Goal: Information Seeking & Learning: Learn about a topic

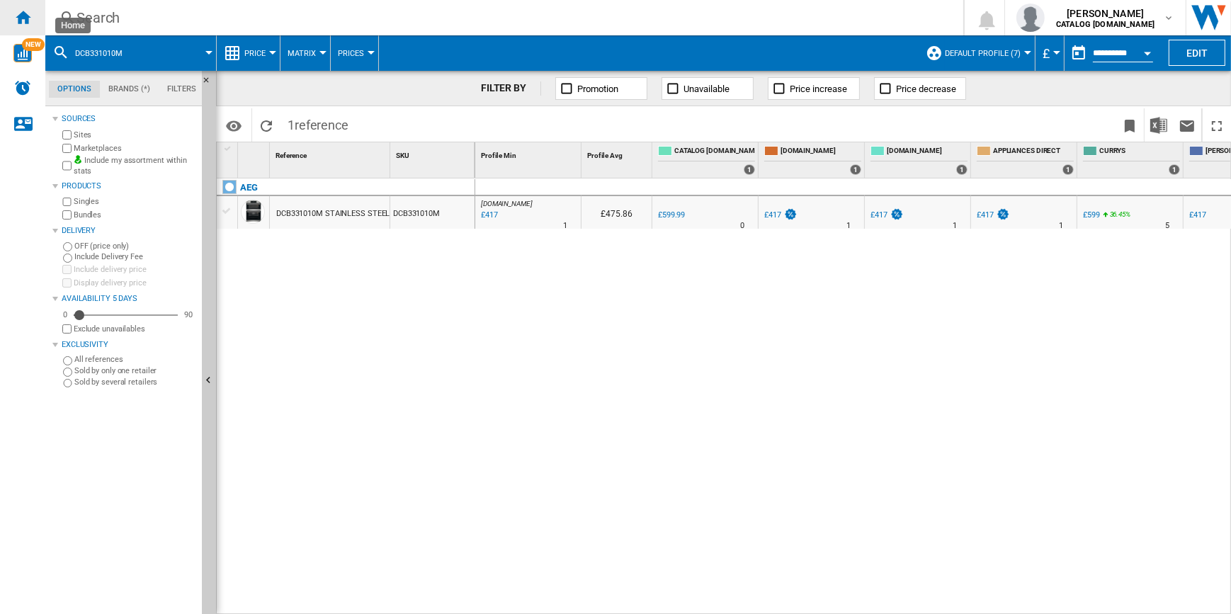
click at [18, 15] on ng-md-icon "Home" at bounding box center [22, 16] width 17 height 17
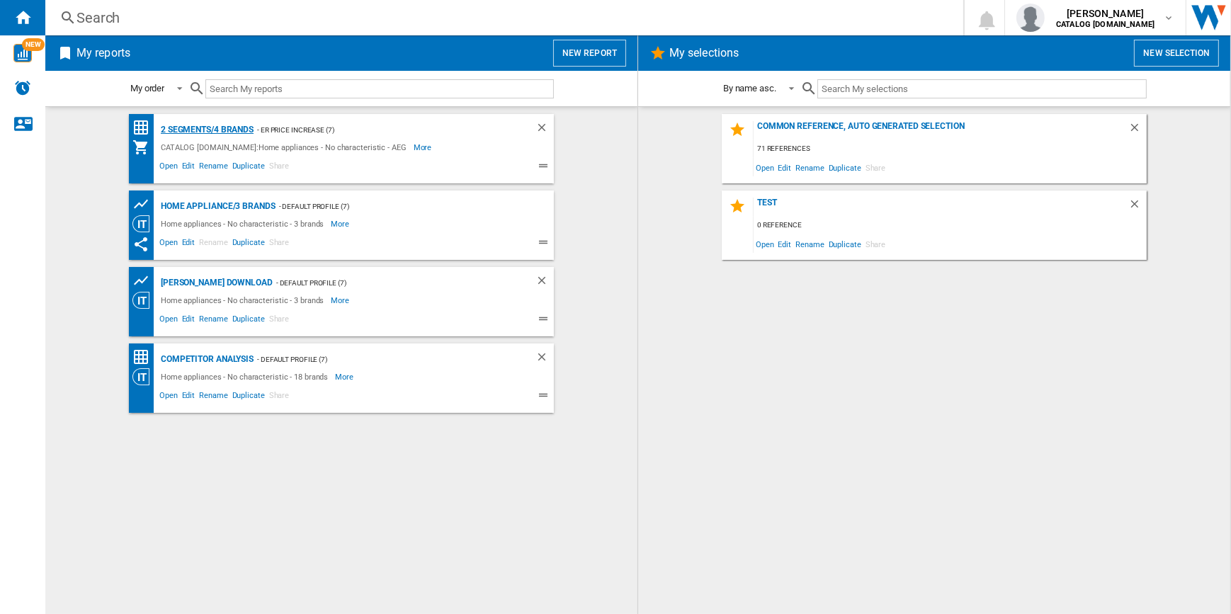
click at [221, 127] on div "2 segments/4 brands" at bounding box center [205, 130] width 96 height 18
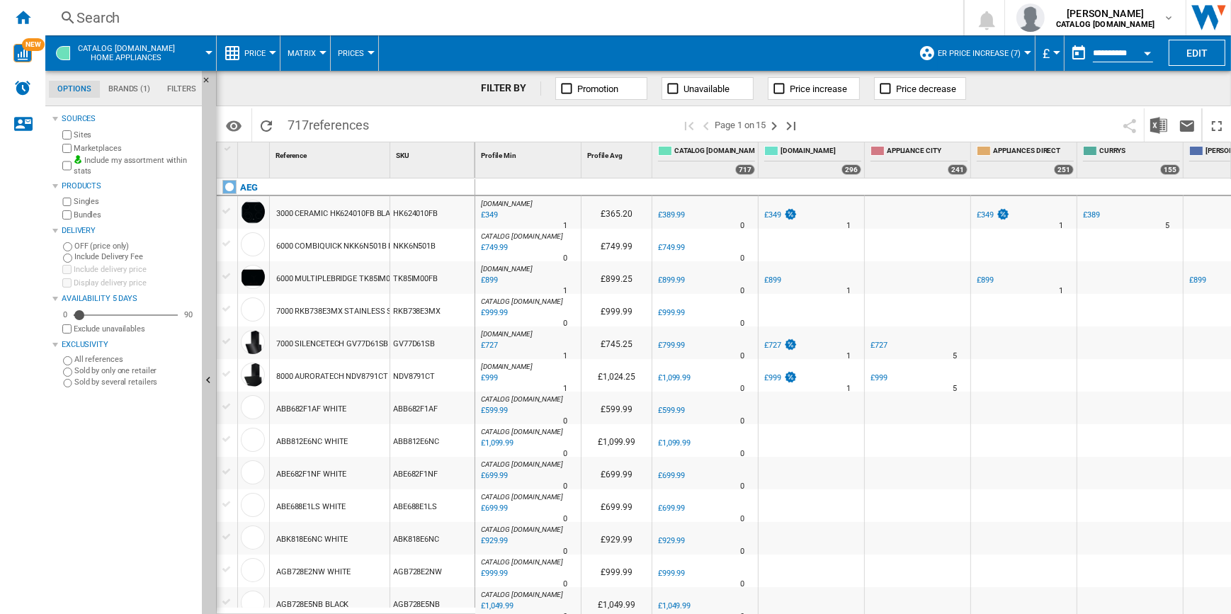
click at [488, 23] on div "Search" at bounding box center [501, 18] width 850 height 20
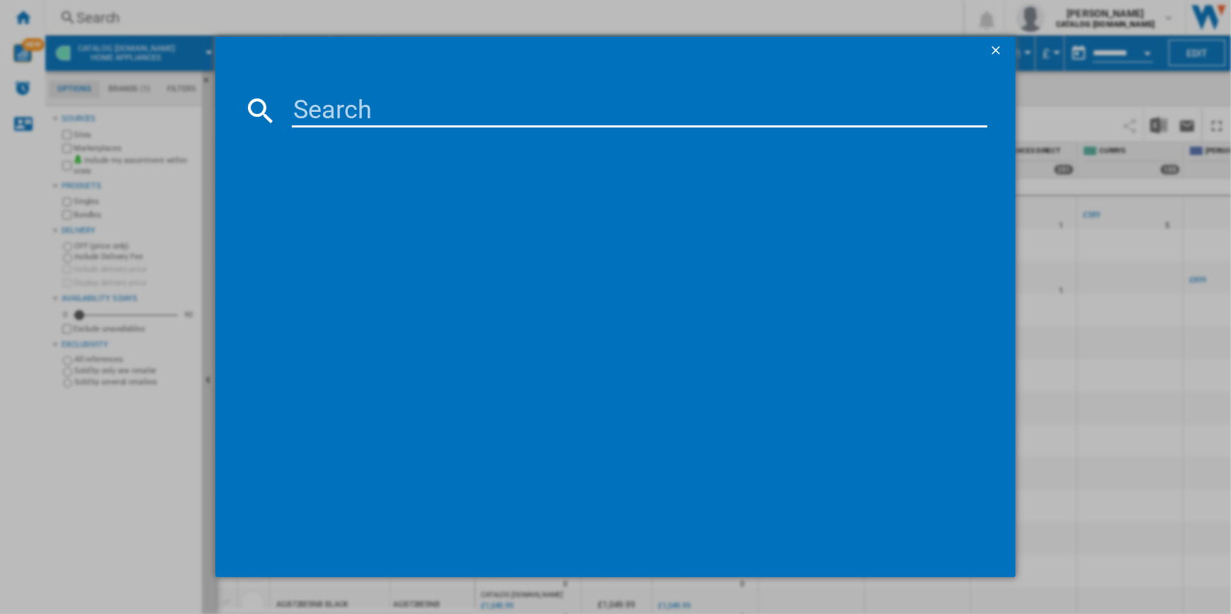
click at [497, 113] on input at bounding box center [640, 110] width 696 height 34
type input "DTB3652M"
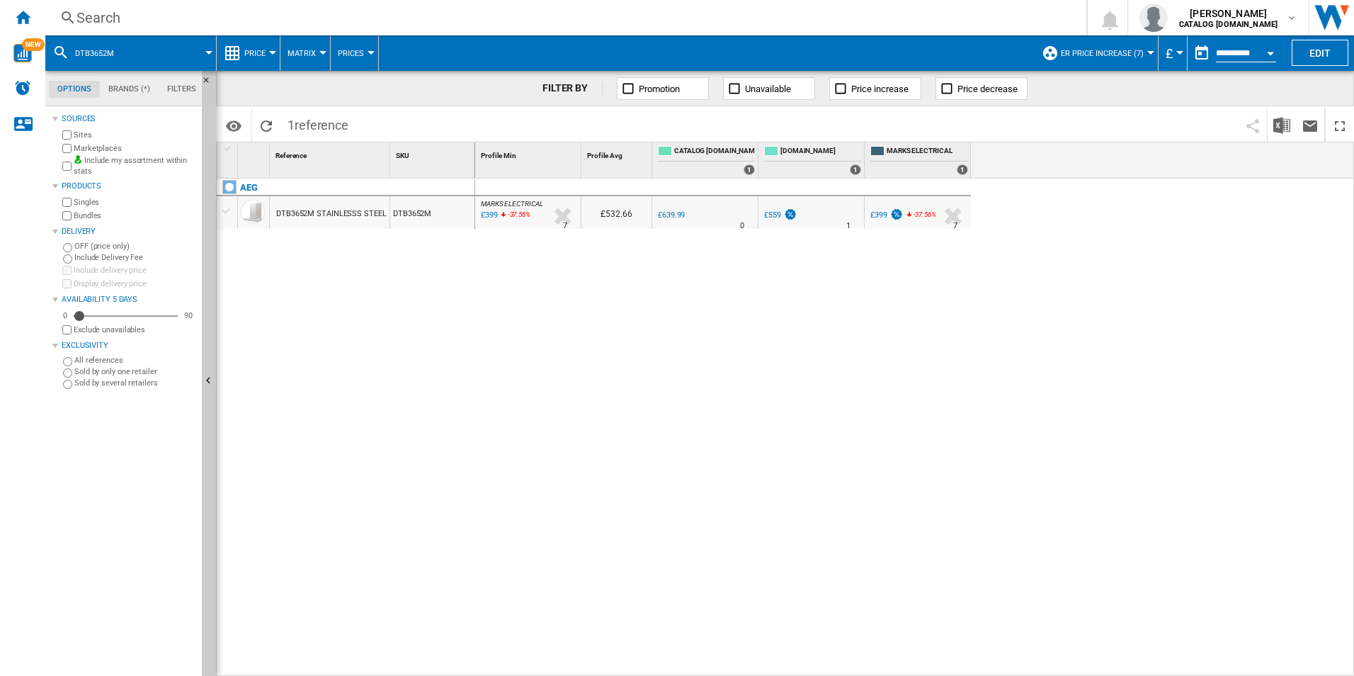
click at [808, 273] on div "MARKS ELECTRICAL : MARKS ELECTRICAL -37.7 % £399 -37.56 % N/A 7 MARKS ELECTRICA…" at bounding box center [915, 427] width 880 height 498
click at [812, 298] on div "MARKS ELECTRICAL : MARKS ELECTRICAL -37.7 % £399 -37.56 % N/A 7 MARKS ELECTRICA…" at bounding box center [915, 427] width 880 height 498
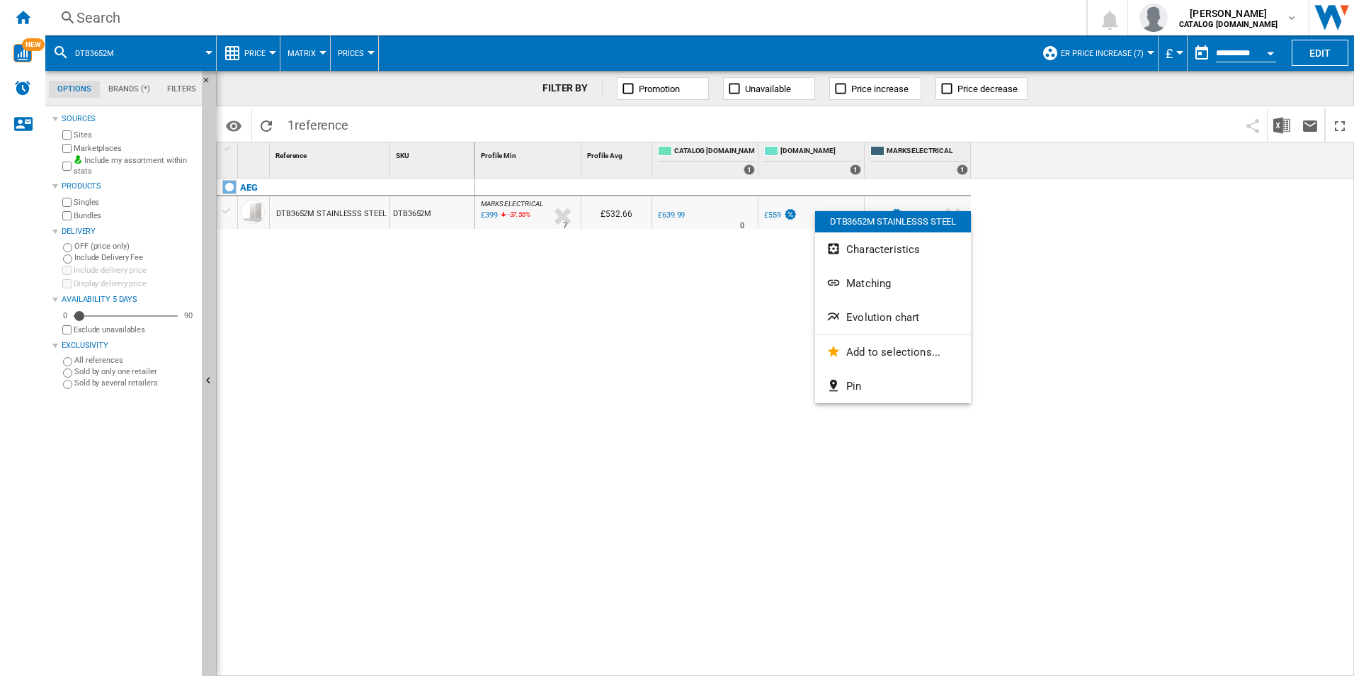
click at [1099, 60] on div at bounding box center [677, 338] width 1354 height 676
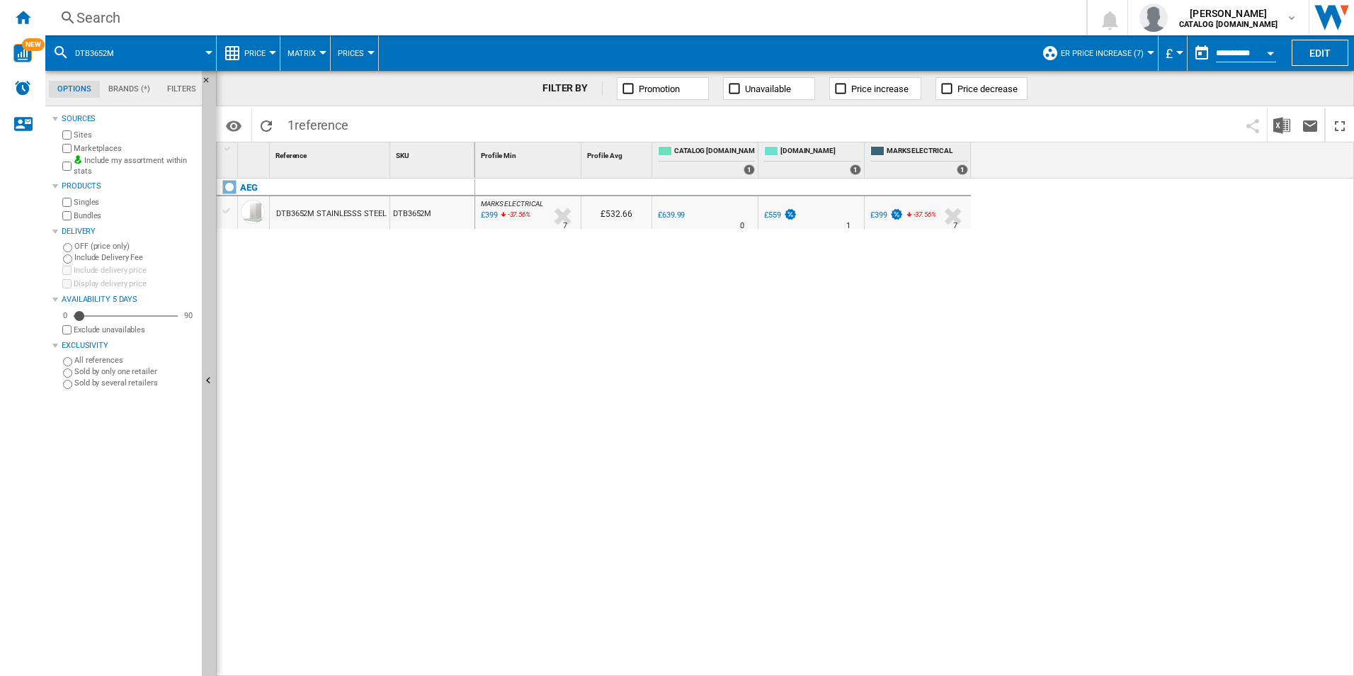
click at [1099, 56] on span "ER Price Increase (7)" at bounding box center [1102, 53] width 83 height 9
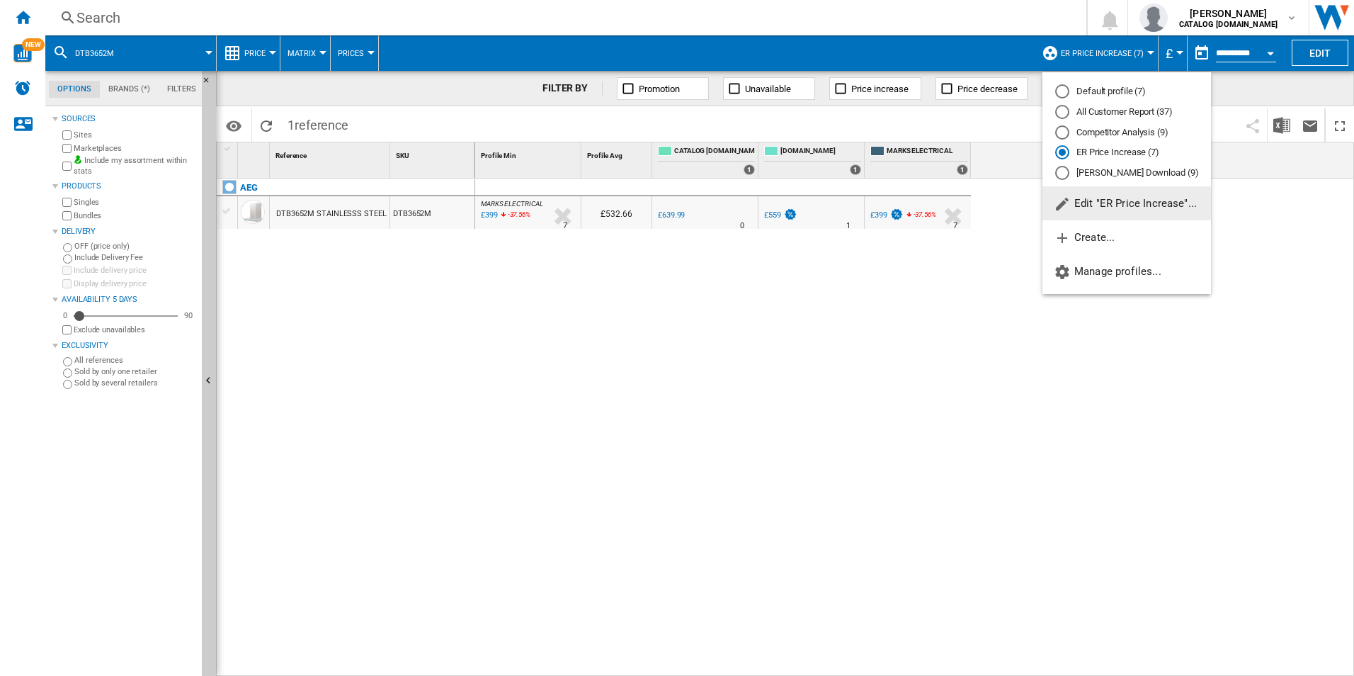
click at [1063, 118] on div "All Customer Report (37)" at bounding box center [1062, 112] width 14 height 14
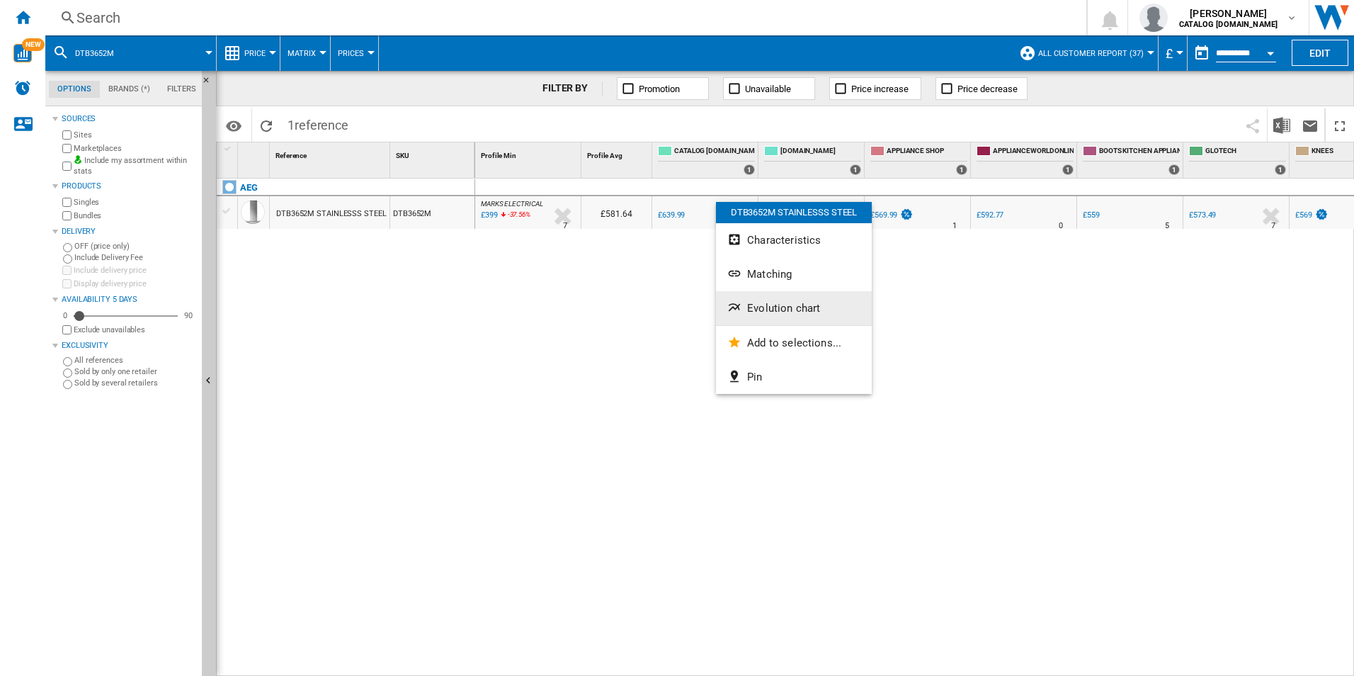
click at [790, 300] on button "Evolution chart" at bounding box center [794, 308] width 156 height 34
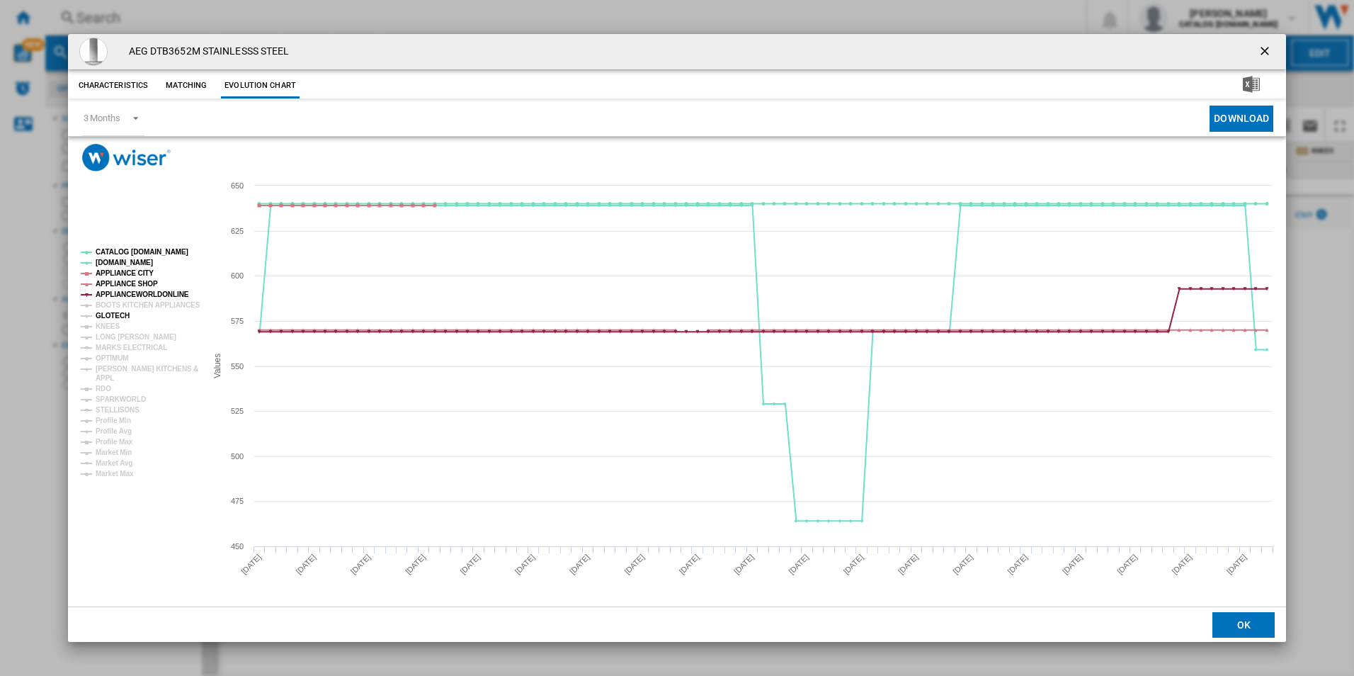
click at [123, 306] on tspan "BOOTS KITCHEN APPLIANCES" at bounding box center [148, 305] width 105 height 8
click at [119, 314] on tspan "GLOTECH" at bounding box center [113, 316] width 34 height 8
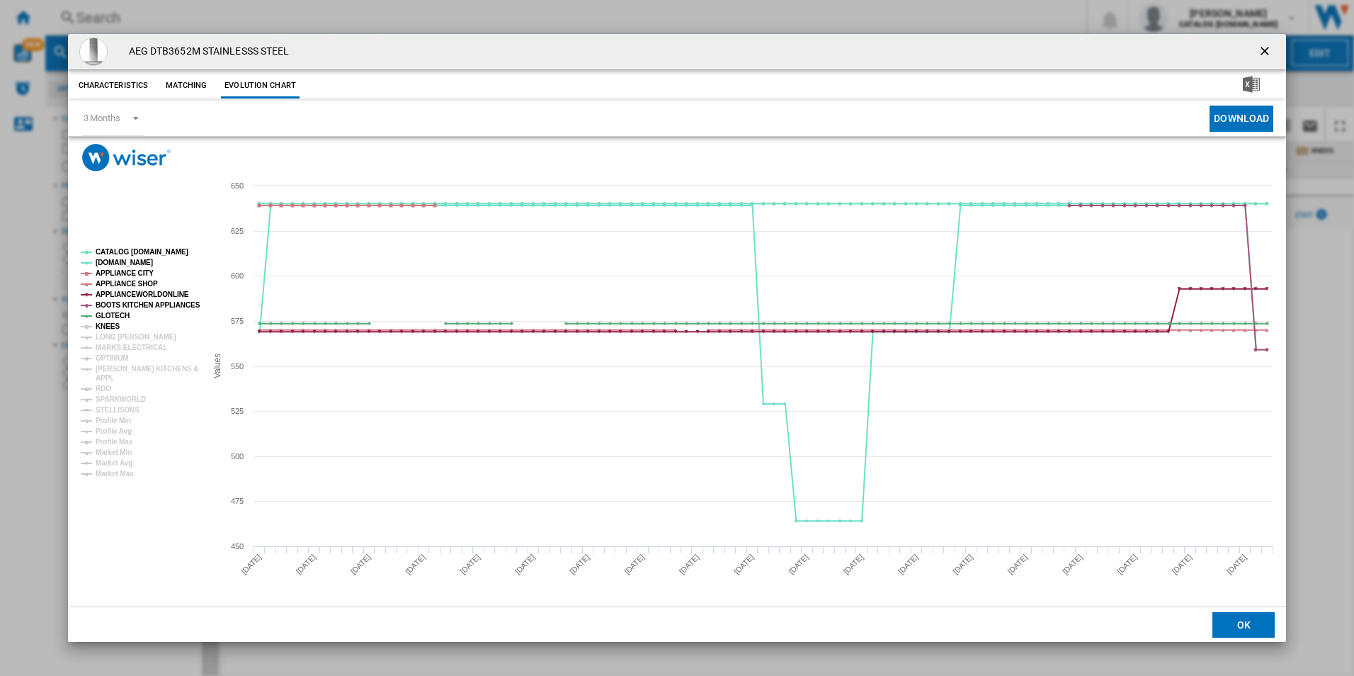
click at [110, 322] on tspan "KNEES" at bounding box center [108, 326] width 24 height 8
click at [120, 339] on tspan "LONG [PERSON_NAME]" at bounding box center [136, 337] width 81 height 8
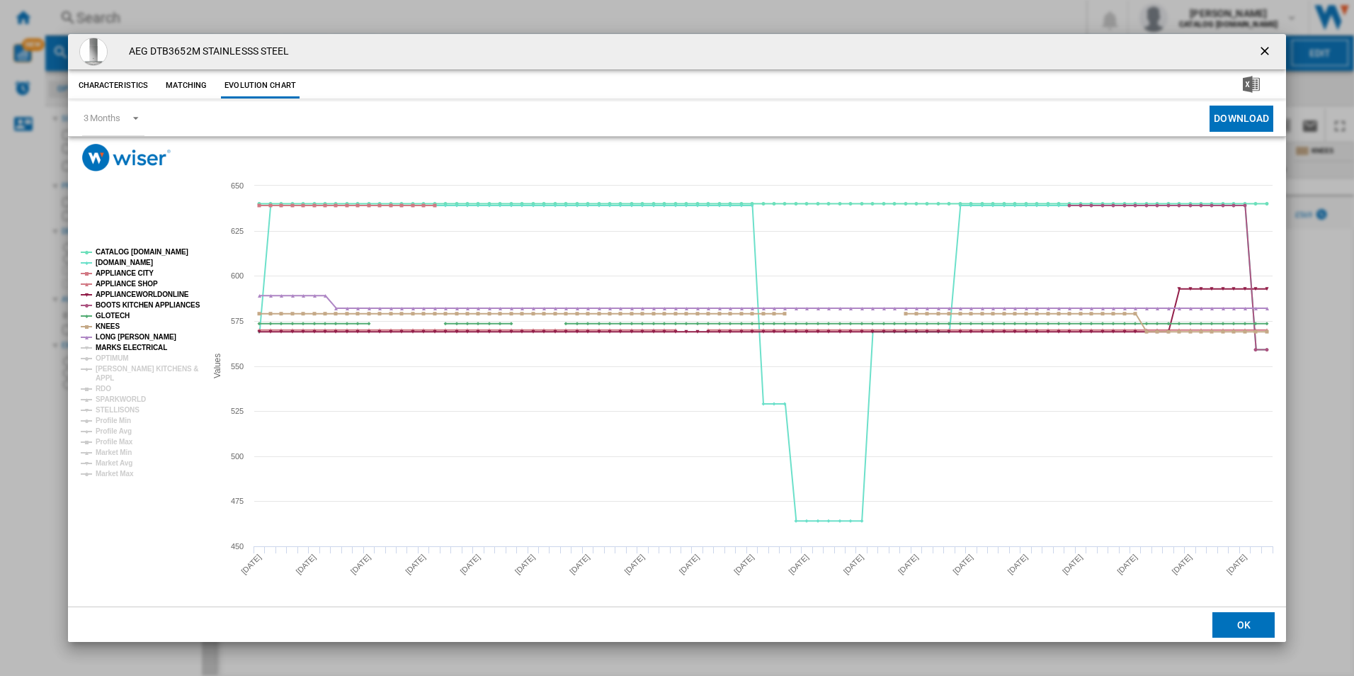
click at [119, 348] on tspan "MARKS ELECTRICAL" at bounding box center [132, 348] width 72 height 8
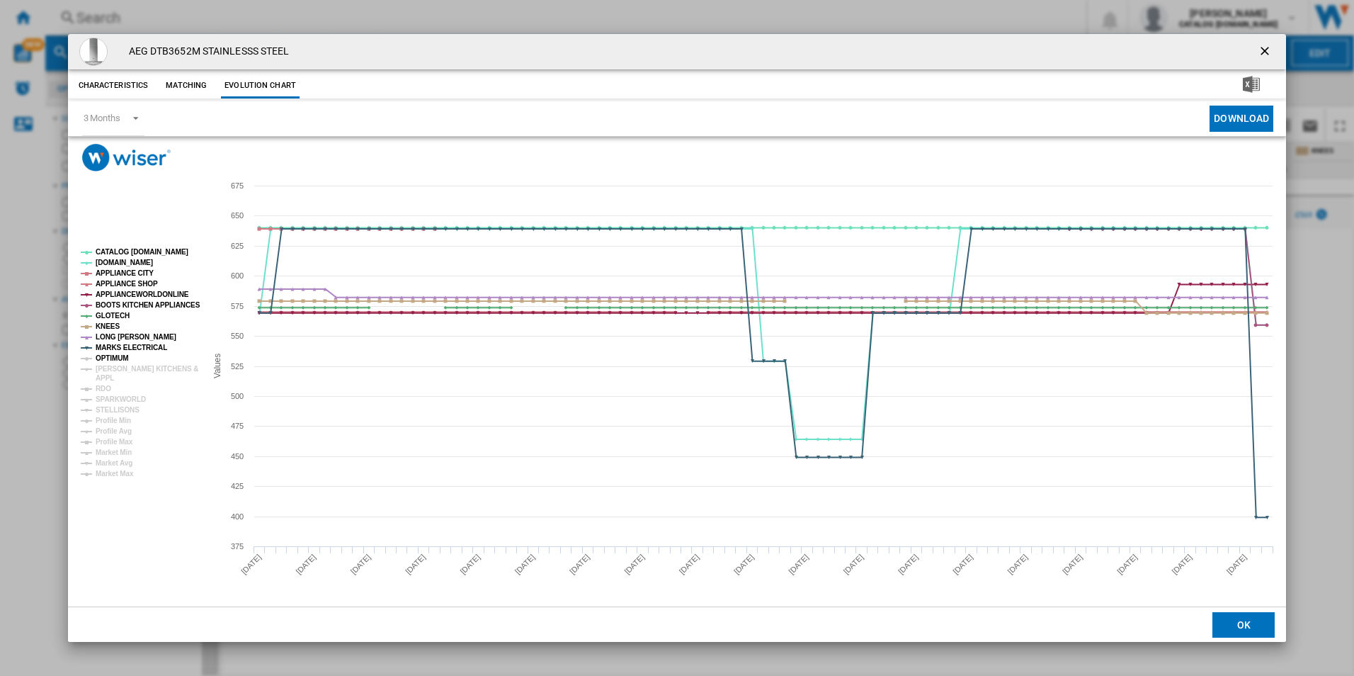
click at [118, 358] on tspan "OPTIMUM" at bounding box center [112, 358] width 33 height 8
click at [121, 365] on tspan "[PERSON_NAME] KITCHENS &" at bounding box center [147, 369] width 103 height 8
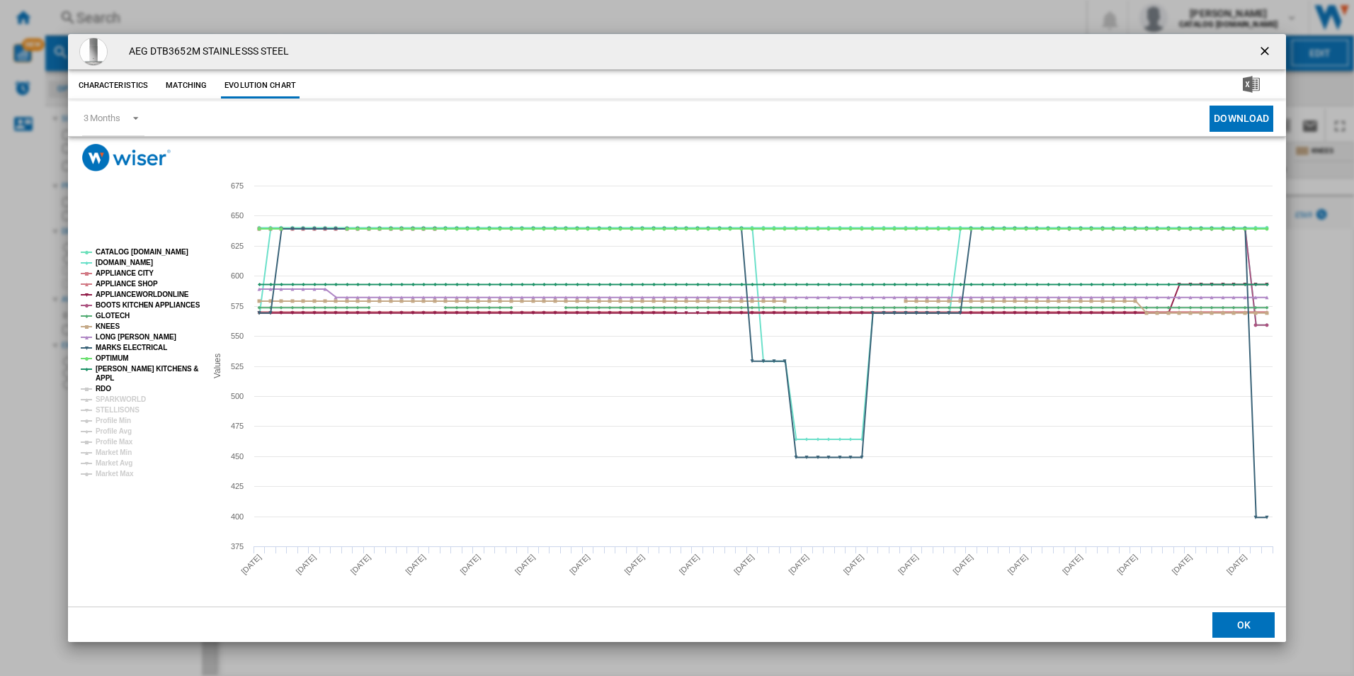
click at [106, 388] on tspan "RDO" at bounding box center [104, 389] width 16 height 8
click at [111, 397] on tspan "SPARKWORLD" at bounding box center [121, 399] width 50 height 8
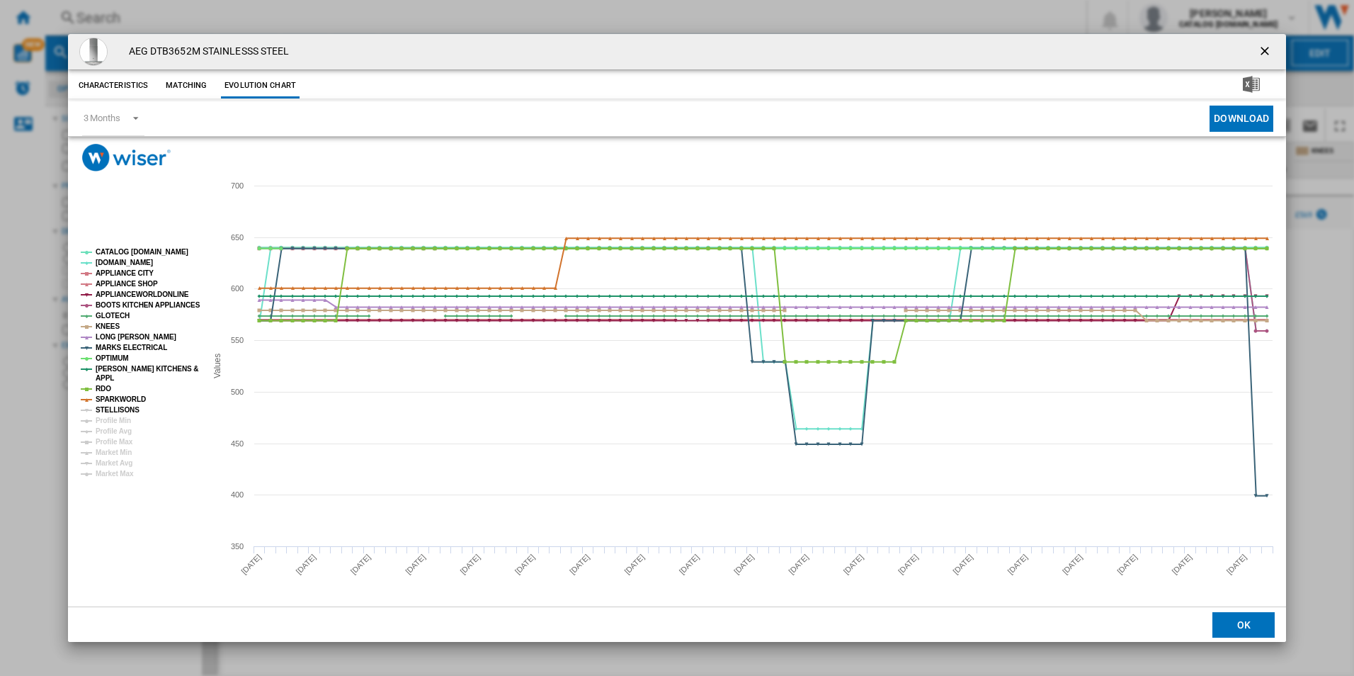
click at [111, 406] on tspan "STELLISONS" at bounding box center [118, 410] width 44 height 8
click at [150, 250] on tspan "CATALOG [DOMAIN_NAME]" at bounding box center [142, 252] width 93 height 8
click at [1230, 45] on ng-md-icon "getI18NText('BUTTONS.CLOSE_DIALOG')" at bounding box center [1266, 52] width 17 height 17
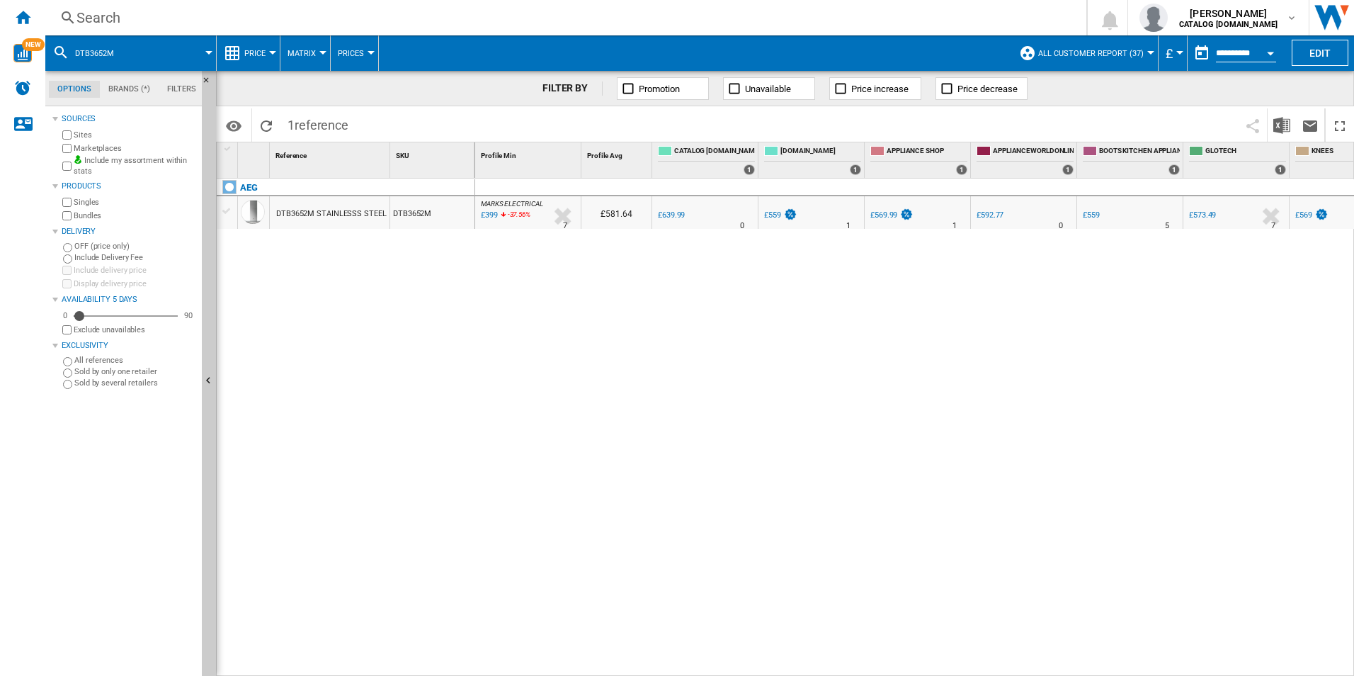
drag, startPoint x: 891, startPoint y: 668, endPoint x: 1009, endPoint y: 662, distance: 117.7
click at [1009, 613] on div "MARKS ELECTRICAL : MARKS ELECTRICAL -37.7 % £399 -37.56 % N/A 7 MARKS ELECTRICA…" at bounding box center [915, 427] width 880 height 498
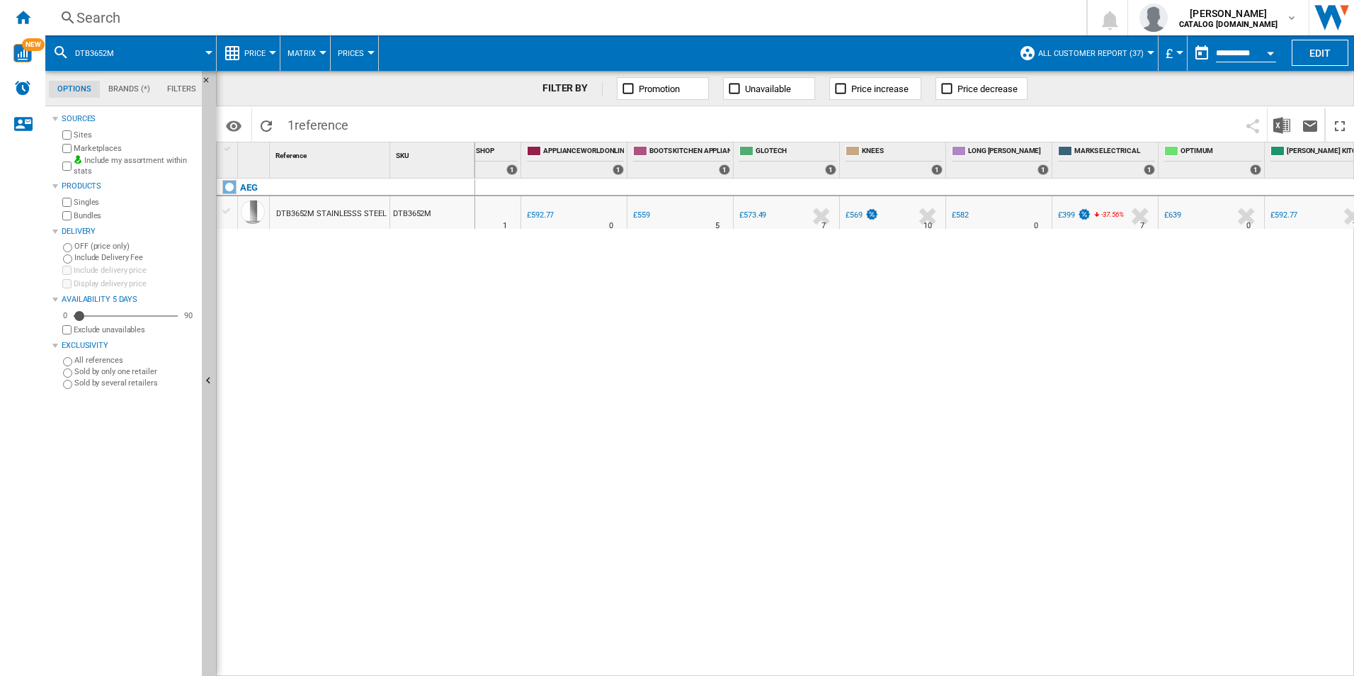
scroll to position [0, 548]
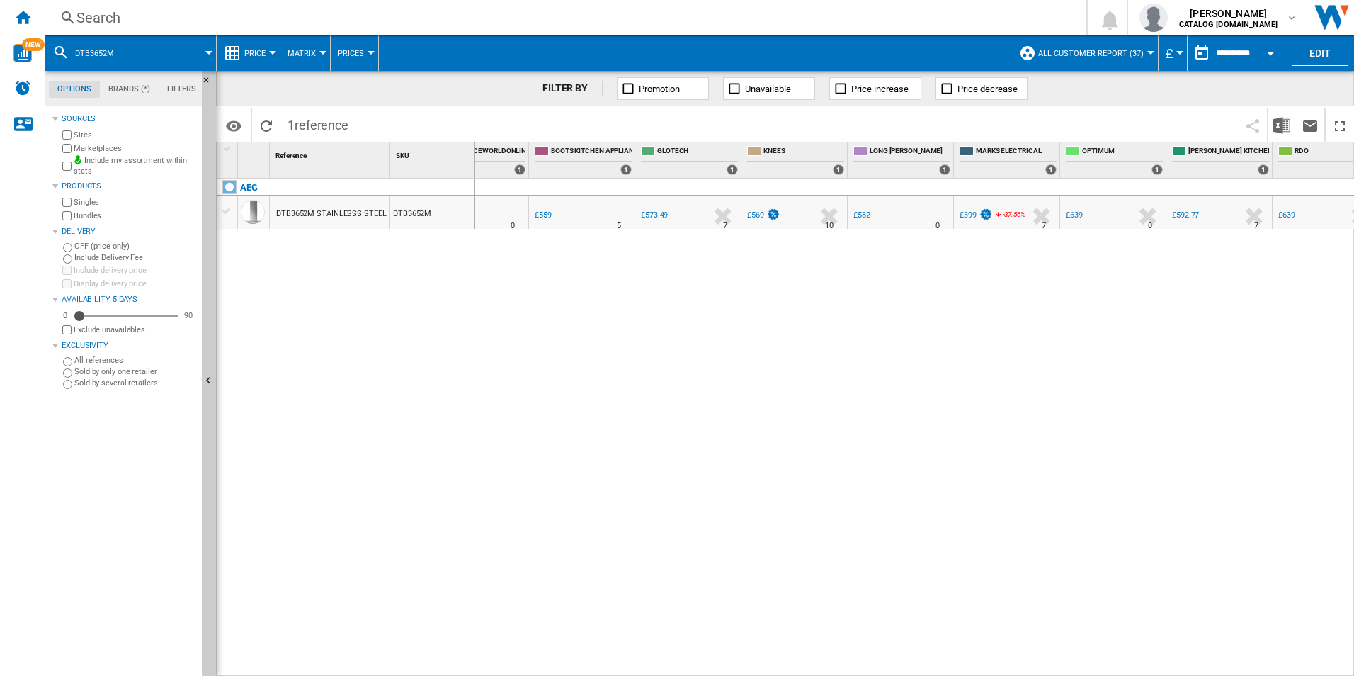
click at [975, 217] on div "£399" at bounding box center [968, 214] width 17 height 9
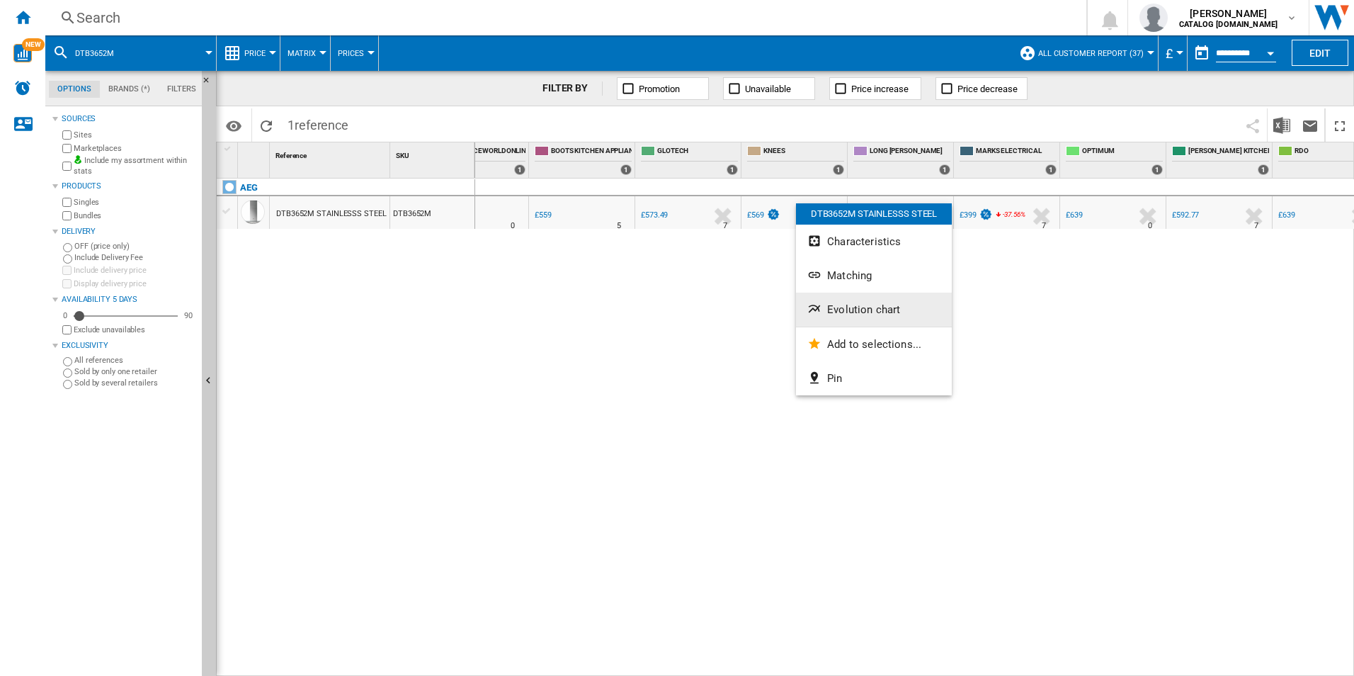
click at [861, 308] on span "Evolution chart" at bounding box center [863, 309] width 73 height 13
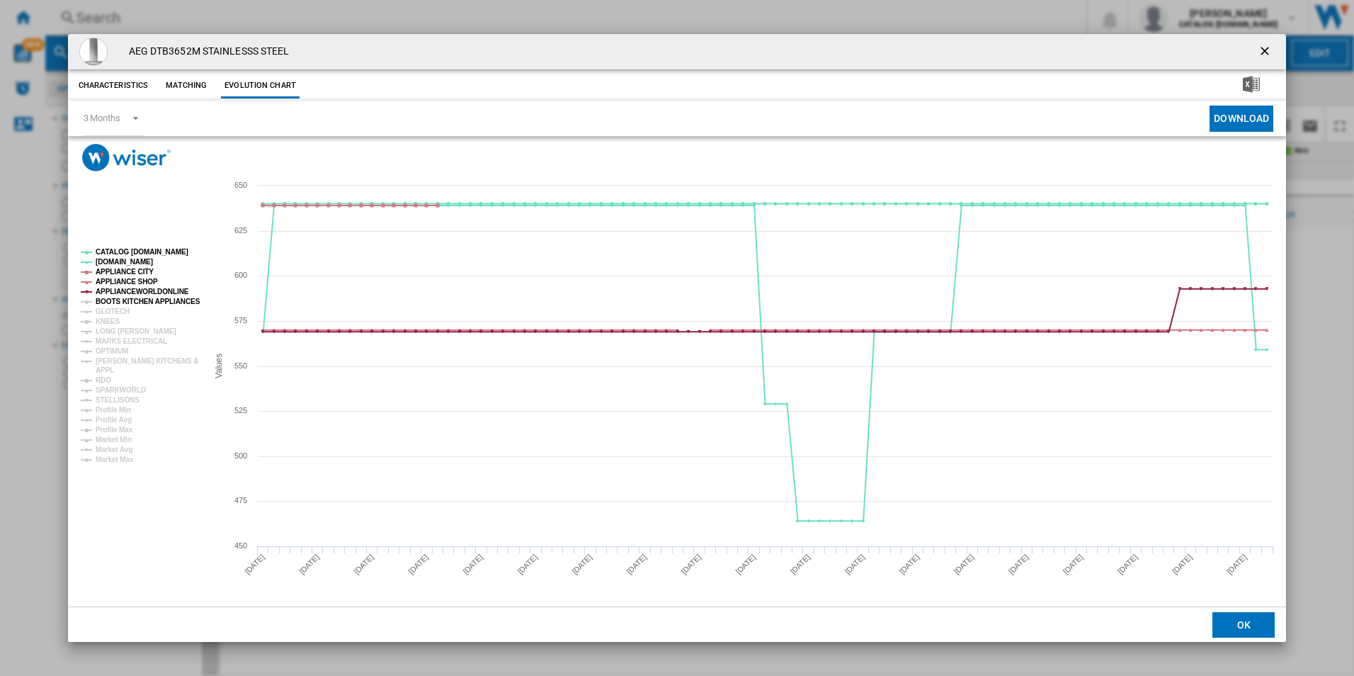
click at [131, 300] on tspan "BOOTS KITCHEN APPLIANCES" at bounding box center [148, 301] width 105 height 8
click at [118, 311] on tspan "GLOTECH" at bounding box center [113, 311] width 34 height 8
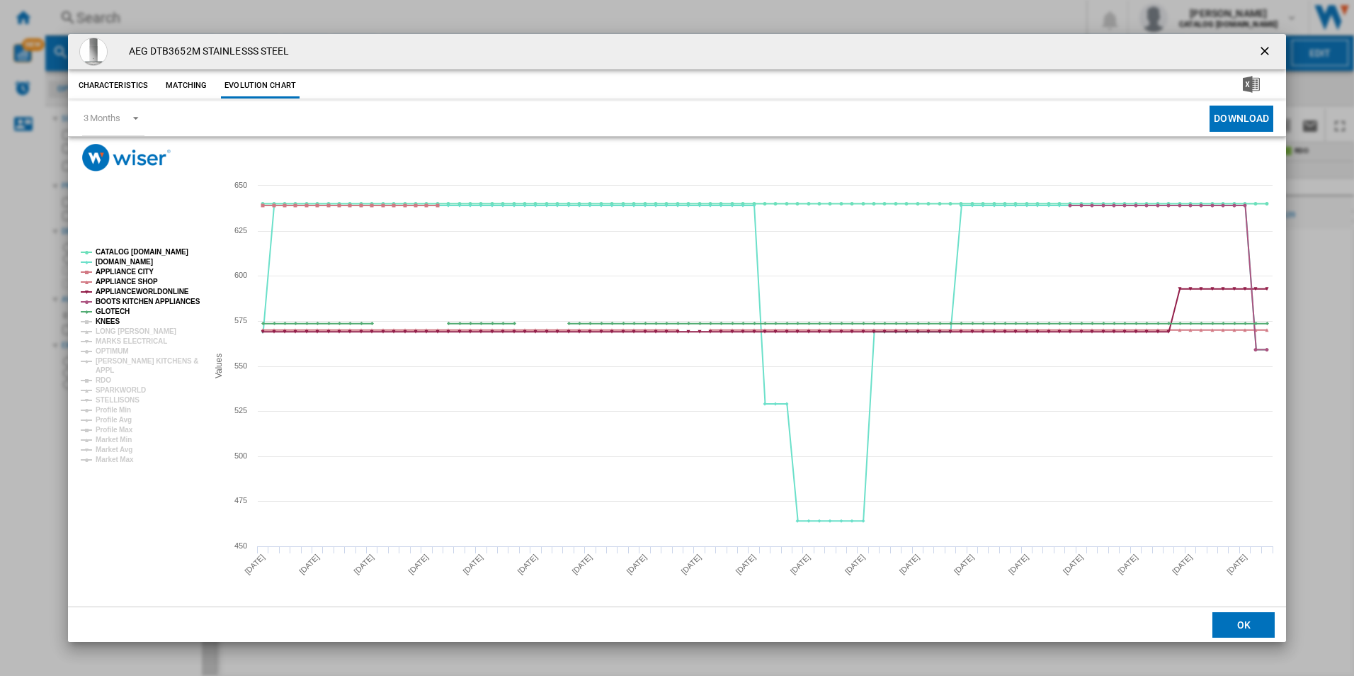
click at [109, 324] on tspan "KNEES" at bounding box center [108, 321] width 24 height 8
click at [122, 344] on tspan "MARKS ELECTRICAL" at bounding box center [132, 341] width 72 height 8
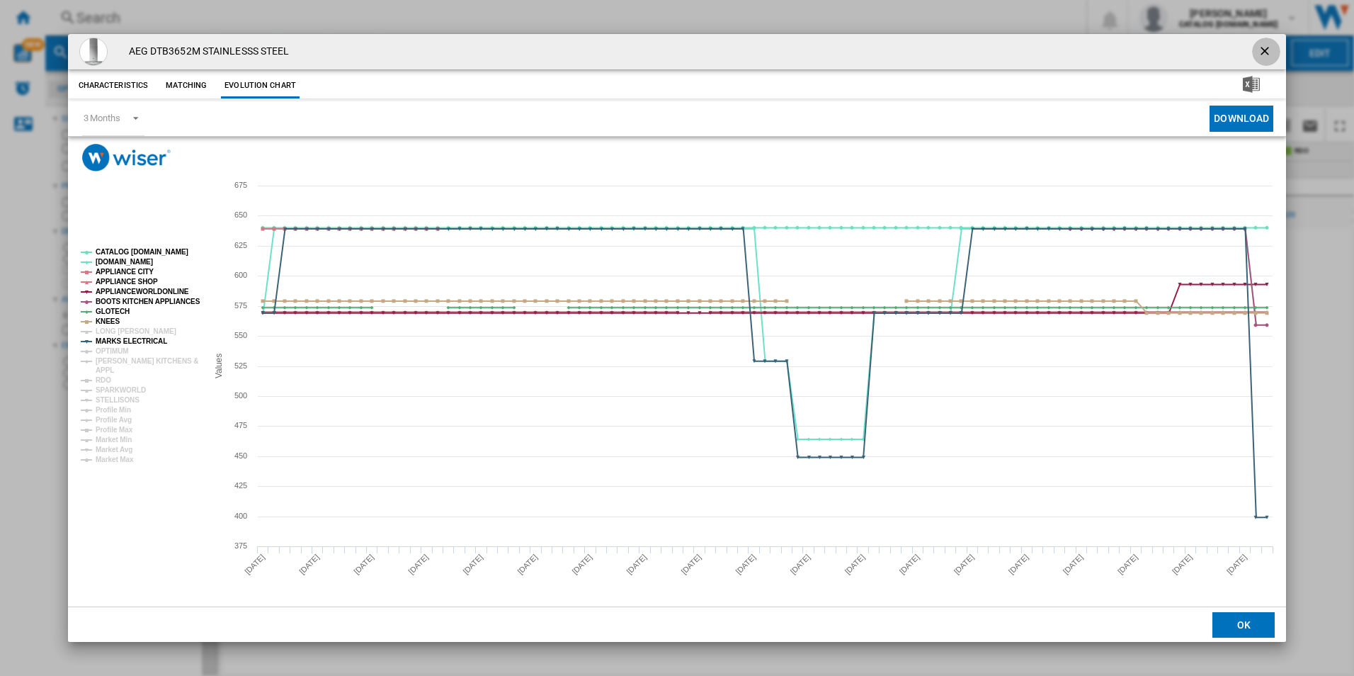
click at [1230, 52] on ng-md-icon "getI18NText('BUTTONS.CLOSE_DIALOG')" at bounding box center [1266, 52] width 17 height 17
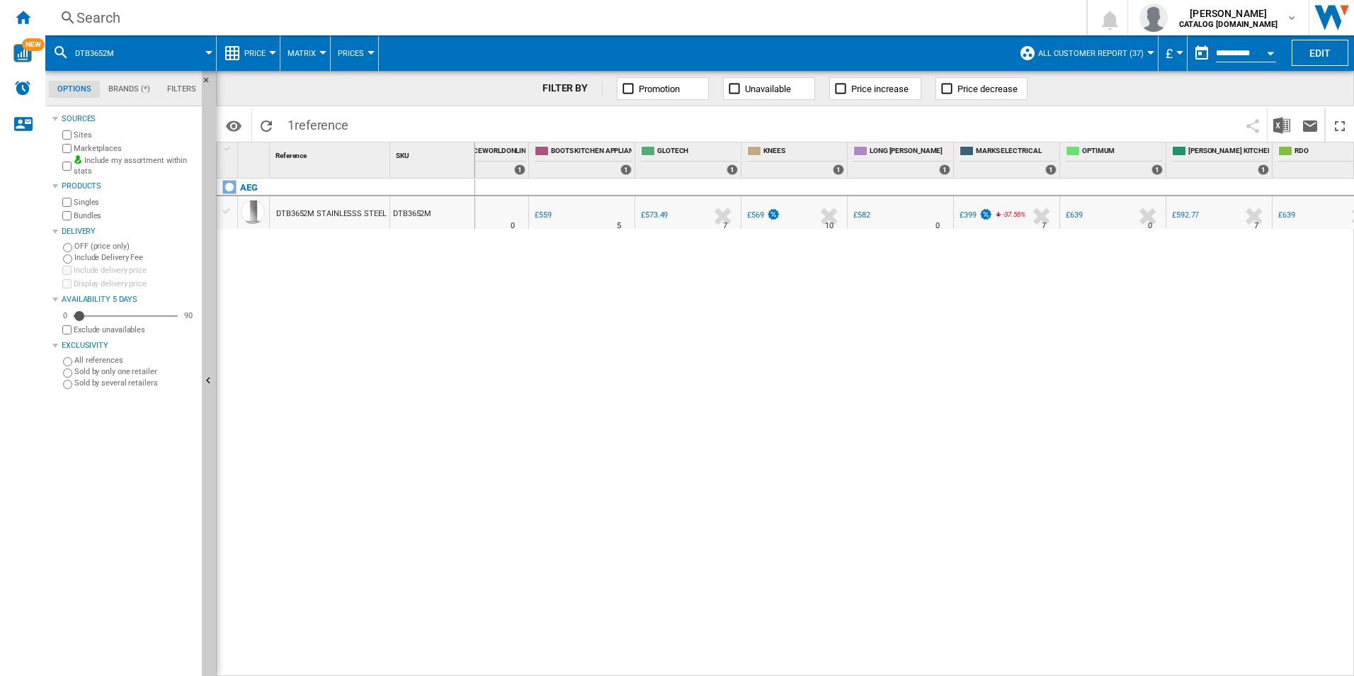
click at [681, 23] on div "Search" at bounding box center [562, 18] width 973 height 20
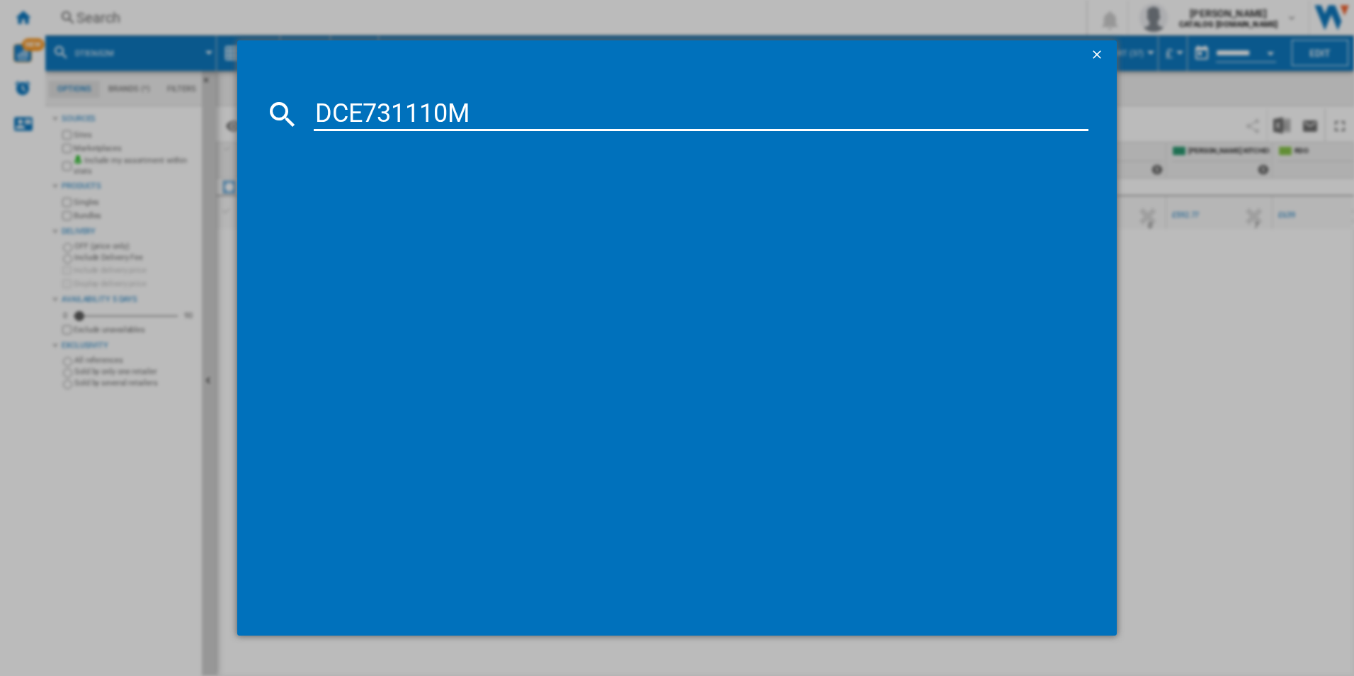
type input "DCE731110M"
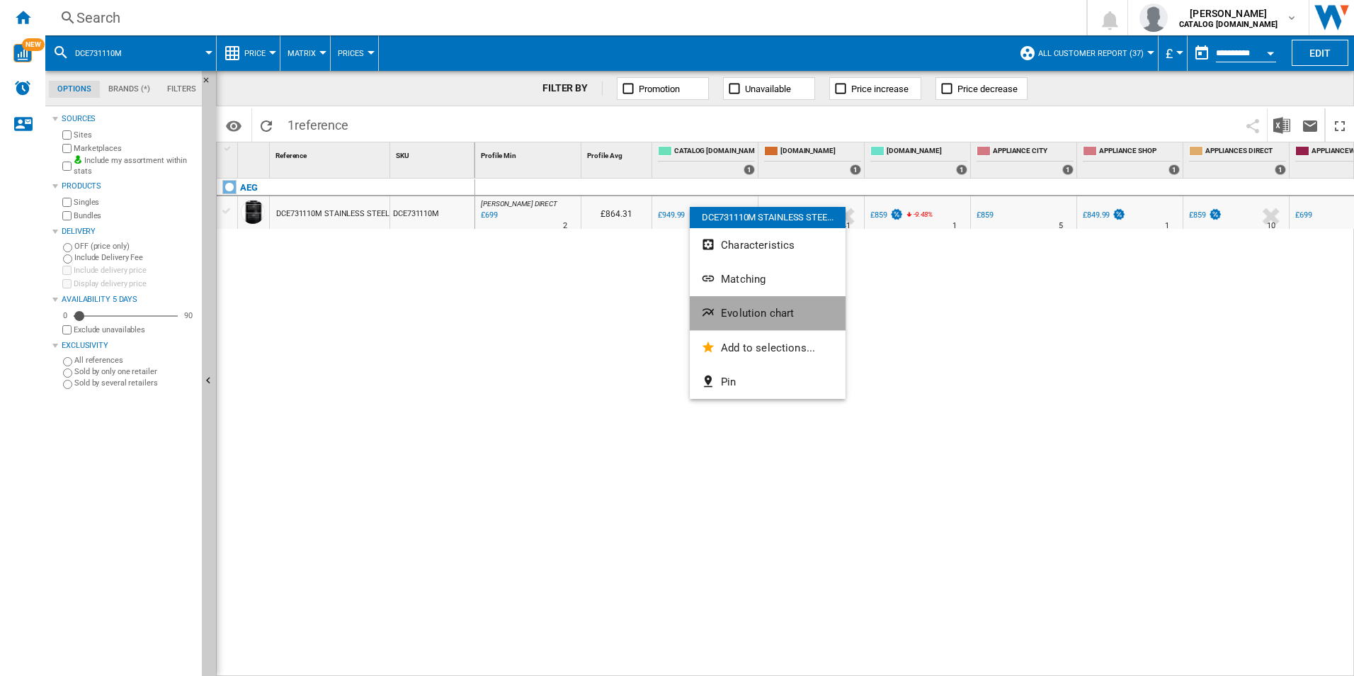
click at [772, 310] on span "Evolution chart" at bounding box center [757, 313] width 73 height 13
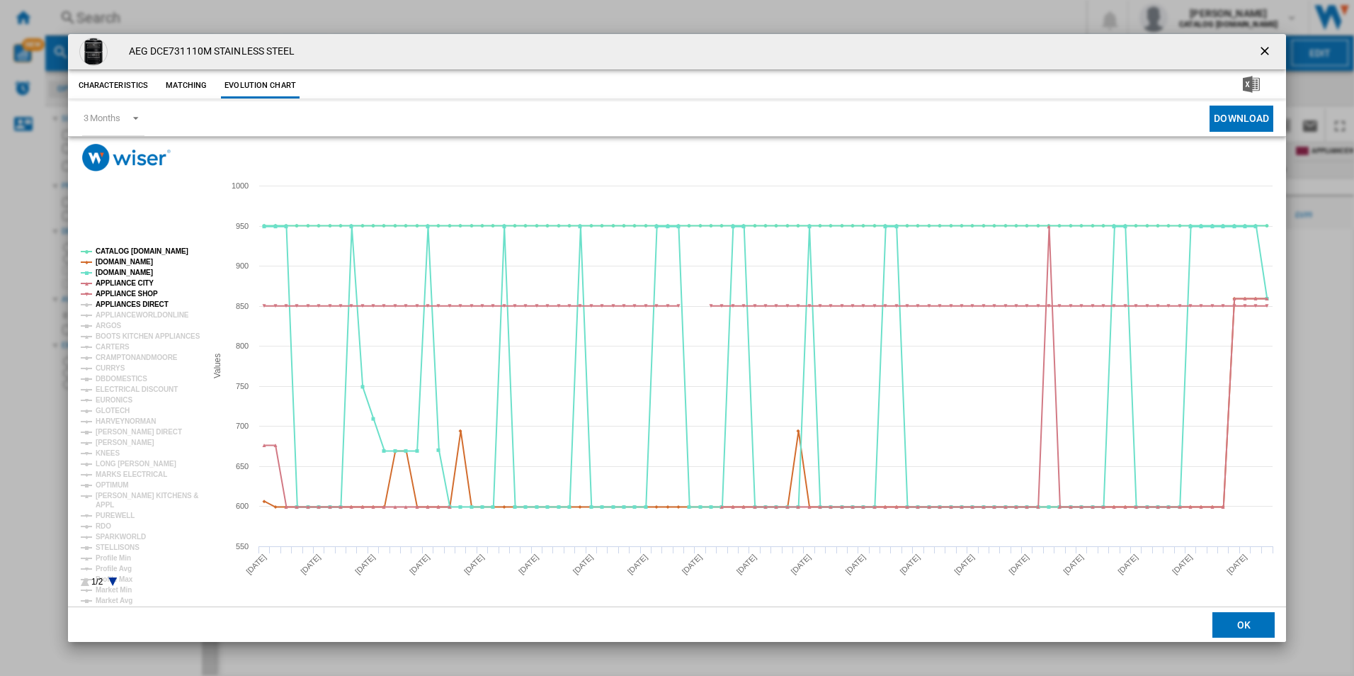
click at [135, 306] on tspan "APPLIANCES DIRECT" at bounding box center [132, 304] width 73 height 8
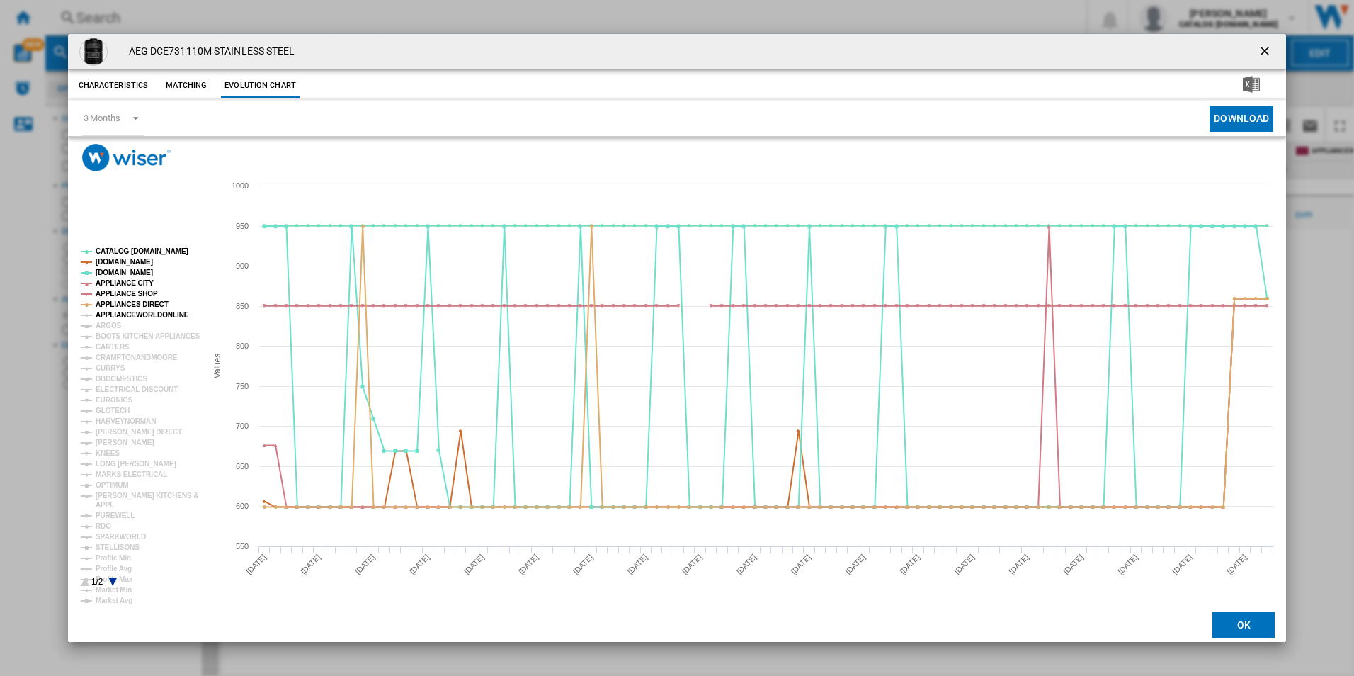
click at [132, 317] on tspan "APPLIANCEWORLDONLINE" at bounding box center [142, 315] width 93 height 8
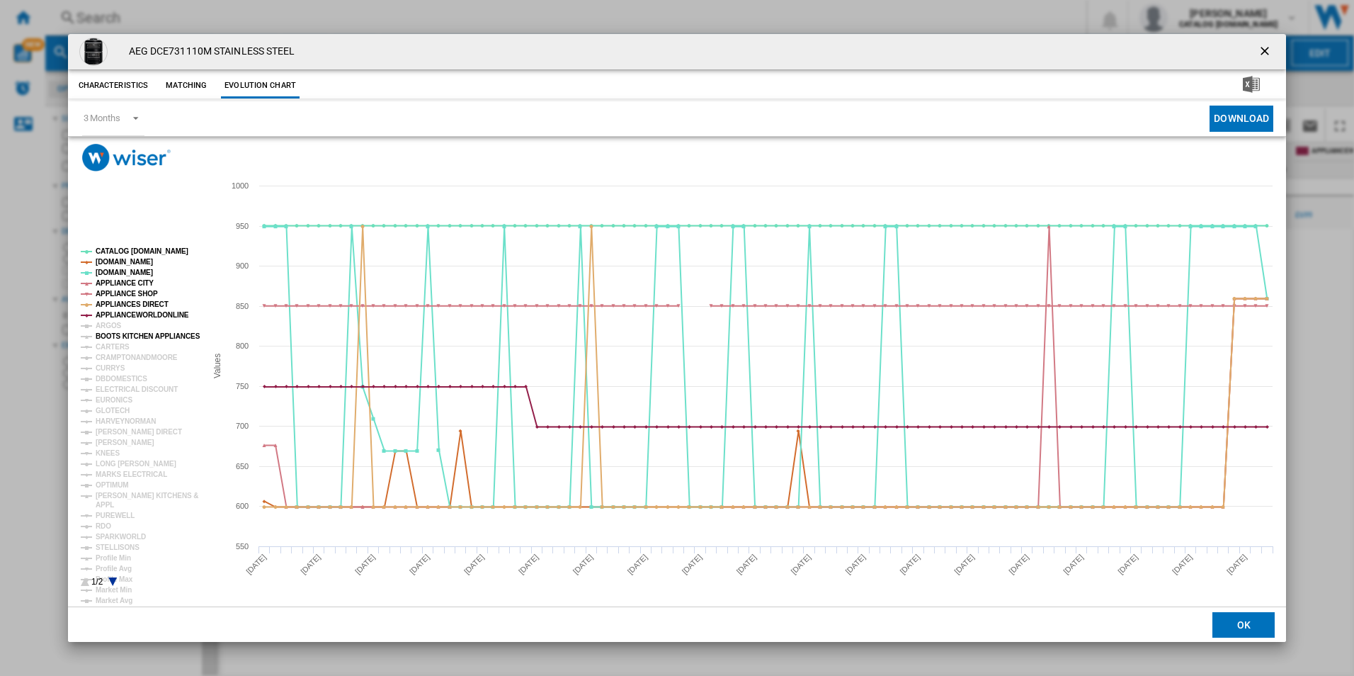
click at [106, 332] on tspan "BOOTS KITCHEN APPLIANCES" at bounding box center [148, 336] width 105 height 8
click at [106, 328] on tspan "ARGOS" at bounding box center [109, 326] width 26 height 8
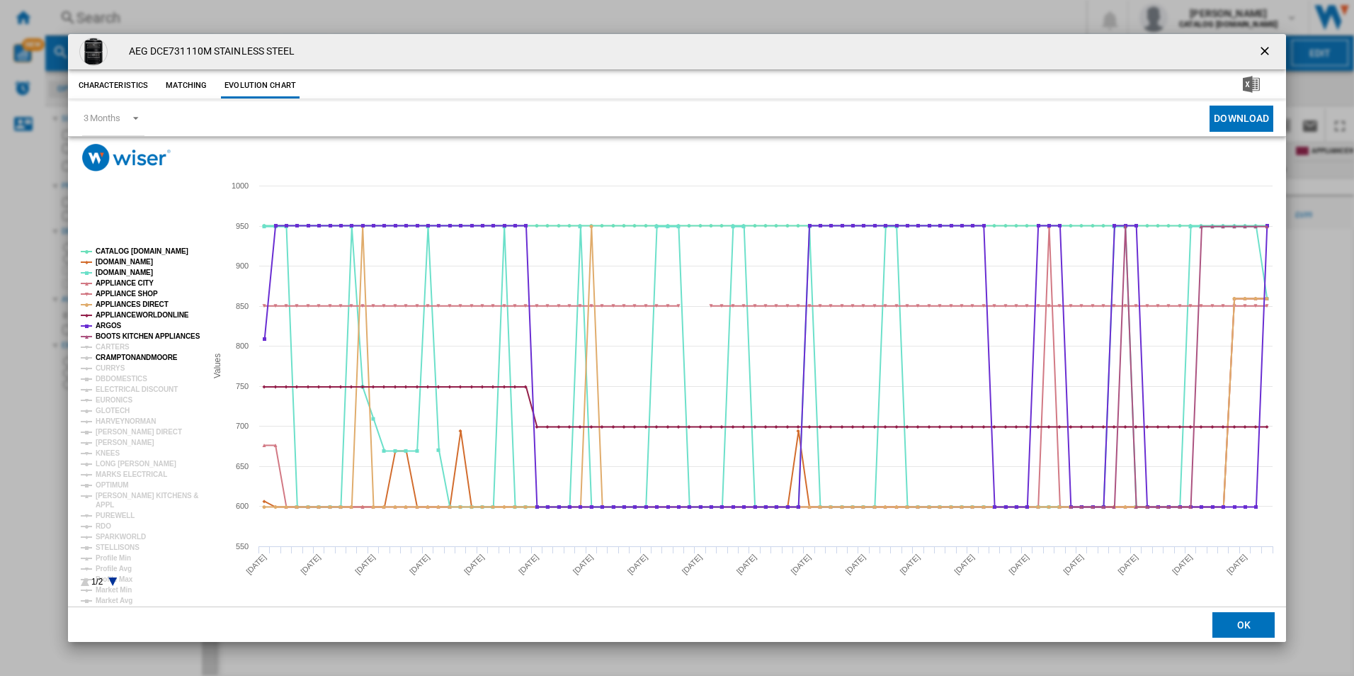
click at [112, 353] on tspan "CRAMPTONANDMOORE" at bounding box center [137, 357] width 82 height 8
click at [112, 350] on tspan "CARTERS" at bounding box center [113, 347] width 34 height 8
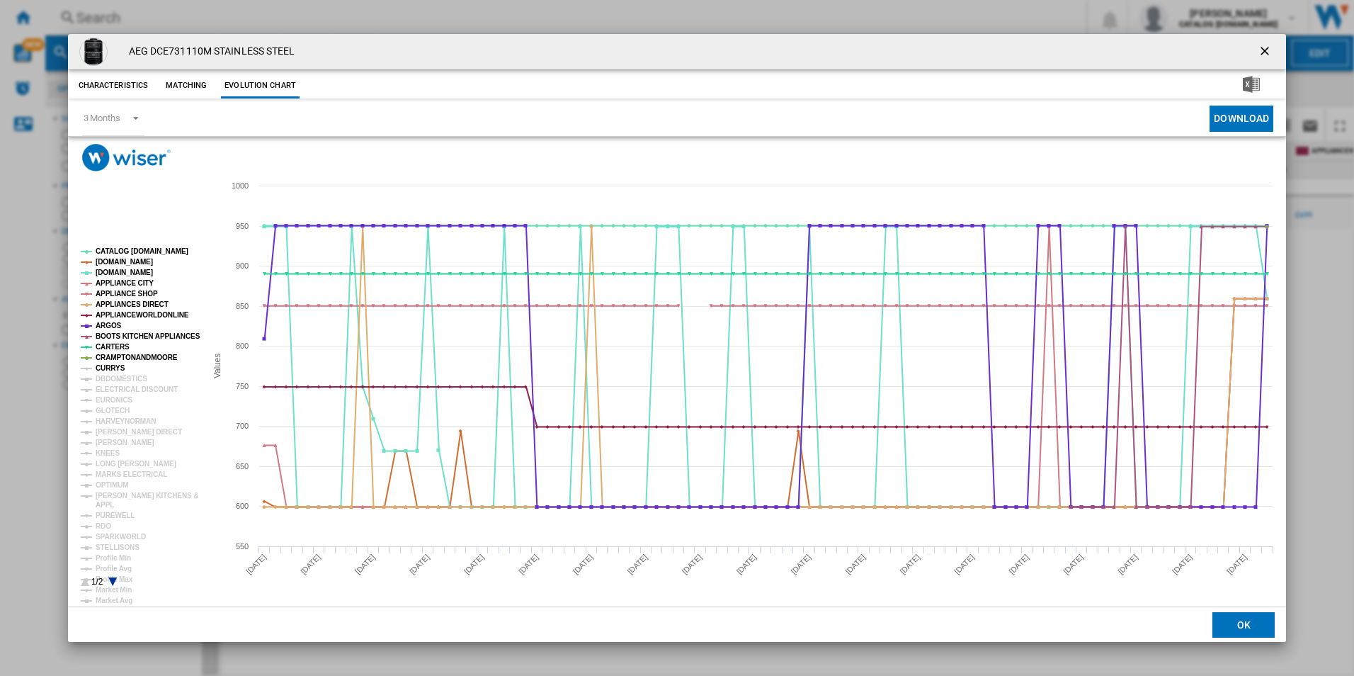
click at [114, 368] on tspan "CURRYS" at bounding box center [111, 368] width 30 height 8
click at [113, 376] on tspan "DBDOMESTICS" at bounding box center [122, 379] width 52 height 8
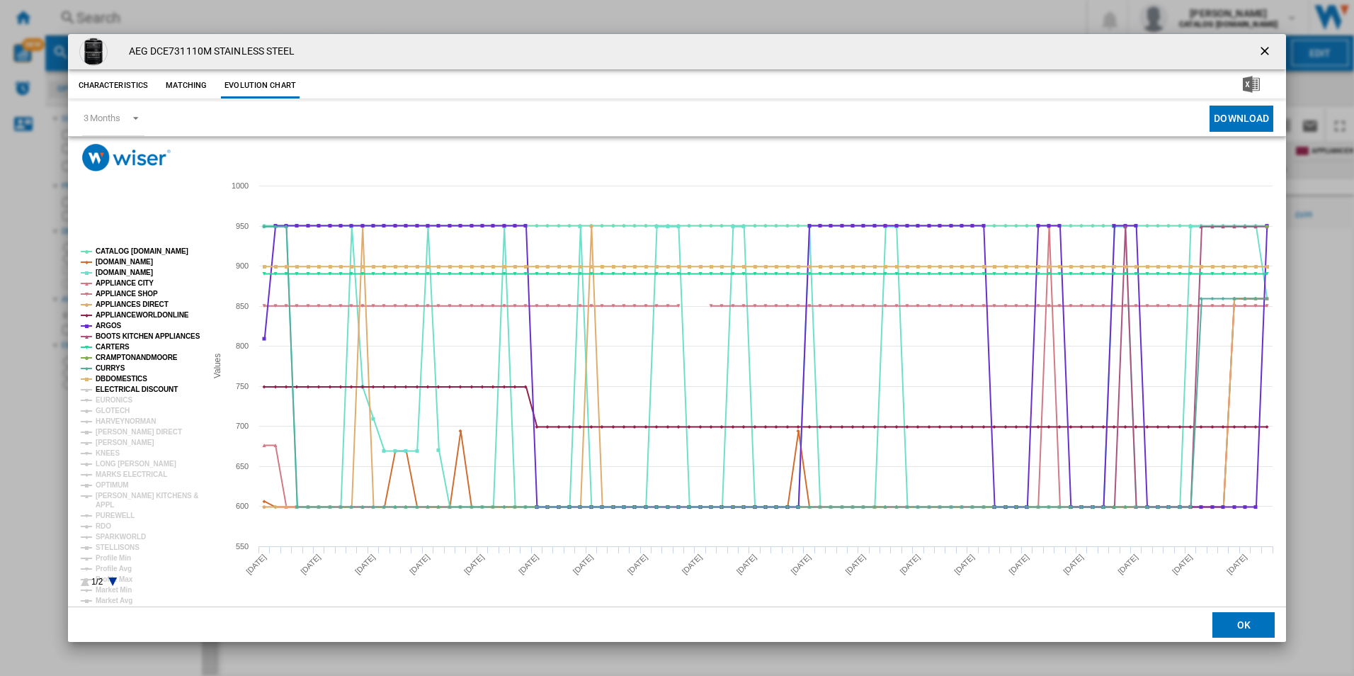
click at [114, 389] on tspan "ELECTRICAL DISCOUNT" at bounding box center [137, 389] width 82 height 8
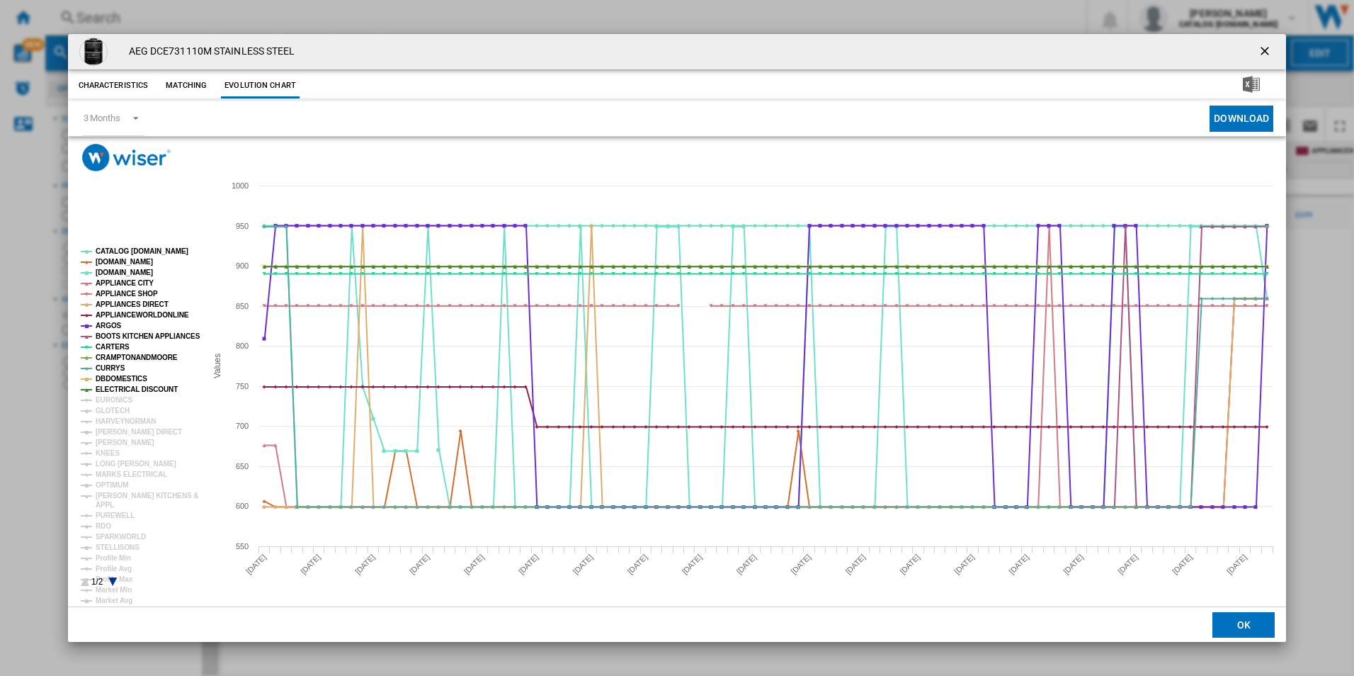
click at [110, 397] on tspan "EURONICS" at bounding box center [114, 400] width 37 height 8
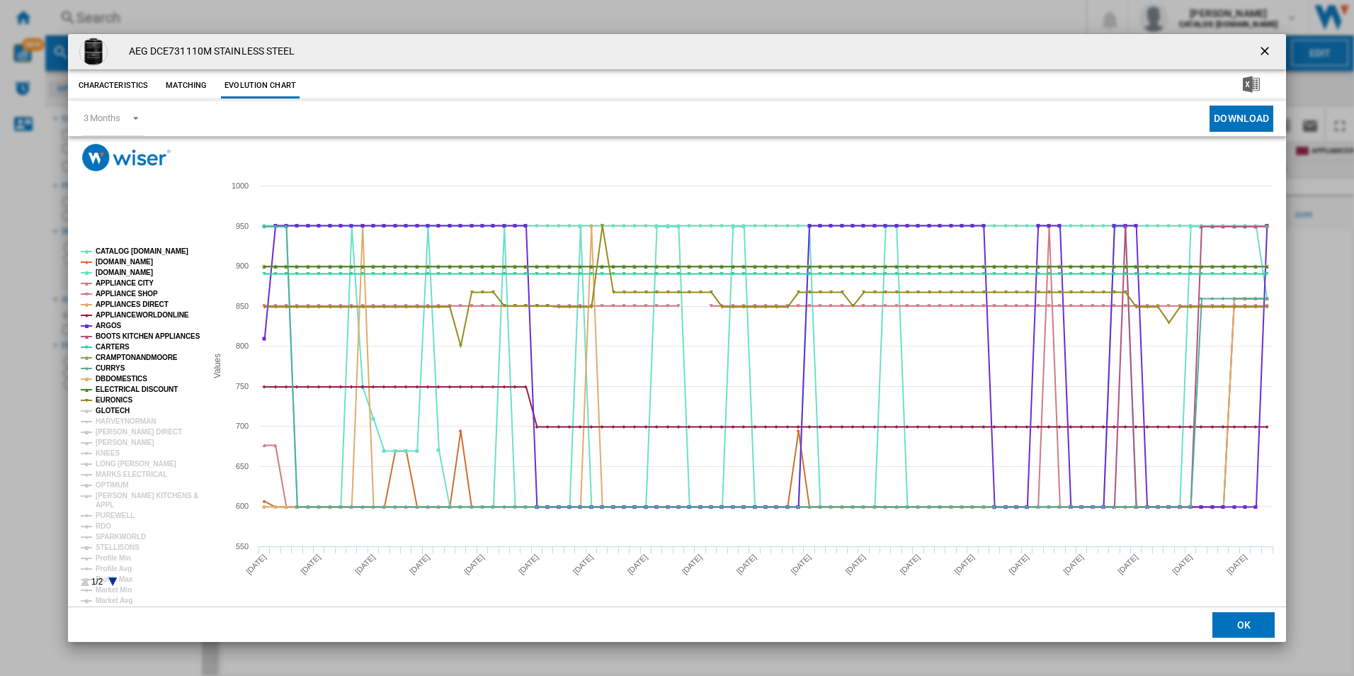
click at [108, 410] on tspan "GLOTECH" at bounding box center [113, 411] width 34 height 8
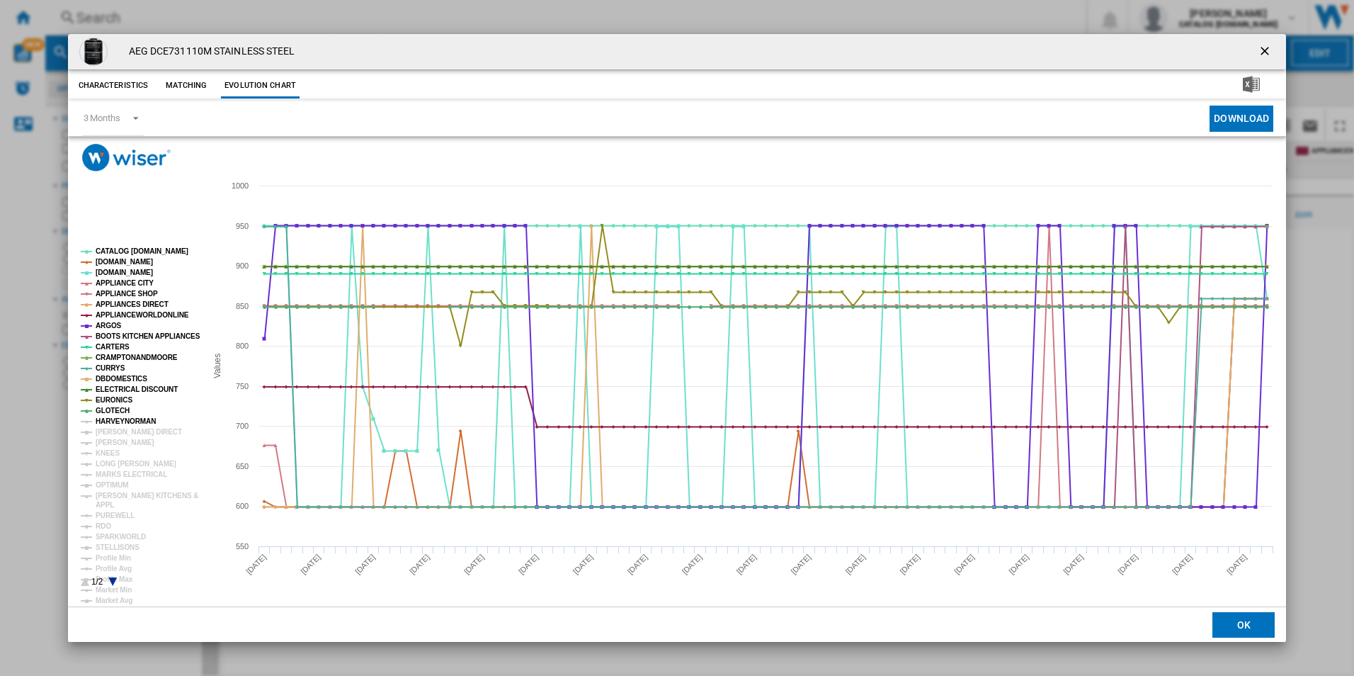
click at [107, 419] on tspan "HARVEYNORMAN" at bounding box center [126, 421] width 60 height 8
drag, startPoint x: 106, startPoint y: 427, endPoint x: 104, endPoint y: 435, distance: 8.1
click at [106, 429] on tspan "[PERSON_NAME] DIRECT" at bounding box center [139, 432] width 86 height 8
click at [101, 449] on tspan "KNEES" at bounding box center [108, 453] width 24 height 8
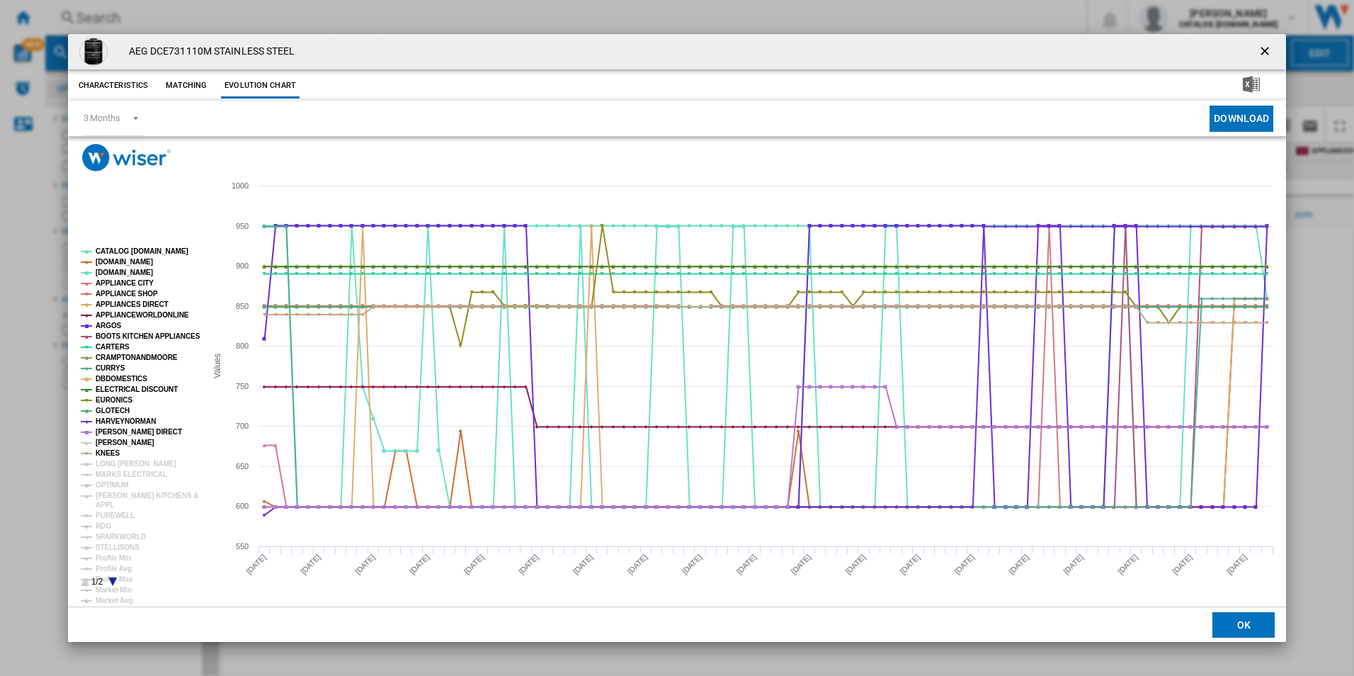
click at [104, 442] on tspan "[PERSON_NAME]" at bounding box center [125, 442] width 59 height 8
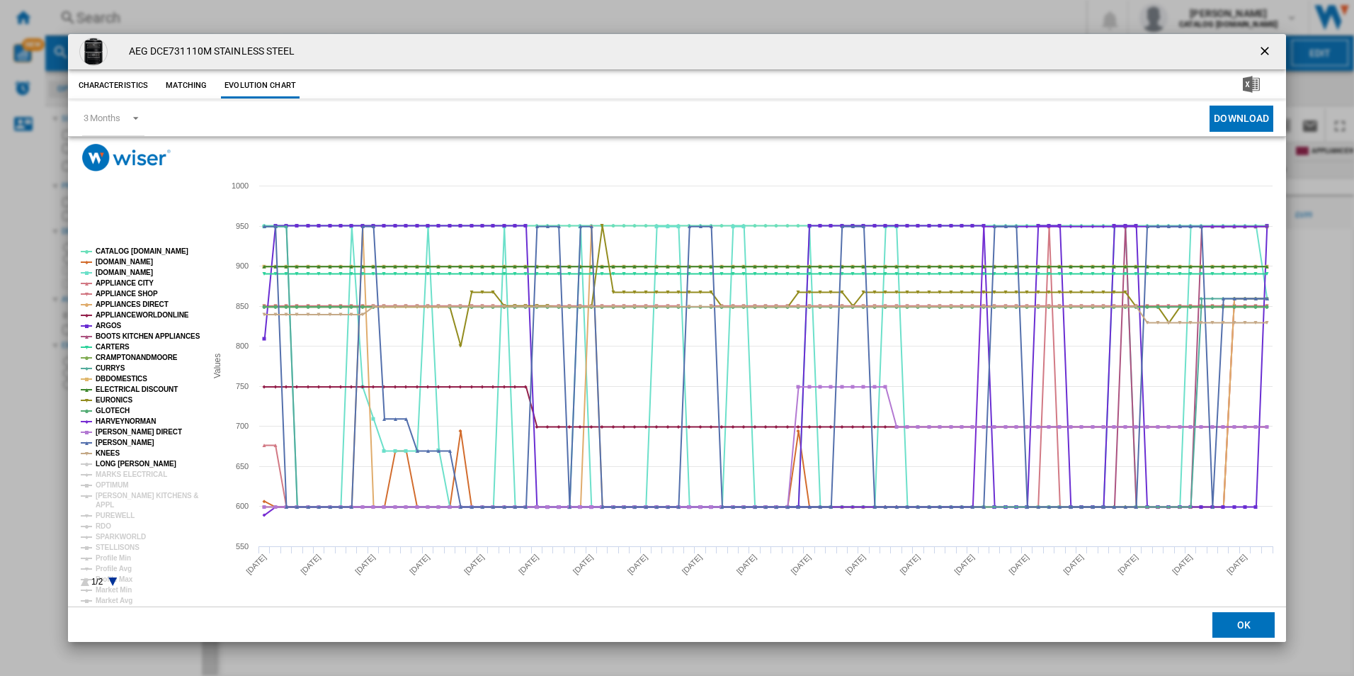
click at [110, 461] on tspan "LONG [PERSON_NAME]" at bounding box center [136, 464] width 81 height 8
click at [113, 472] on tspan "MARKS ELECTRICAL" at bounding box center [132, 474] width 72 height 8
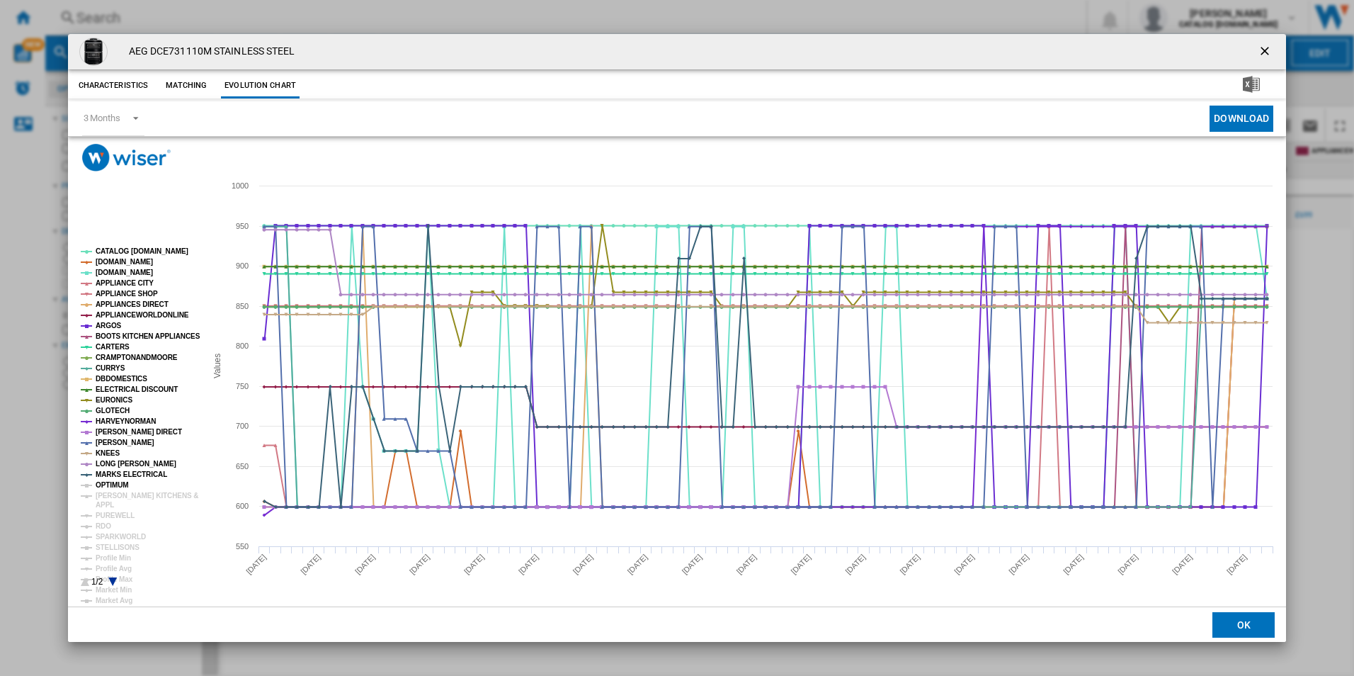
click at [106, 489] on tspan "OPTIMUM" at bounding box center [112, 485] width 33 height 8
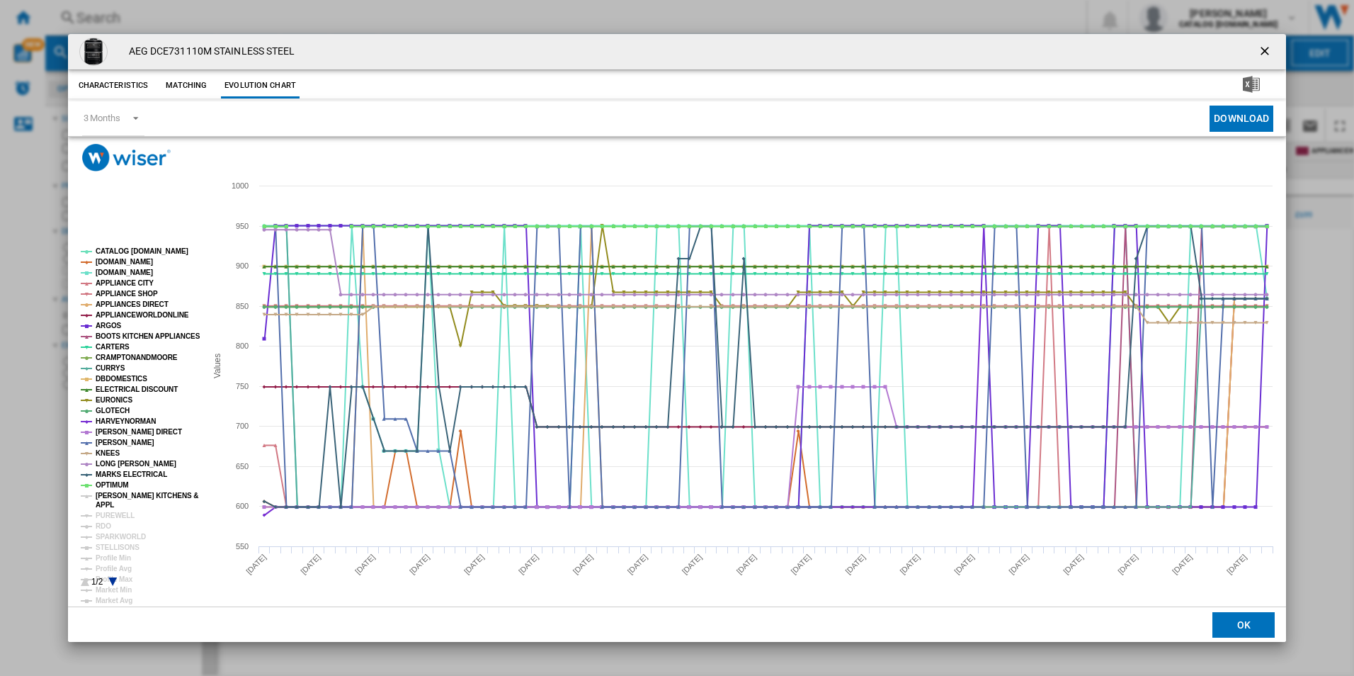
click at [101, 494] on tspan "[PERSON_NAME] KITCHENS &" at bounding box center [147, 496] width 103 height 8
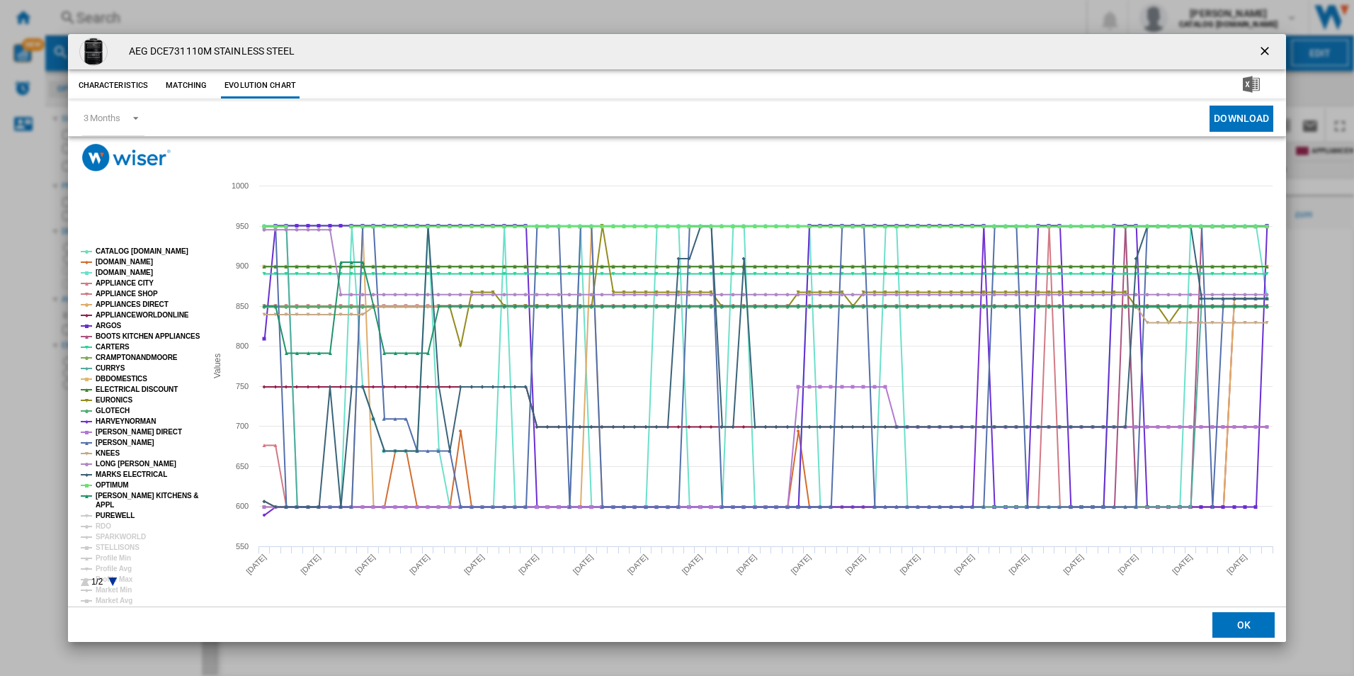
drag, startPoint x: 96, startPoint y: 511, endPoint x: 98, endPoint y: 518, distance: 7.4
click at [97, 512] on tspan "PUREWELL" at bounding box center [115, 515] width 39 height 8
click at [100, 523] on tspan "RDO" at bounding box center [104, 526] width 16 height 8
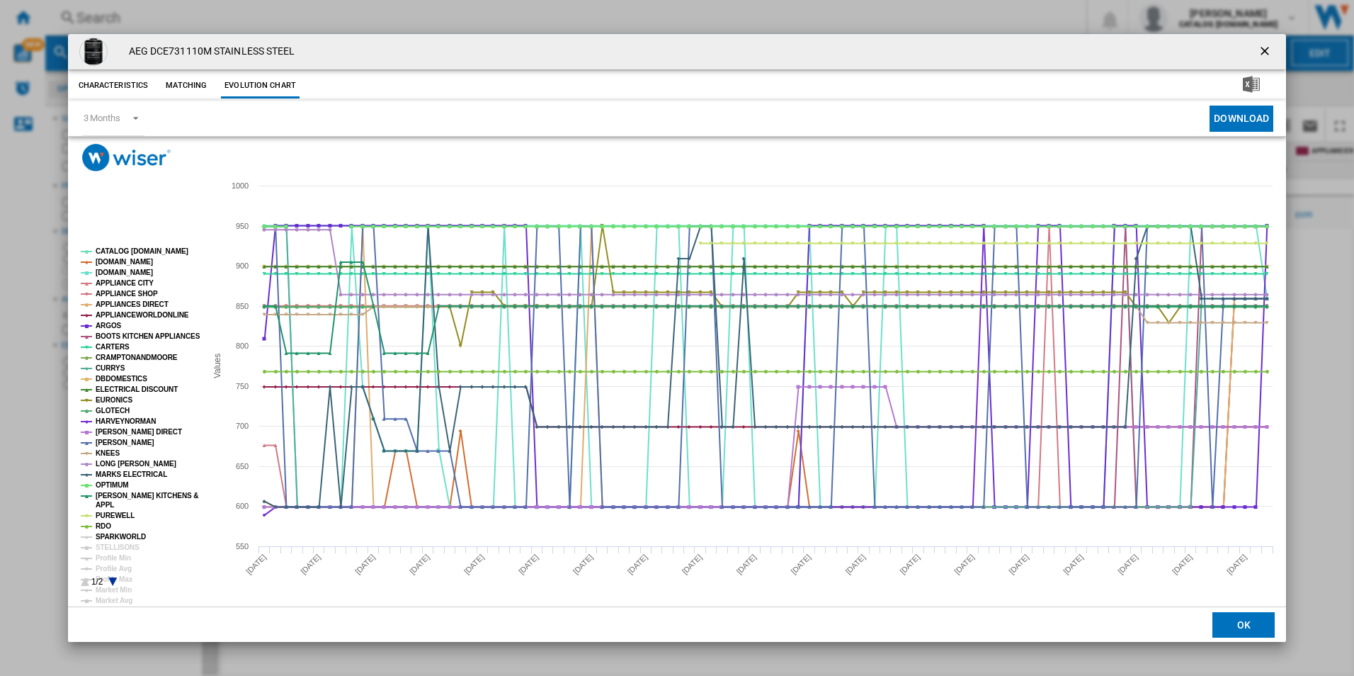
click at [104, 533] on tspan "SPARKWORLD" at bounding box center [121, 537] width 50 height 8
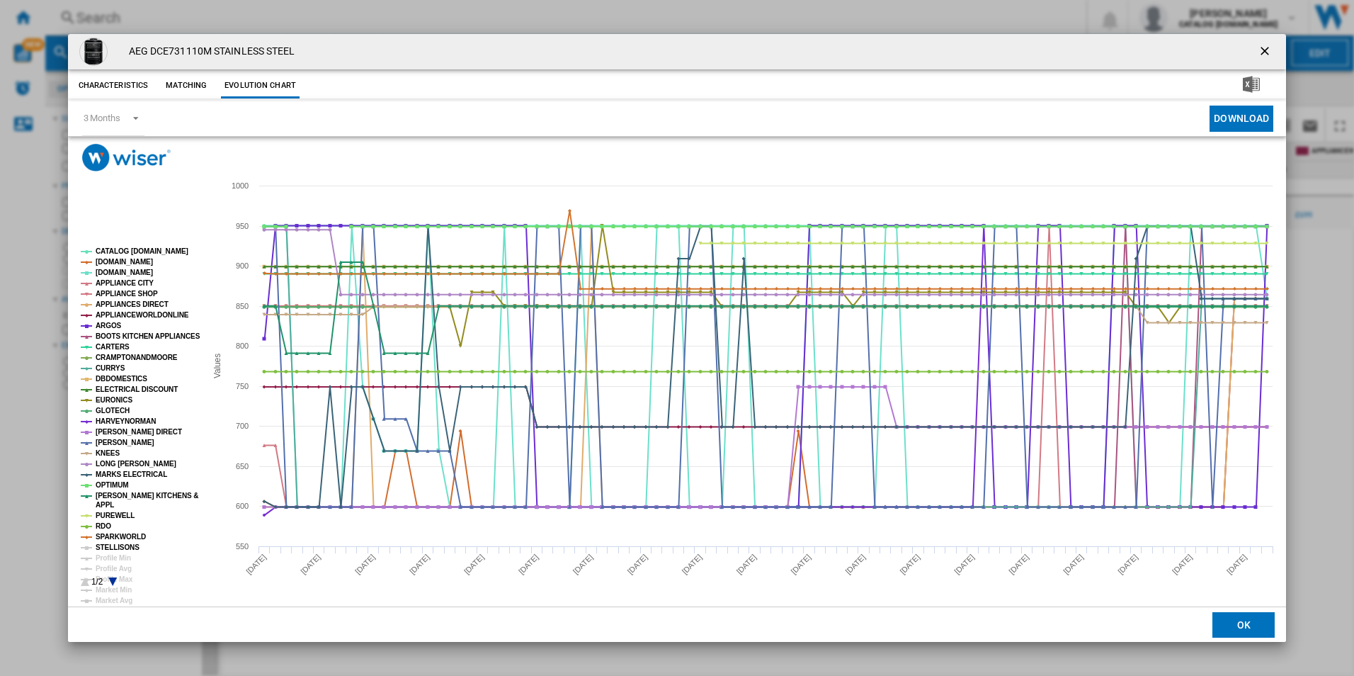
click at [111, 547] on tspan "STELLISONS" at bounding box center [118, 547] width 44 height 8
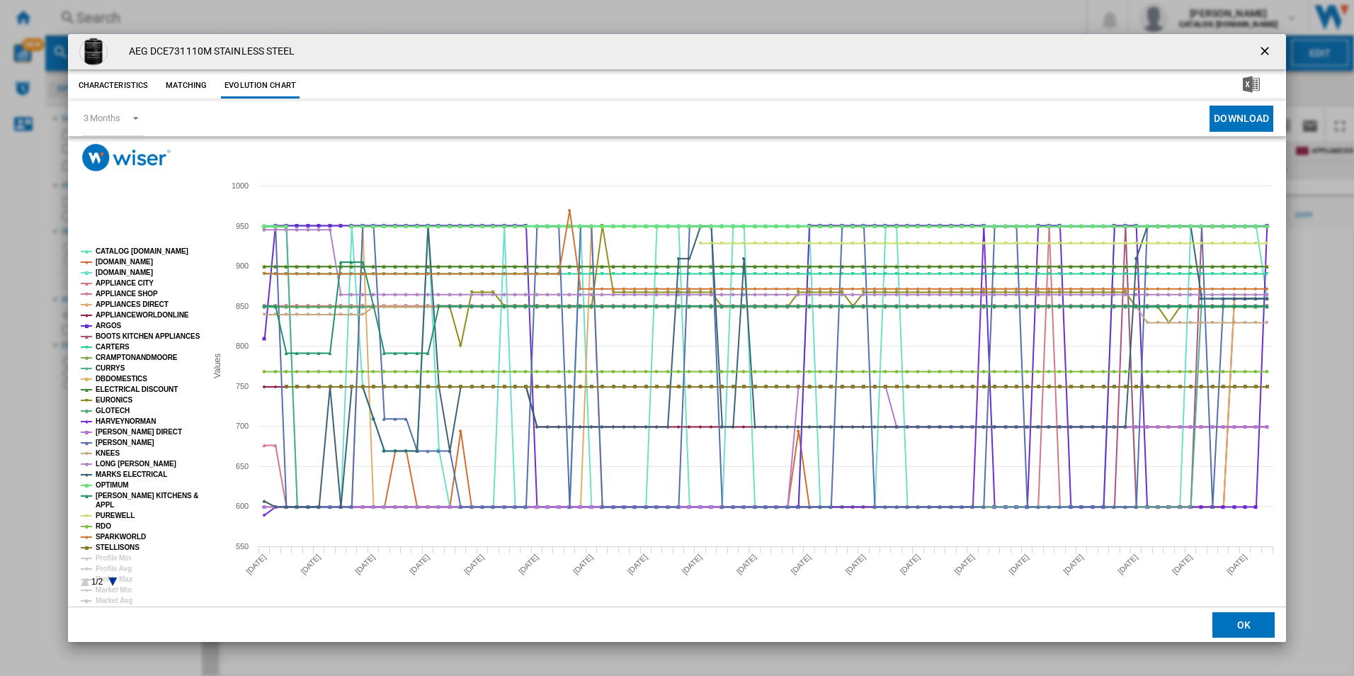
click at [113, 585] on icon "Product popup" at bounding box center [112, 581] width 8 height 8
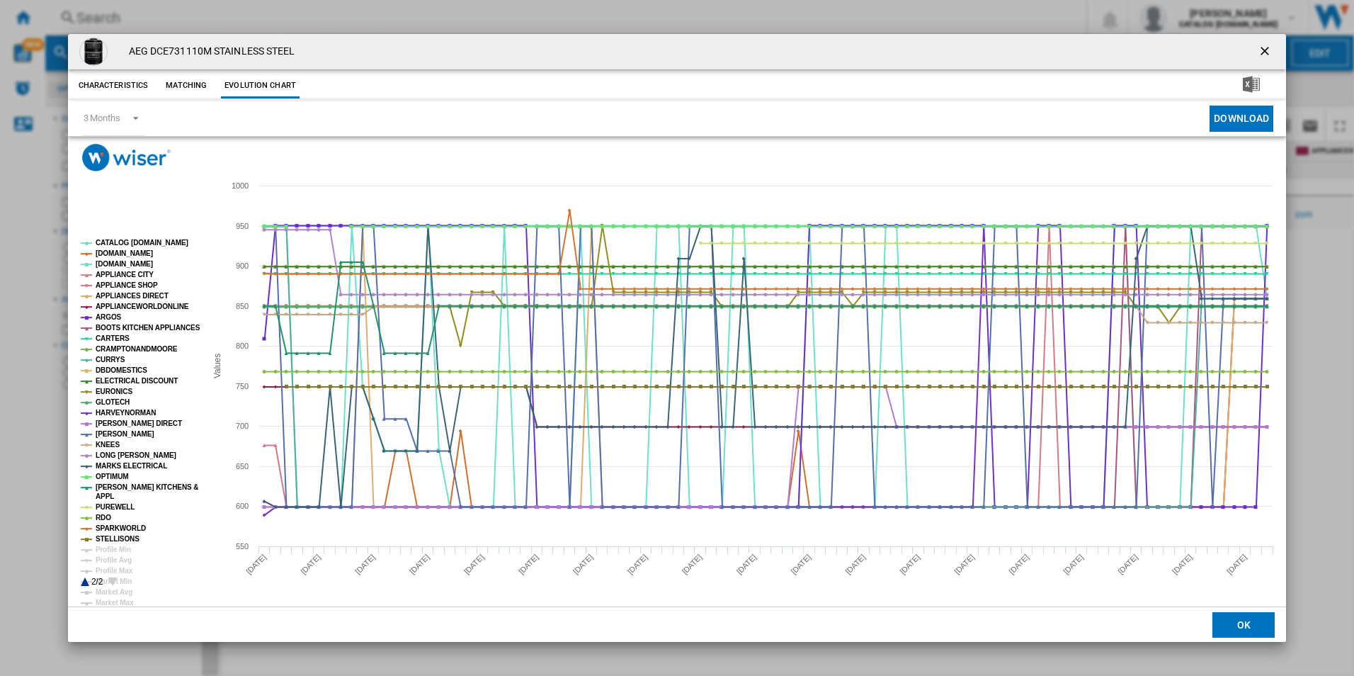
click at [113, 583] on icon "Product popup" at bounding box center [112, 581] width 8 height 8
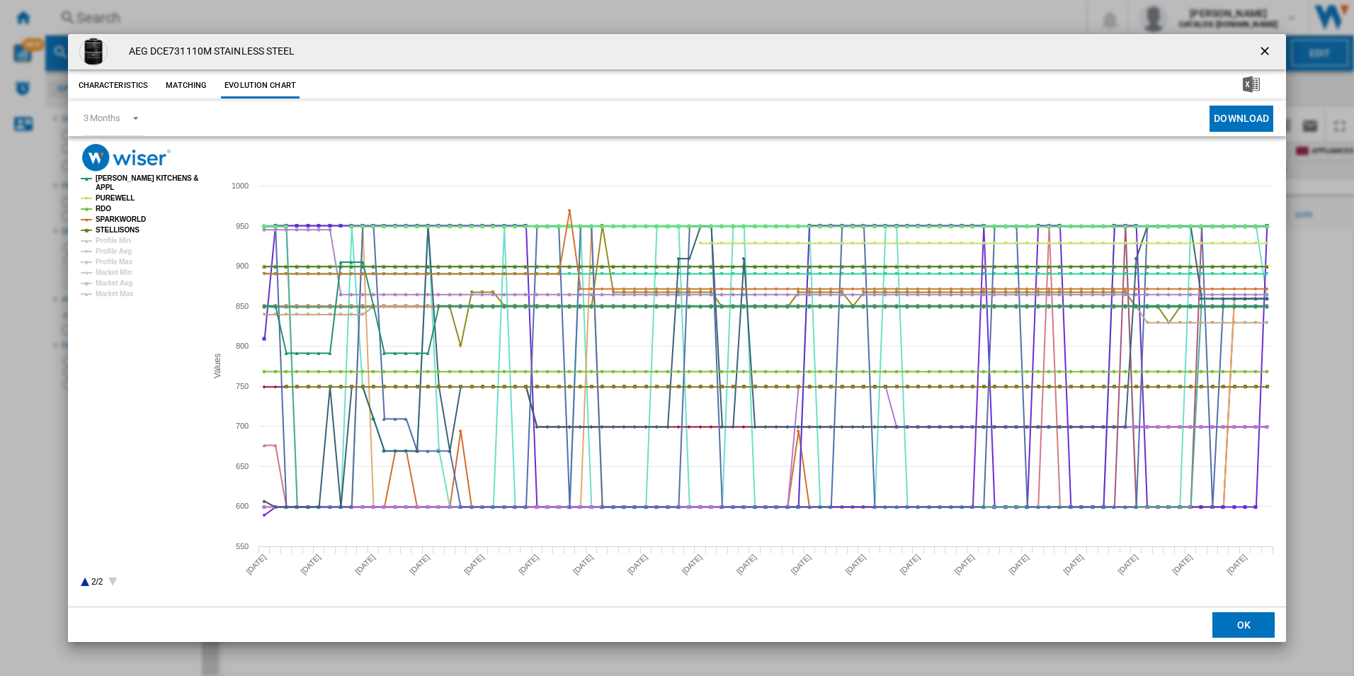
click at [87, 583] on icon "Product popup" at bounding box center [85, 581] width 8 height 8
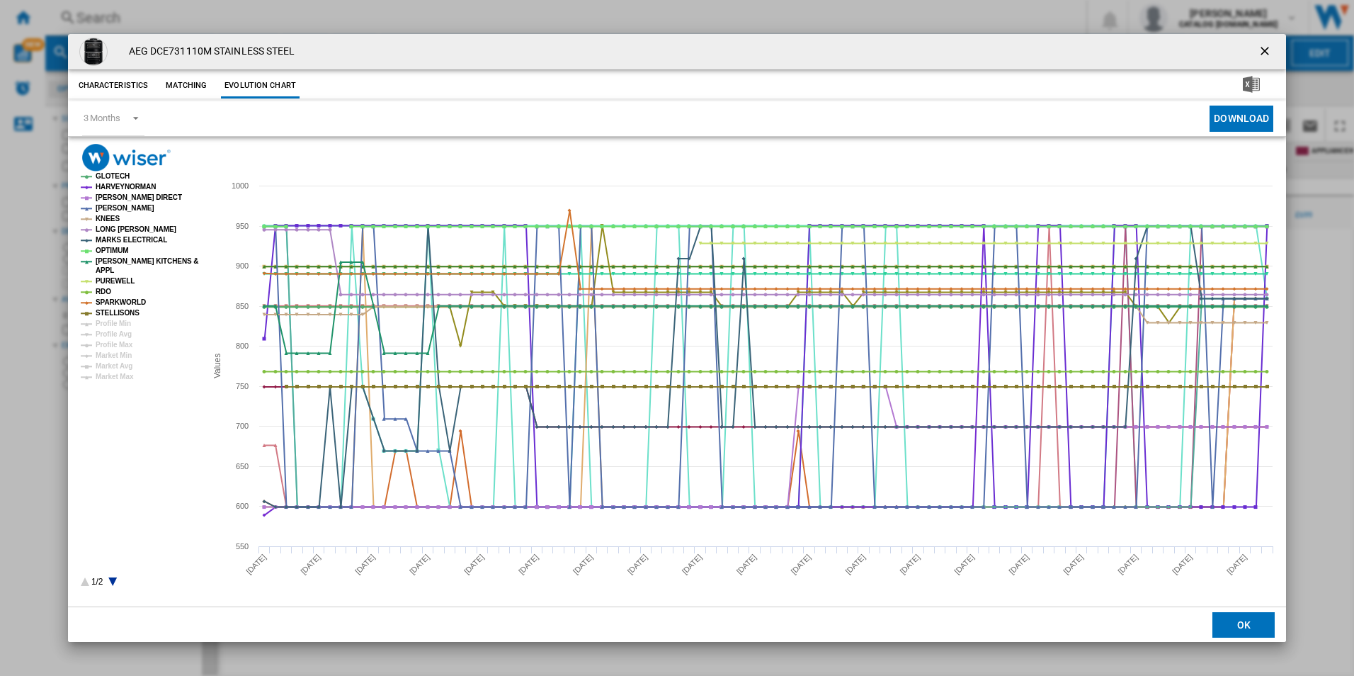
click at [87, 583] on icon "Product popup" at bounding box center [85, 581] width 8 height 8
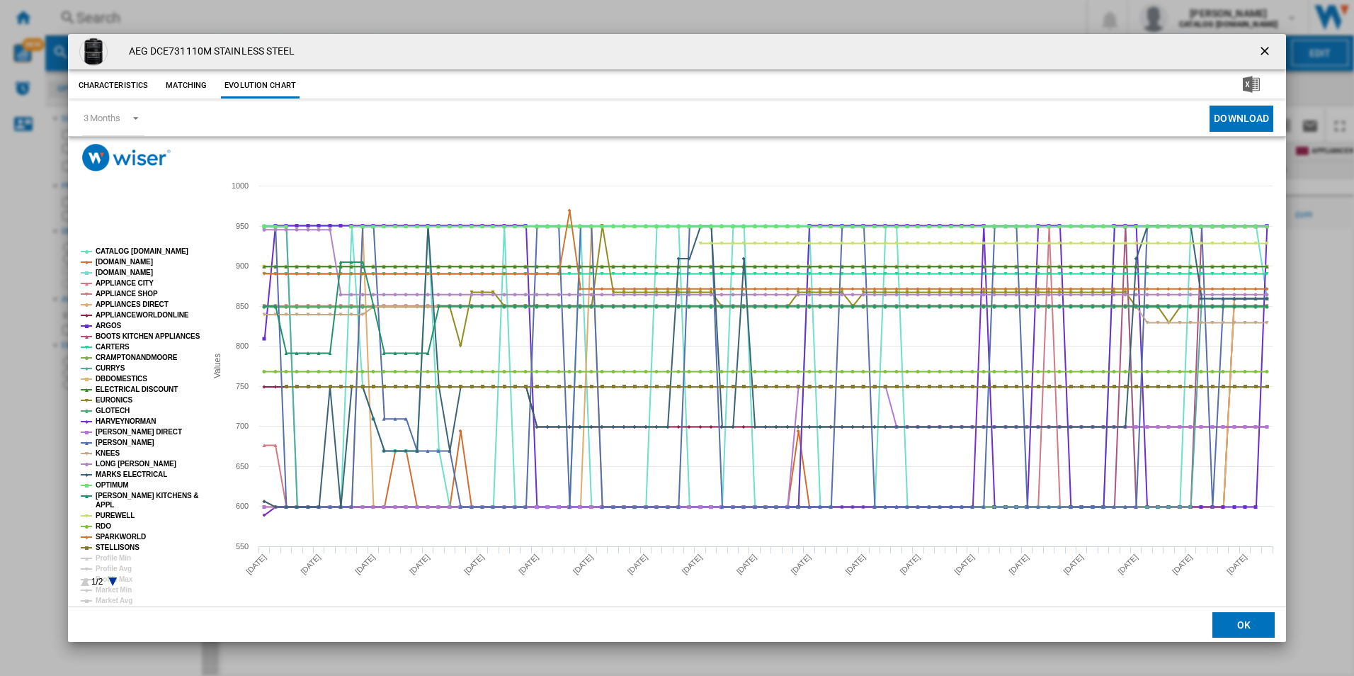
click at [87, 583] on icon "Product popup" at bounding box center [85, 581] width 8 height 8
click at [145, 249] on tspan "CATALOG [DOMAIN_NAME]" at bounding box center [142, 251] width 93 height 8
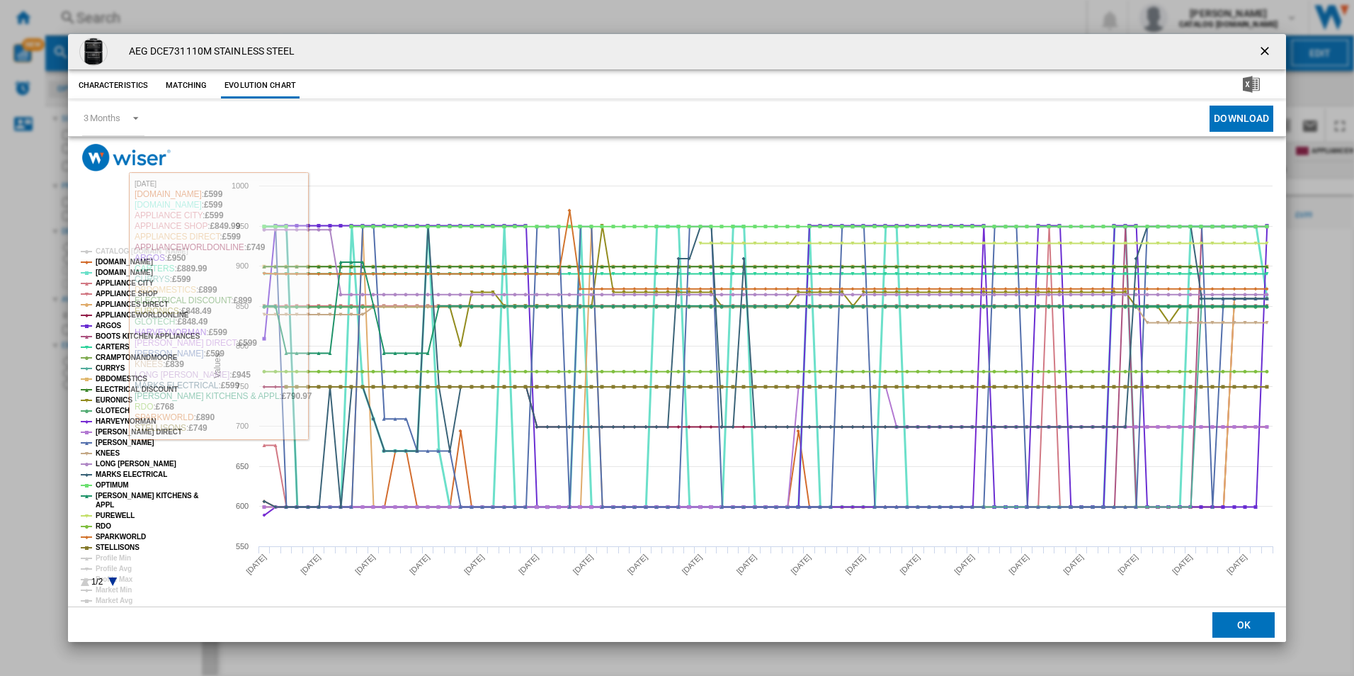
click at [123, 268] on tspan "[DOMAIN_NAME]" at bounding box center [124, 272] width 57 height 8
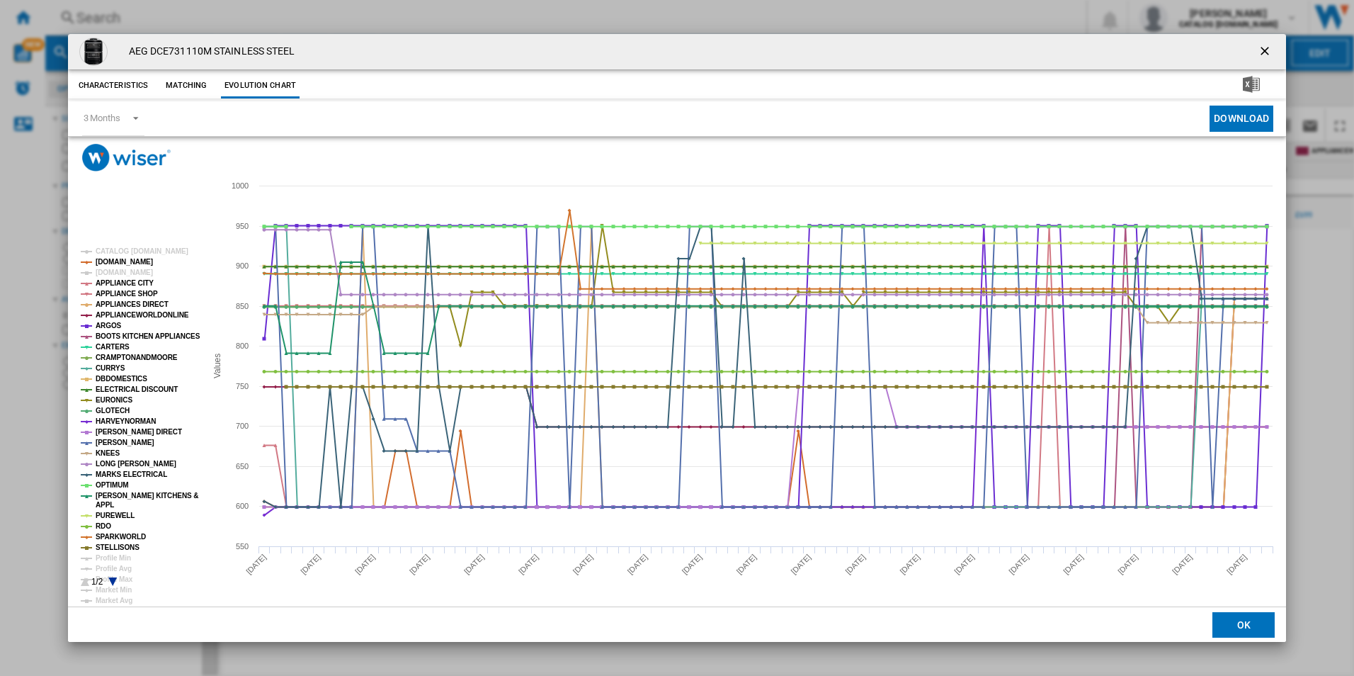
click at [111, 270] on tspan "[DOMAIN_NAME]" at bounding box center [124, 272] width 57 height 8
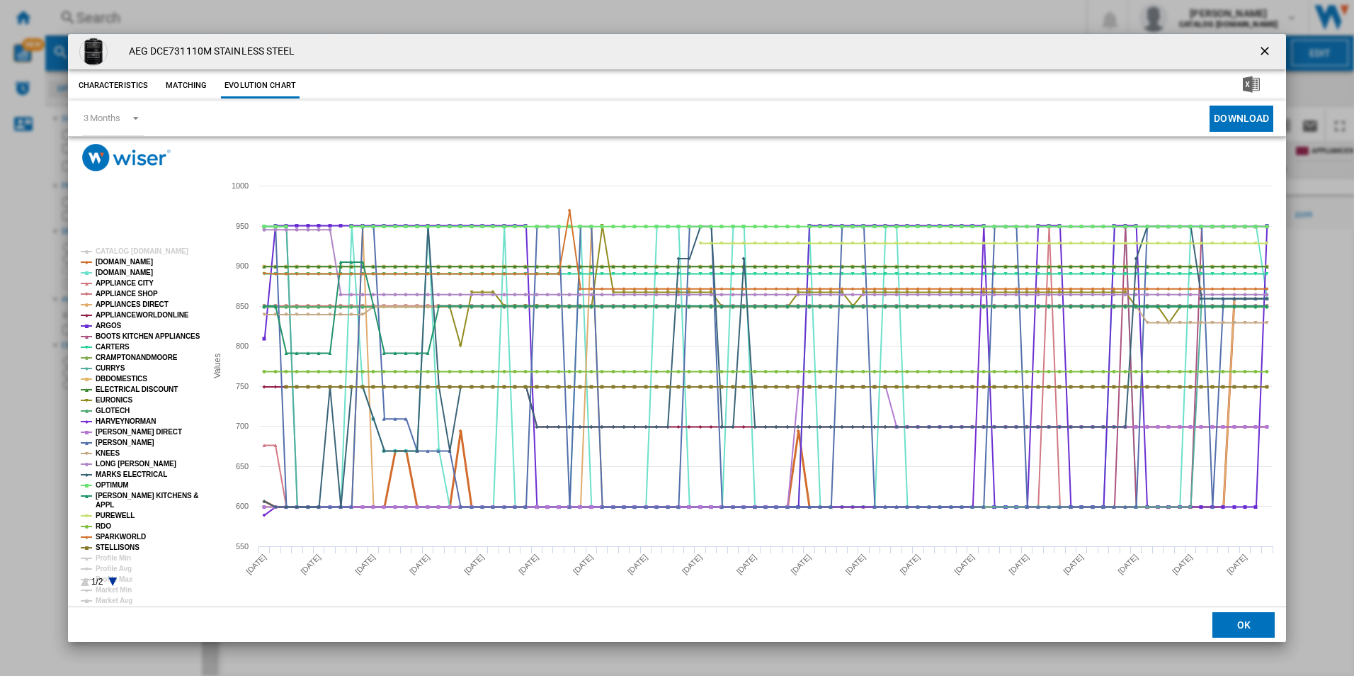
click at [122, 266] on tspan "[DOMAIN_NAME]" at bounding box center [124, 262] width 57 height 8
click at [113, 272] on tspan "[DOMAIN_NAME]" at bounding box center [124, 272] width 57 height 8
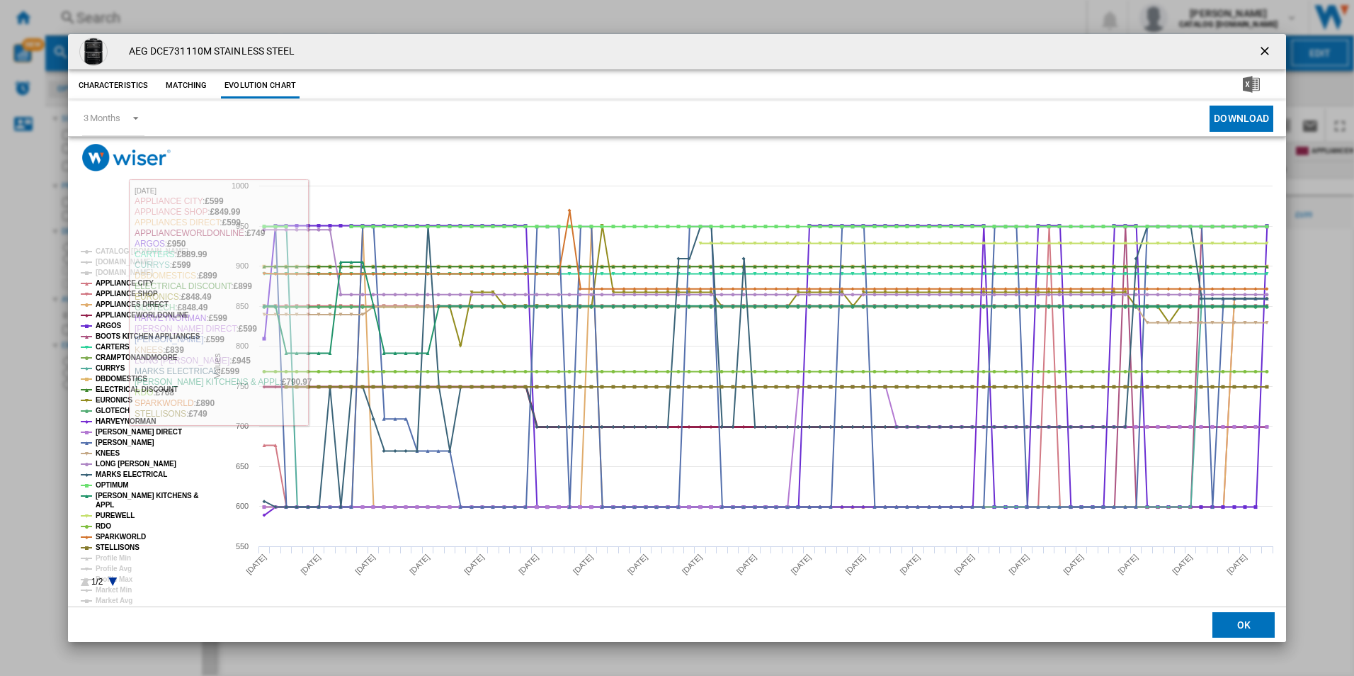
click at [129, 314] on tspan "APPLIANCEWORLDONLINE" at bounding box center [142, 315] width 93 height 8
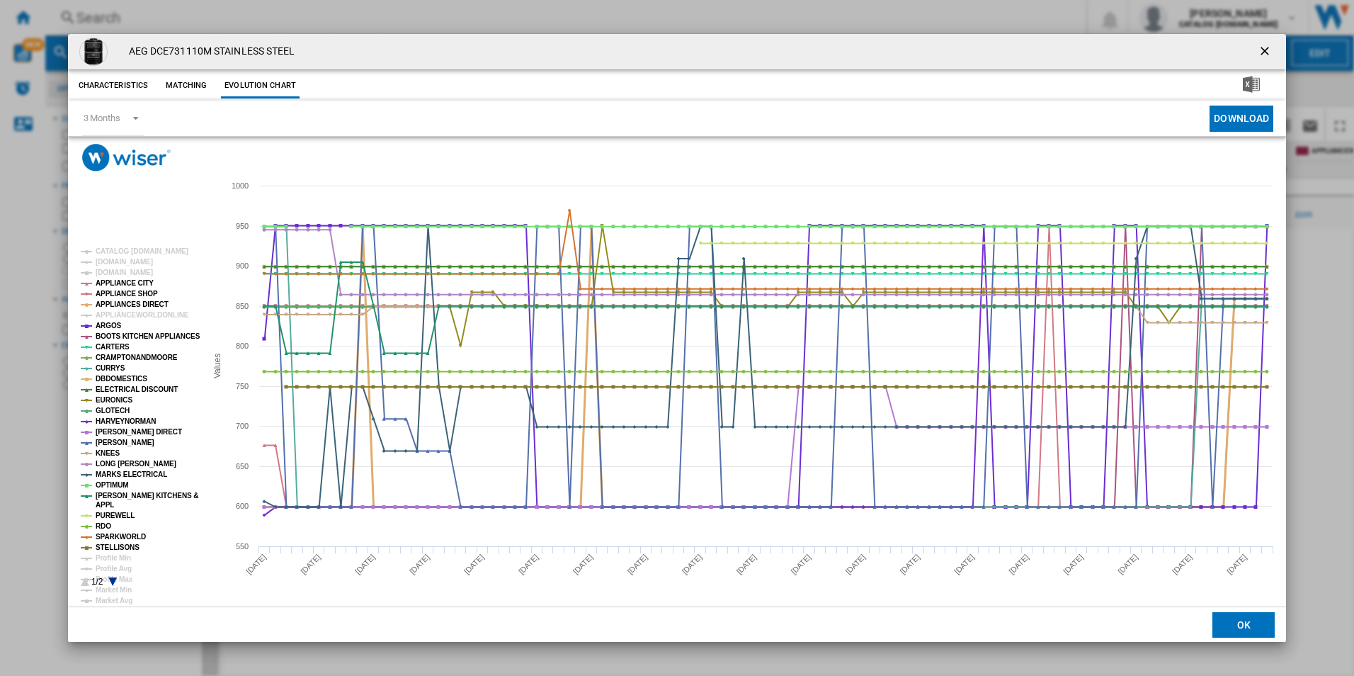
click at [136, 303] on tspan "APPLIANCES DIRECT" at bounding box center [132, 304] width 73 height 8
click at [135, 293] on tspan "APPLIANCE SHOP" at bounding box center [127, 294] width 62 height 8
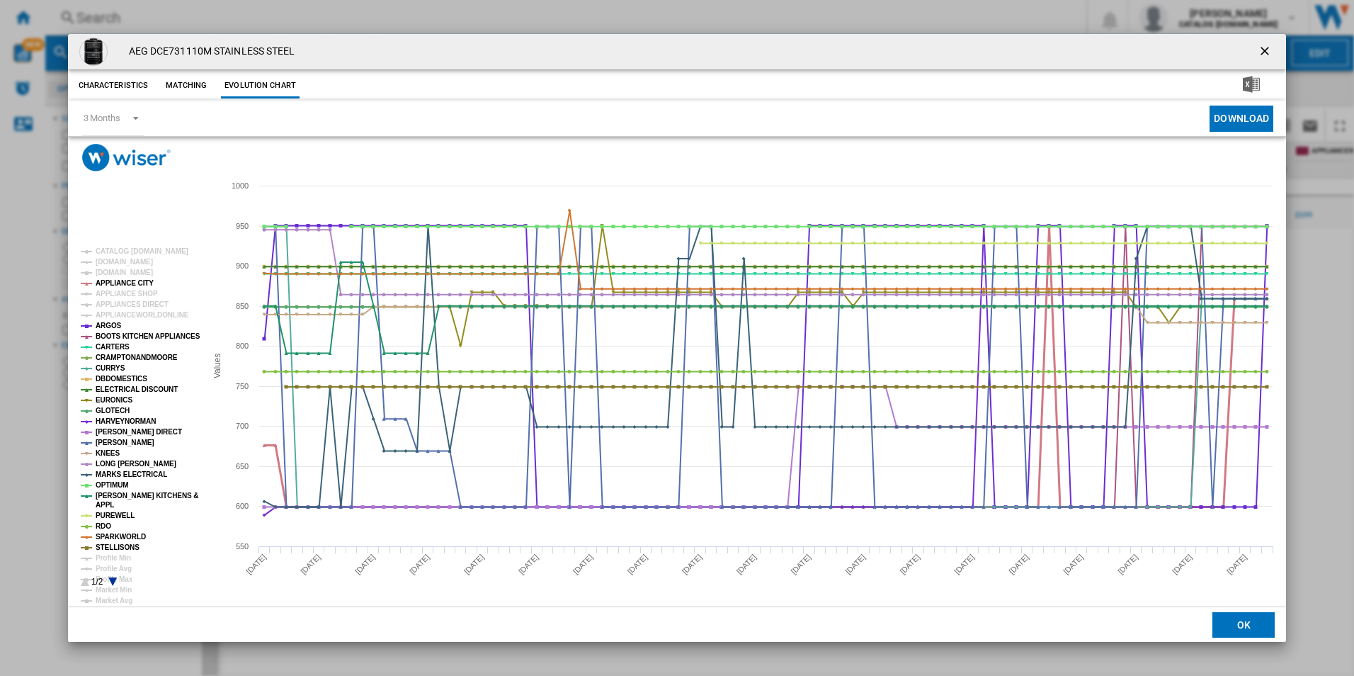
click at [132, 285] on tspan "APPLIANCE CITY" at bounding box center [125, 283] width 58 height 8
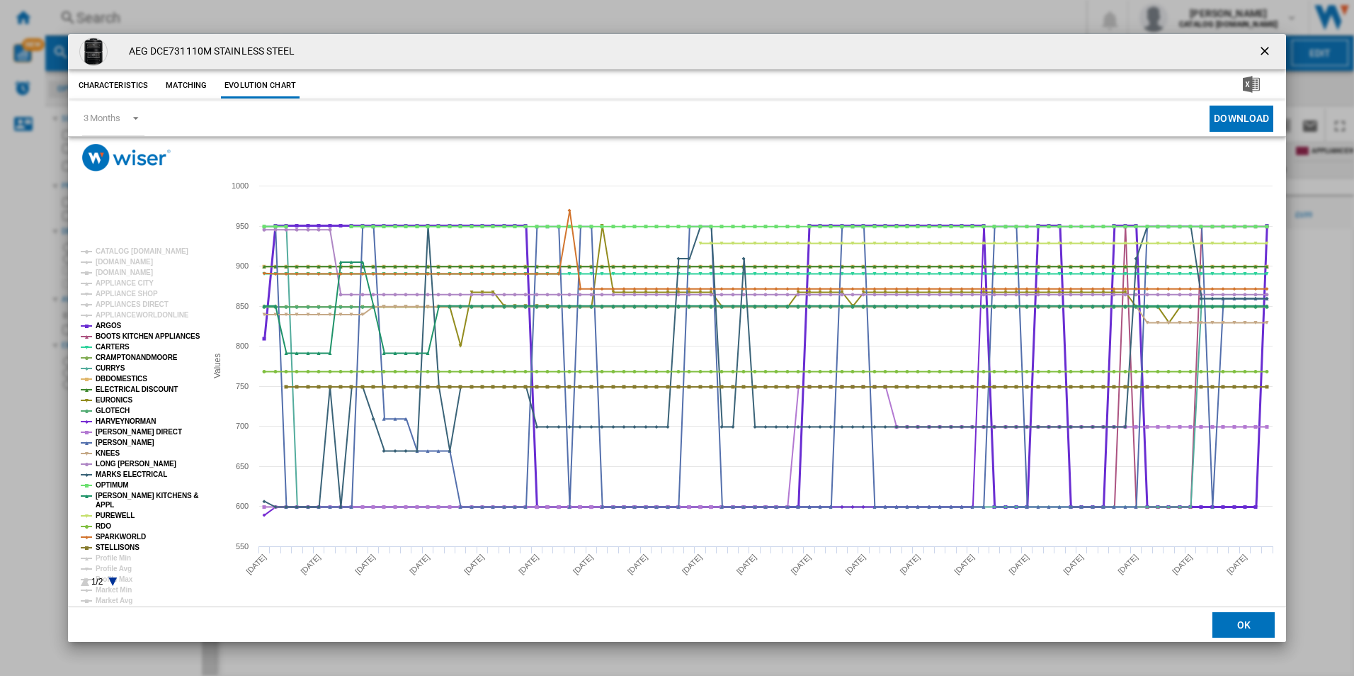
click at [103, 324] on tspan "ARGOS" at bounding box center [109, 326] width 26 height 8
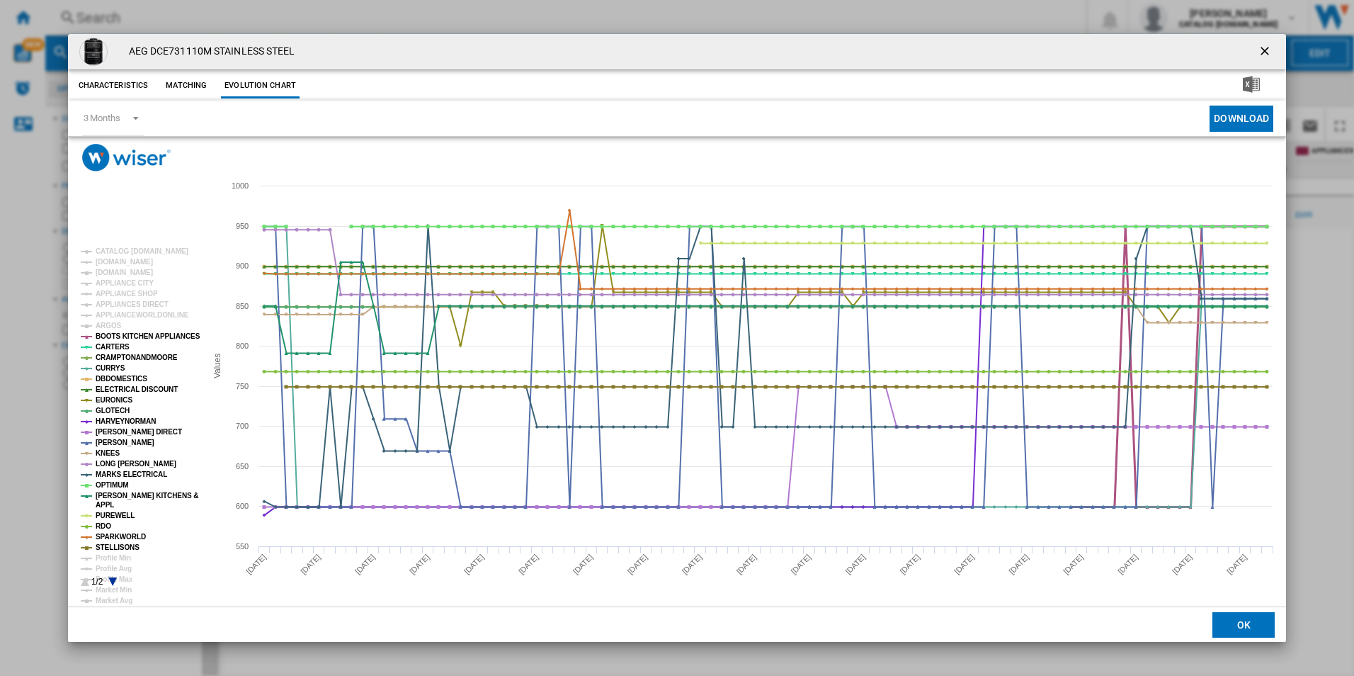
click at [120, 332] on tspan "BOOTS KITCHEN APPLIANCES" at bounding box center [148, 336] width 105 height 8
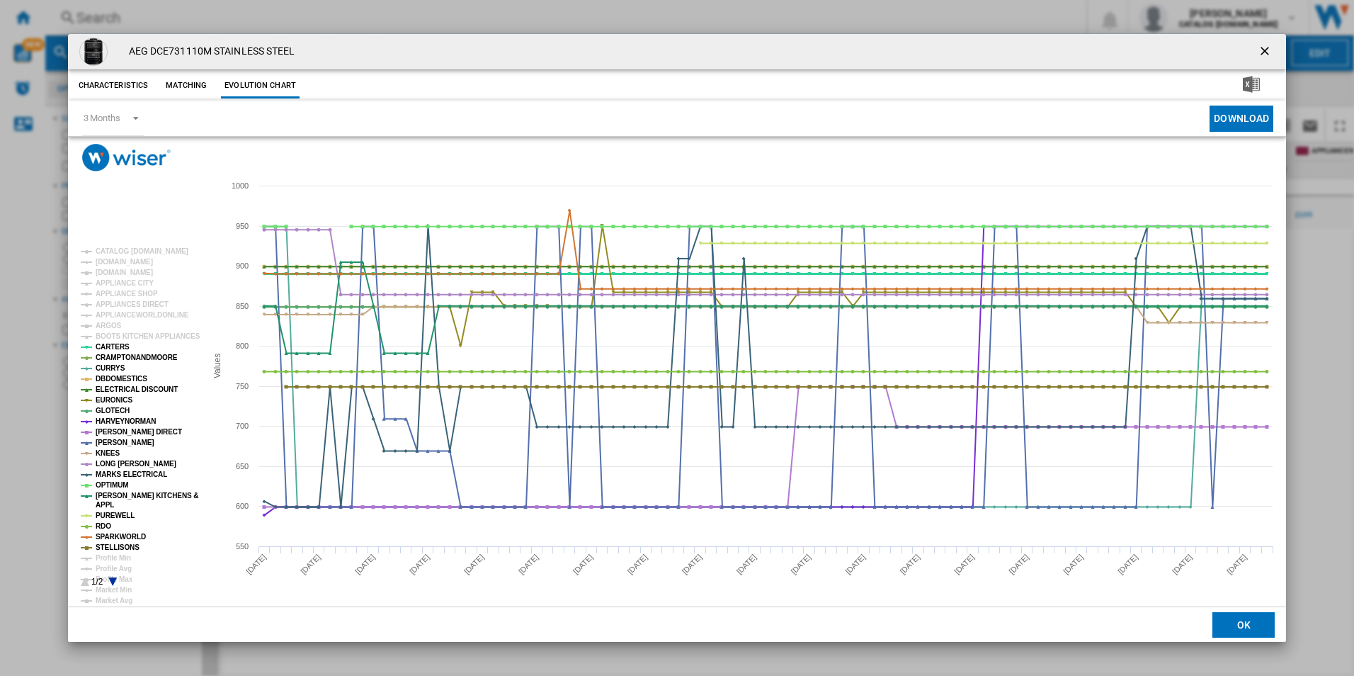
click at [115, 348] on tspan "CARTERS" at bounding box center [113, 347] width 34 height 8
click at [120, 355] on tspan "CRAMPTONANDMOORE" at bounding box center [137, 357] width 82 height 8
click at [113, 360] on tspan "CRAMPTONANDMOORE" at bounding box center [137, 357] width 82 height 8
click at [114, 356] on tspan "CRAMPTONANDMOORE" at bounding box center [137, 357] width 82 height 8
click at [120, 346] on tspan "CARTERS" at bounding box center [113, 347] width 34 height 8
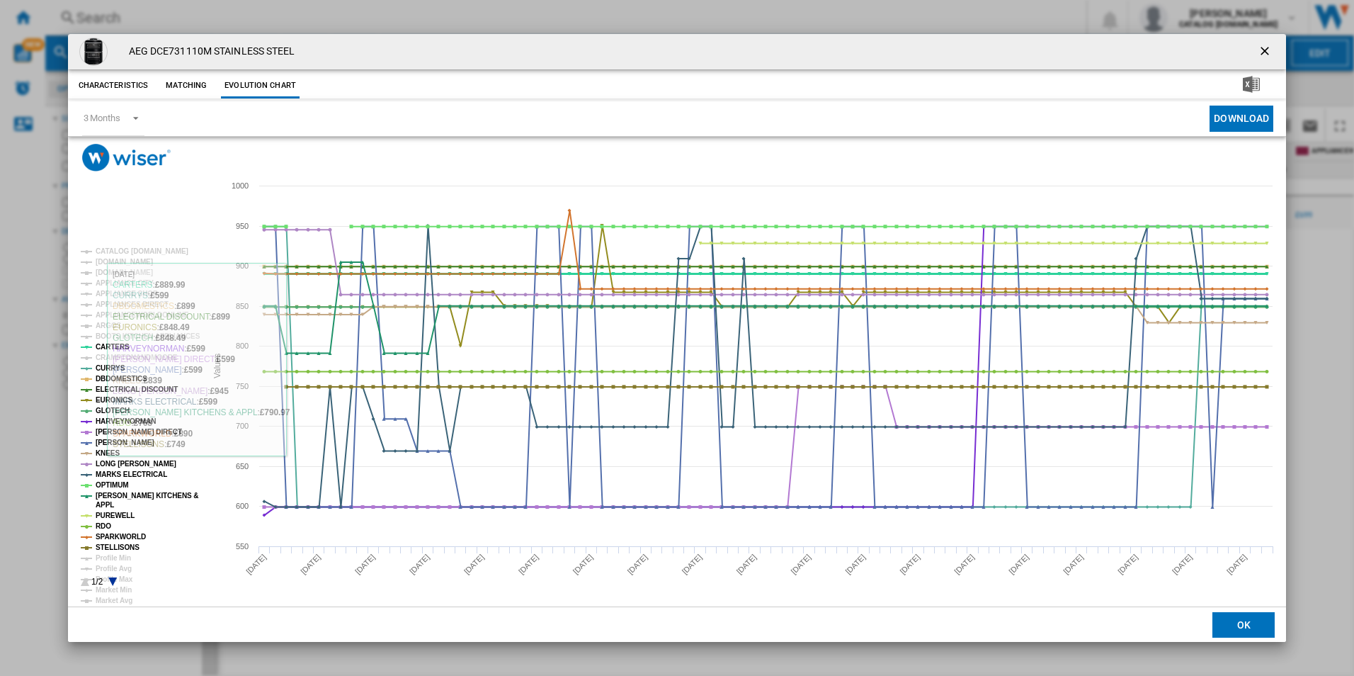
click at [115, 347] on tspan "CARTERS" at bounding box center [113, 347] width 34 height 8
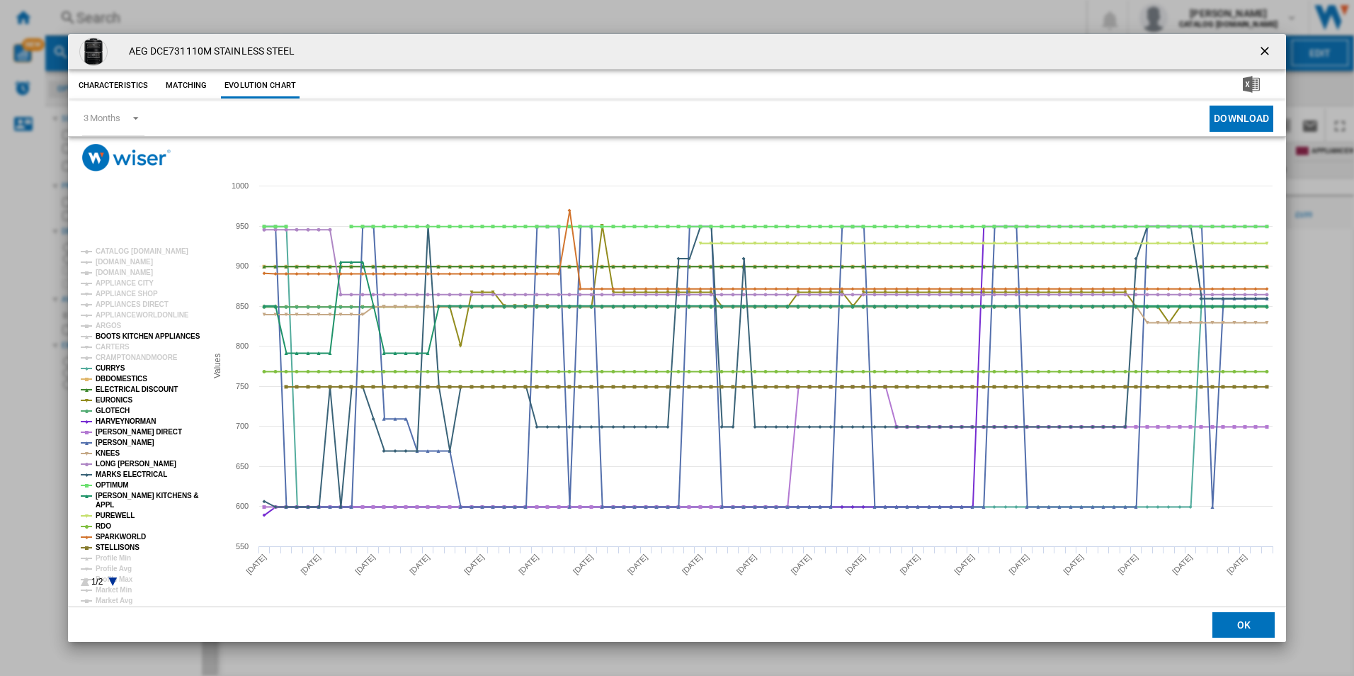
click at [124, 338] on tspan "BOOTS KITCHEN APPLIANCES" at bounding box center [148, 336] width 105 height 8
click at [127, 336] on tspan "BOOTS KITCHEN APPLIANCES" at bounding box center [148, 336] width 105 height 8
click at [106, 327] on tspan "ARGOS" at bounding box center [109, 326] width 26 height 8
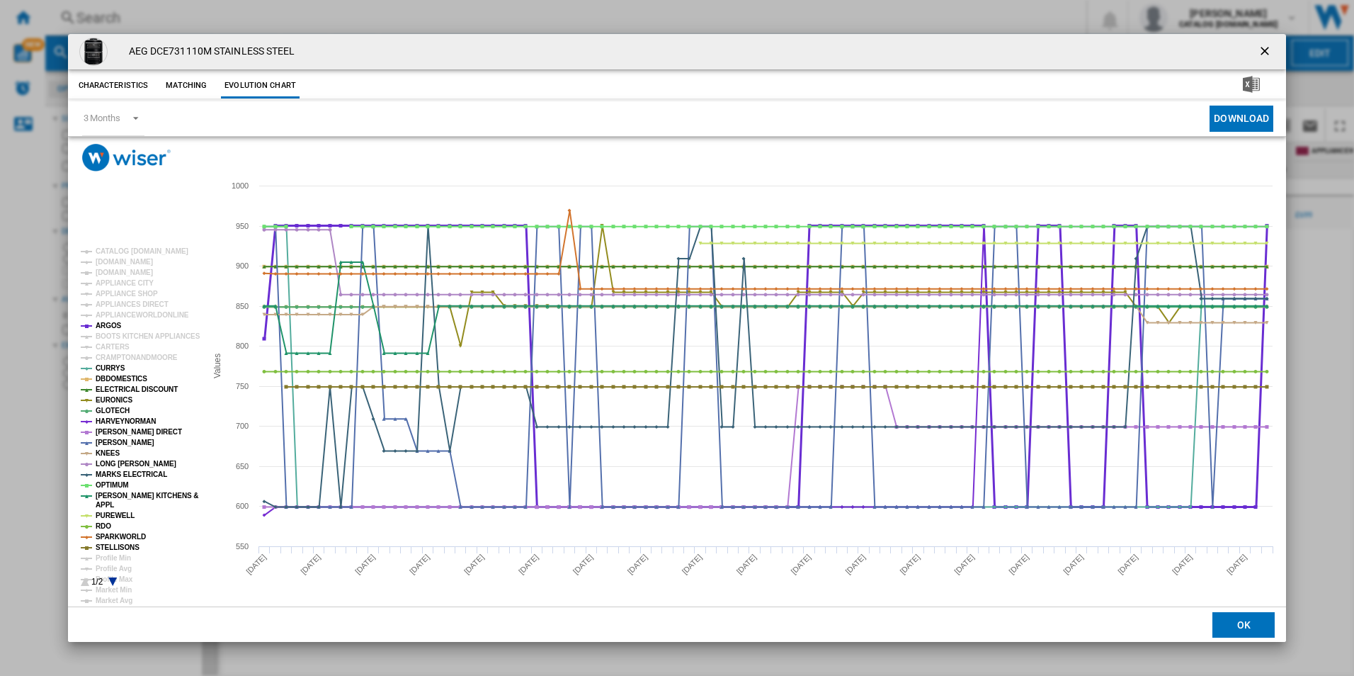
click at [106, 327] on tspan "ARGOS" at bounding box center [109, 326] width 26 height 8
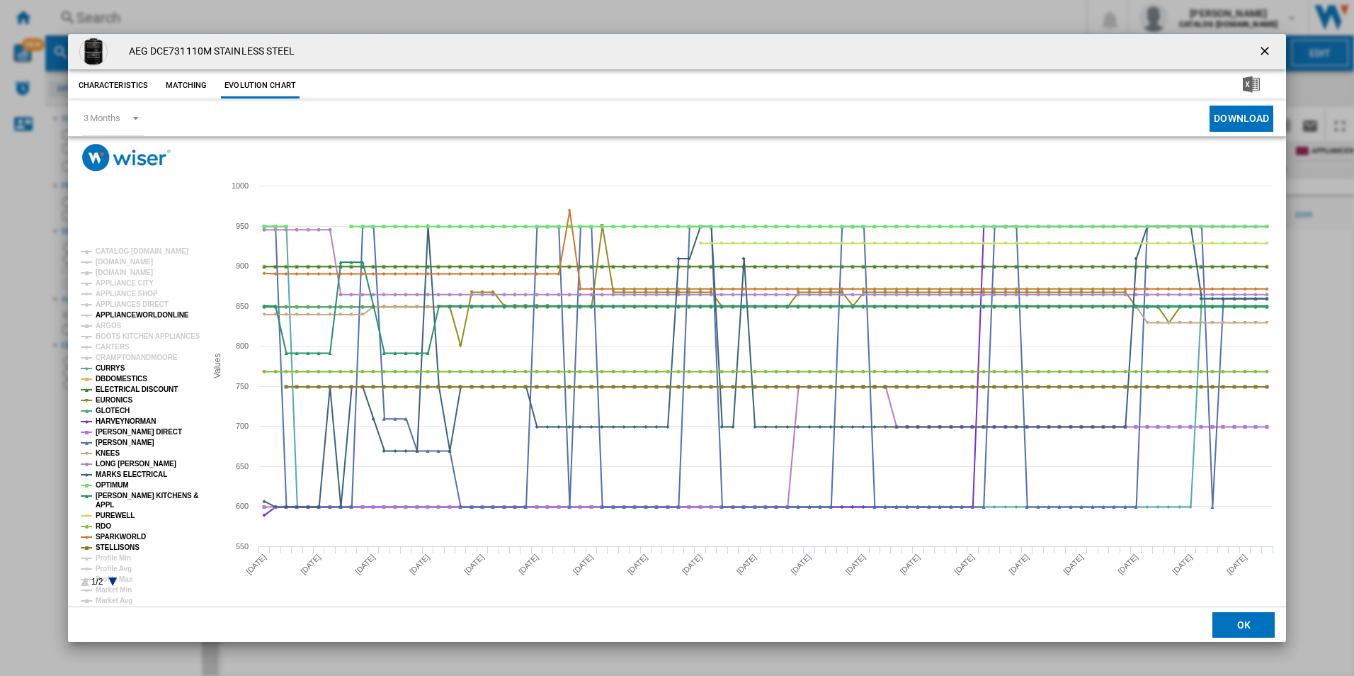
click at [122, 314] on tspan "APPLIANCEWORLDONLINE" at bounding box center [142, 315] width 93 height 8
click at [132, 315] on tspan "APPLIANCEWORLDONLINE" at bounding box center [142, 315] width 93 height 8
click at [141, 304] on tspan "APPLIANCES DIRECT" at bounding box center [132, 304] width 73 height 8
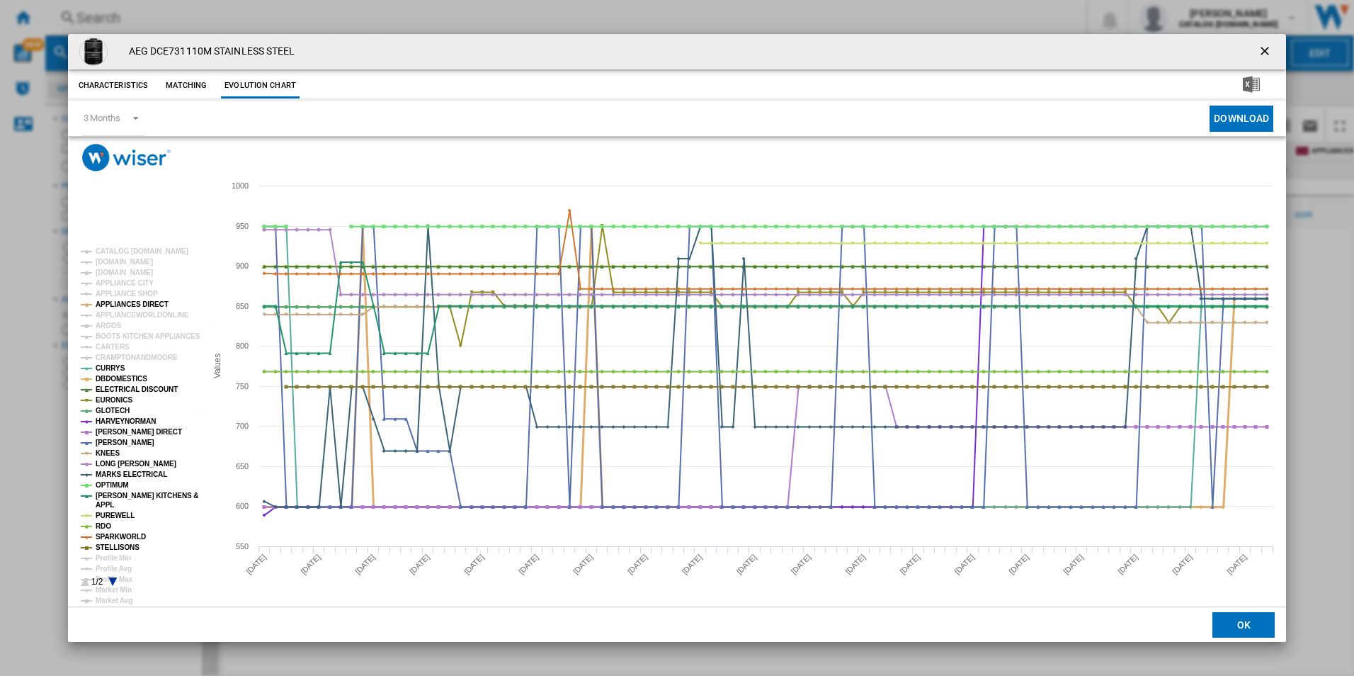
click at [132, 307] on tspan "APPLIANCES DIRECT" at bounding box center [132, 304] width 73 height 8
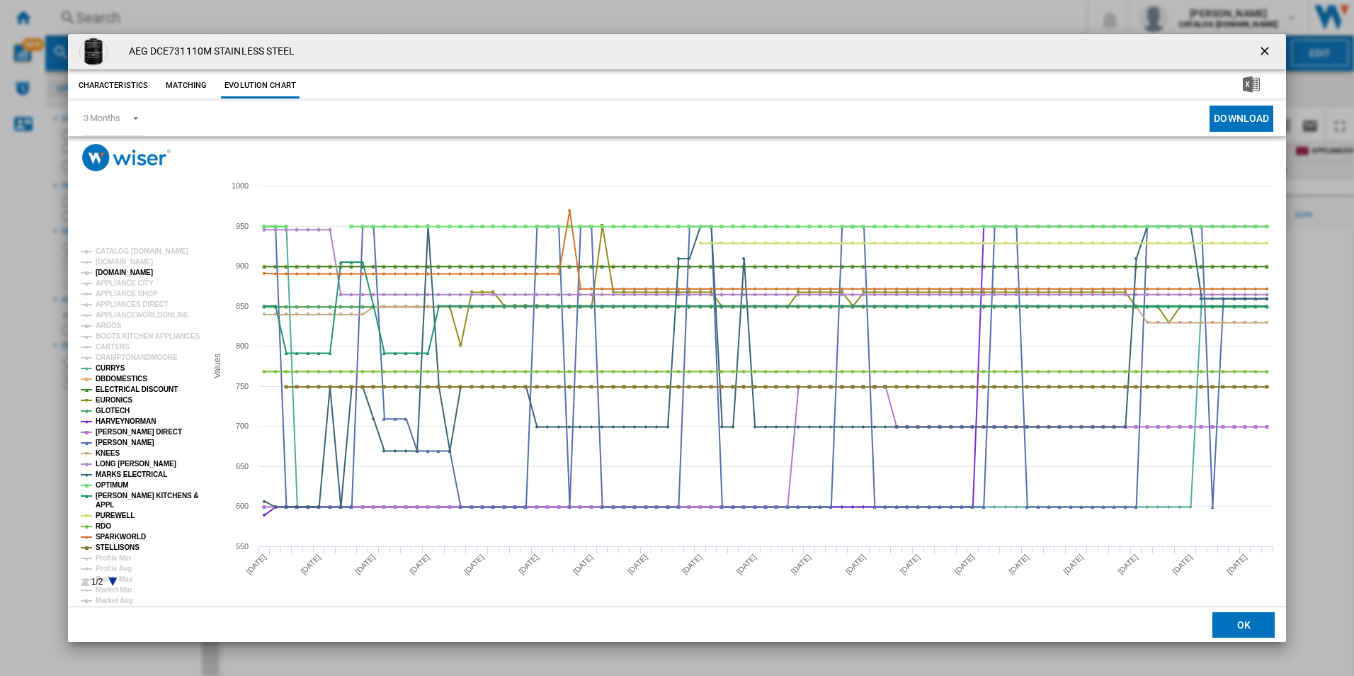
click at [118, 271] on tspan "[DOMAIN_NAME]" at bounding box center [124, 272] width 57 height 8
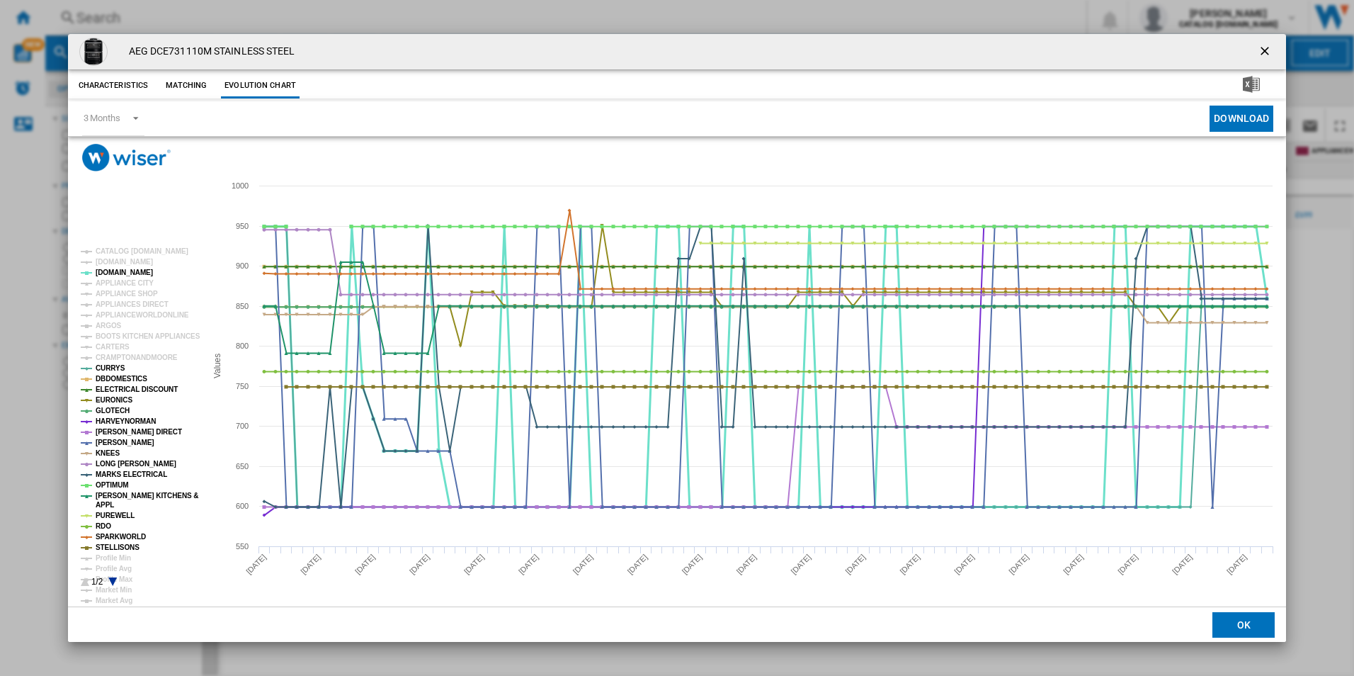
click at [107, 276] on tspan "[DOMAIN_NAME]" at bounding box center [124, 272] width 57 height 8
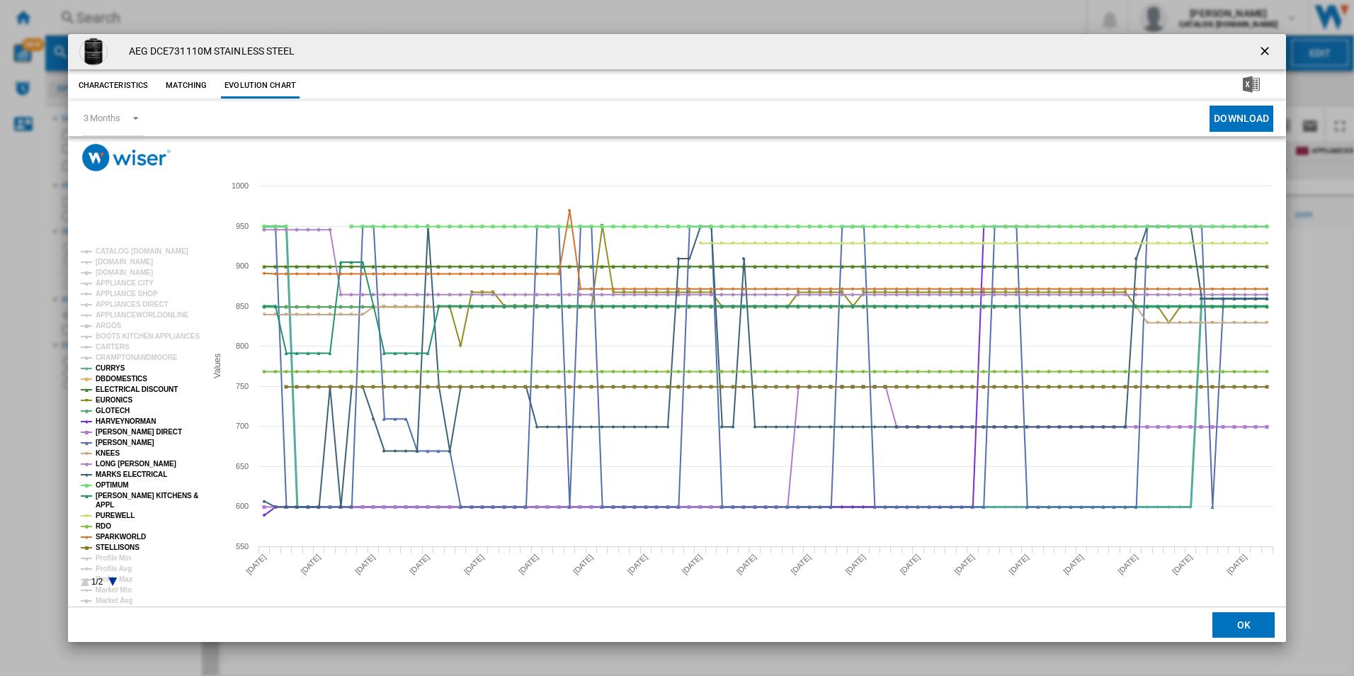
click at [108, 371] on tspan "CURRYS" at bounding box center [111, 368] width 30 height 8
click at [110, 380] on tspan "DBDOMESTICS" at bounding box center [122, 379] width 52 height 8
click at [113, 388] on tspan "ELECTRICAL DISCOUNT" at bounding box center [137, 389] width 82 height 8
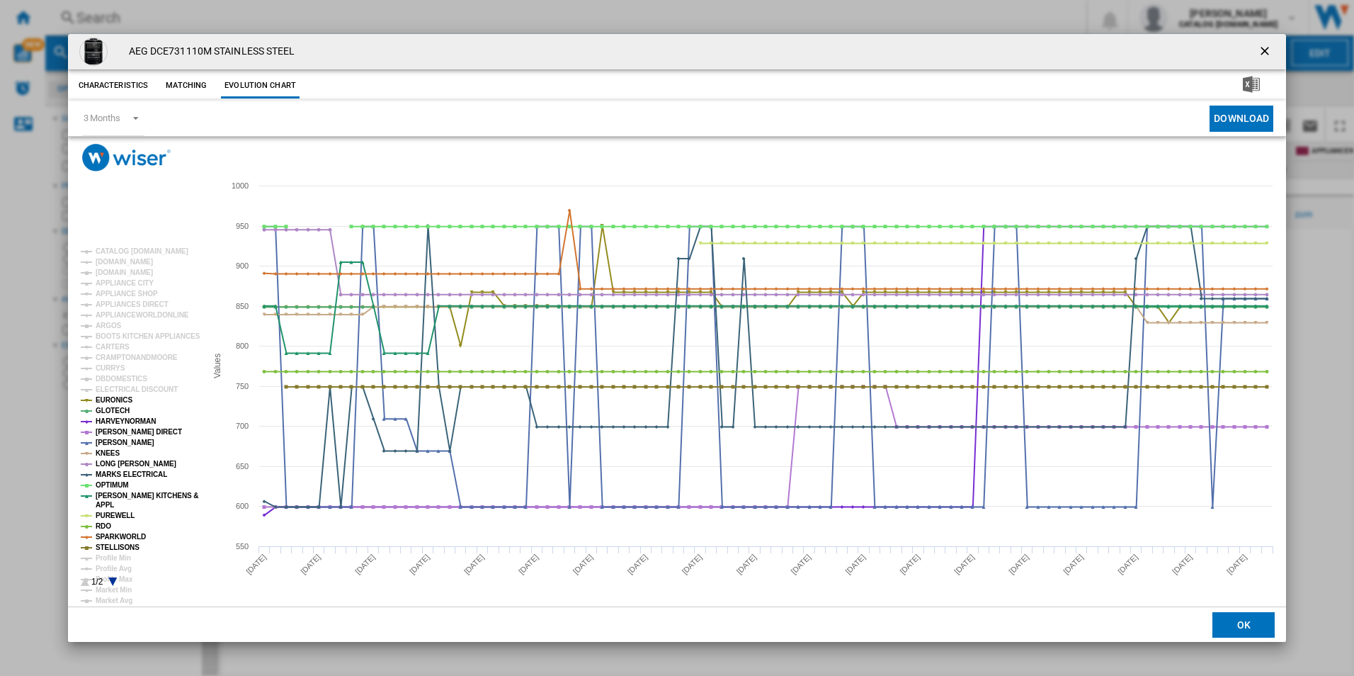
click at [111, 396] on tspan "EURONICS" at bounding box center [114, 400] width 37 height 8
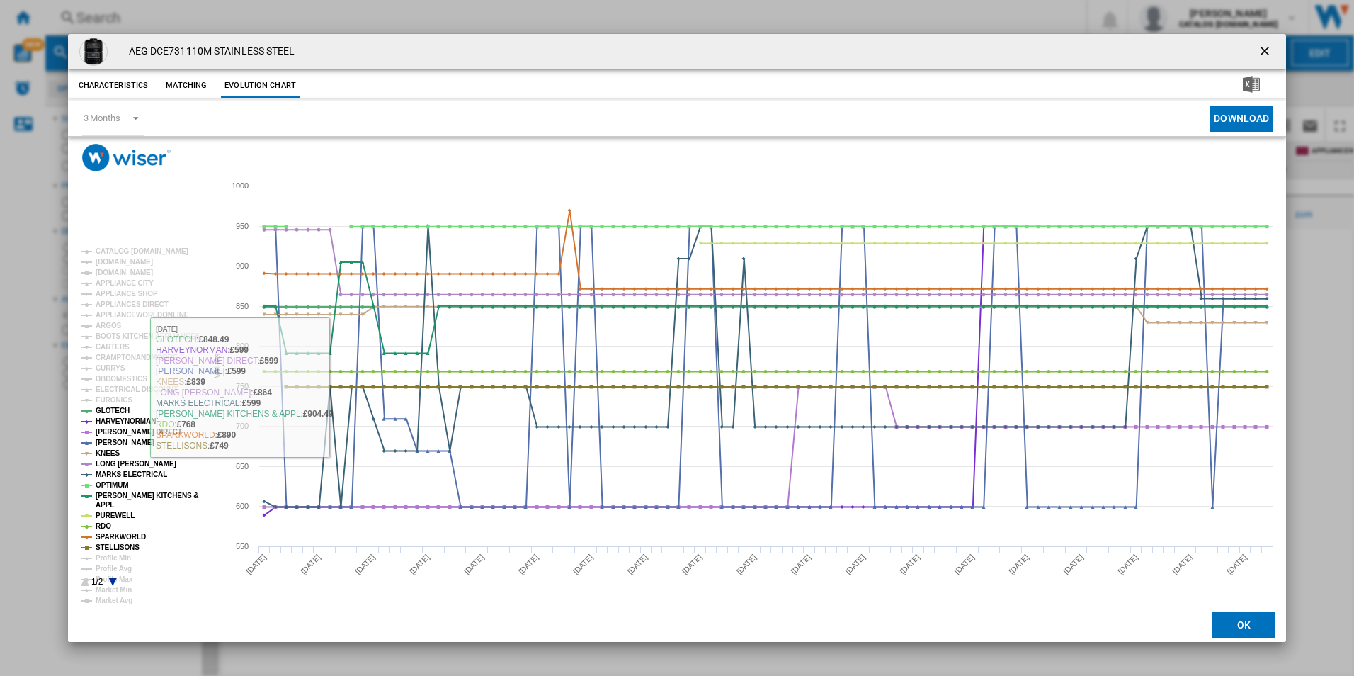
click at [110, 413] on tspan "GLOTECH" at bounding box center [113, 411] width 34 height 8
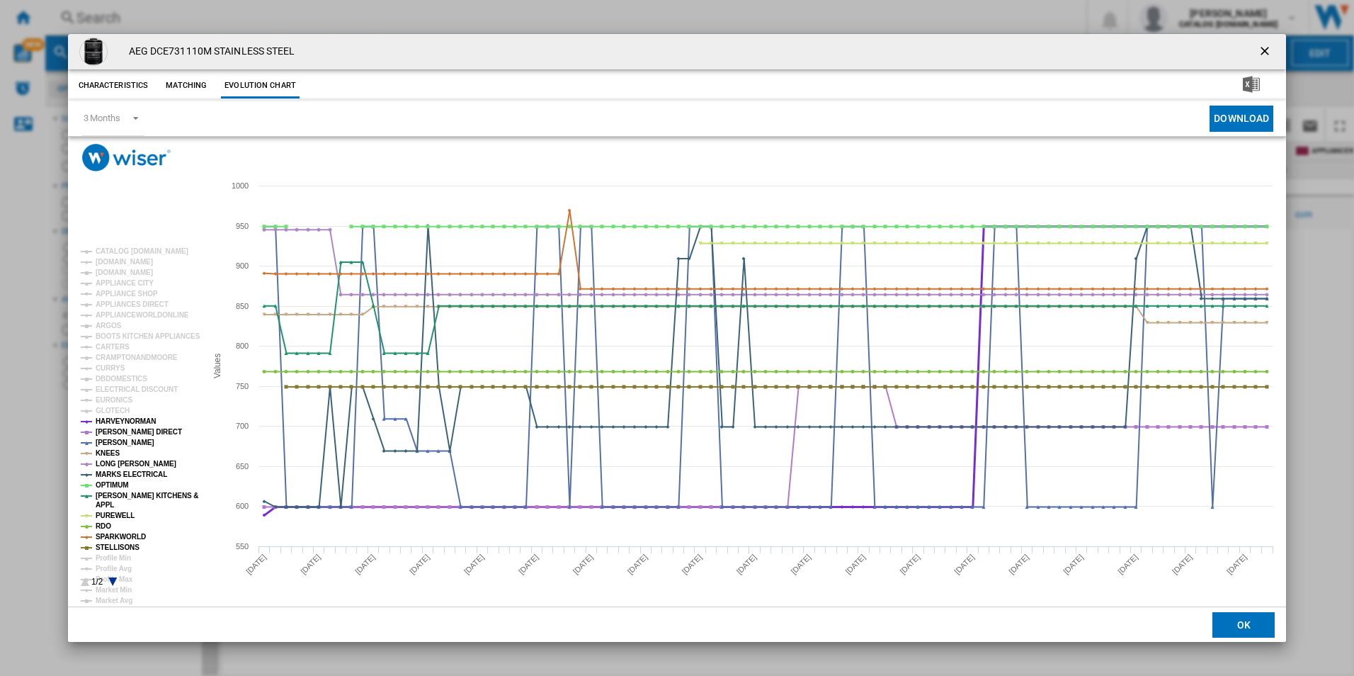
click at [113, 419] on tspan "HARVEYNORMAN" at bounding box center [126, 421] width 60 height 8
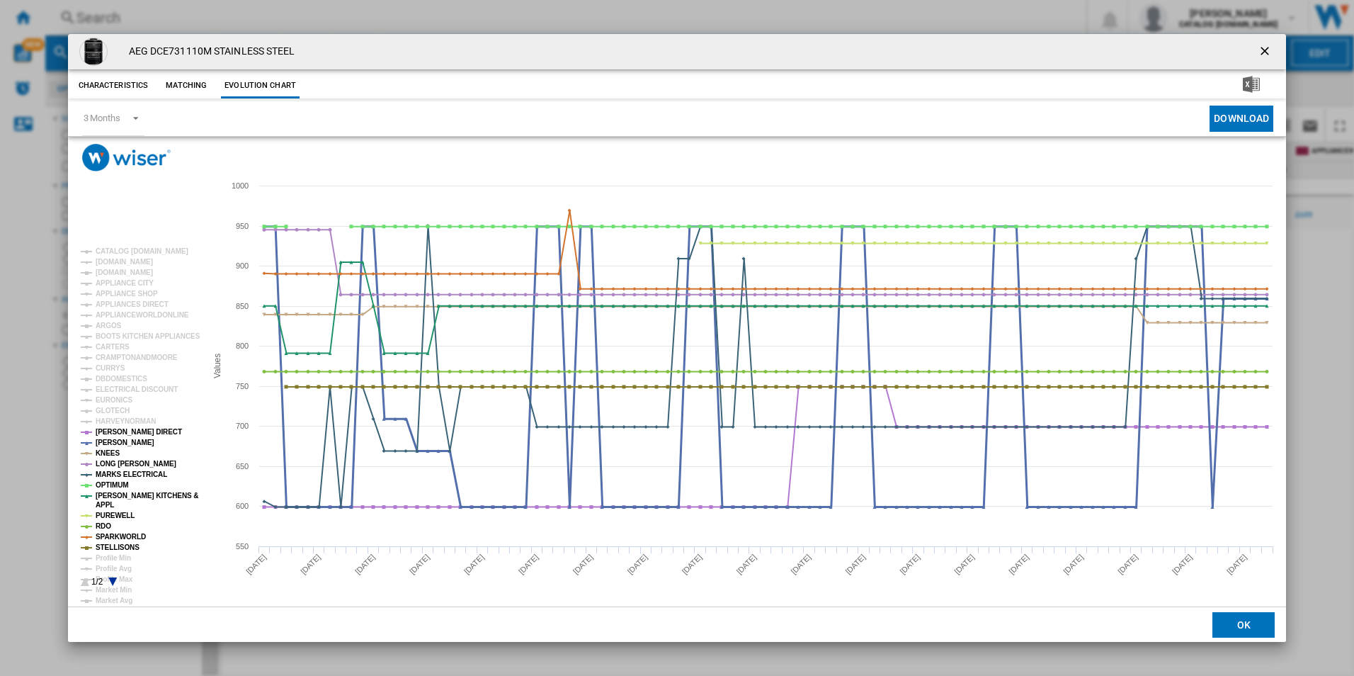
click at [117, 444] on tspan "[PERSON_NAME]" at bounding box center [125, 442] width 59 height 8
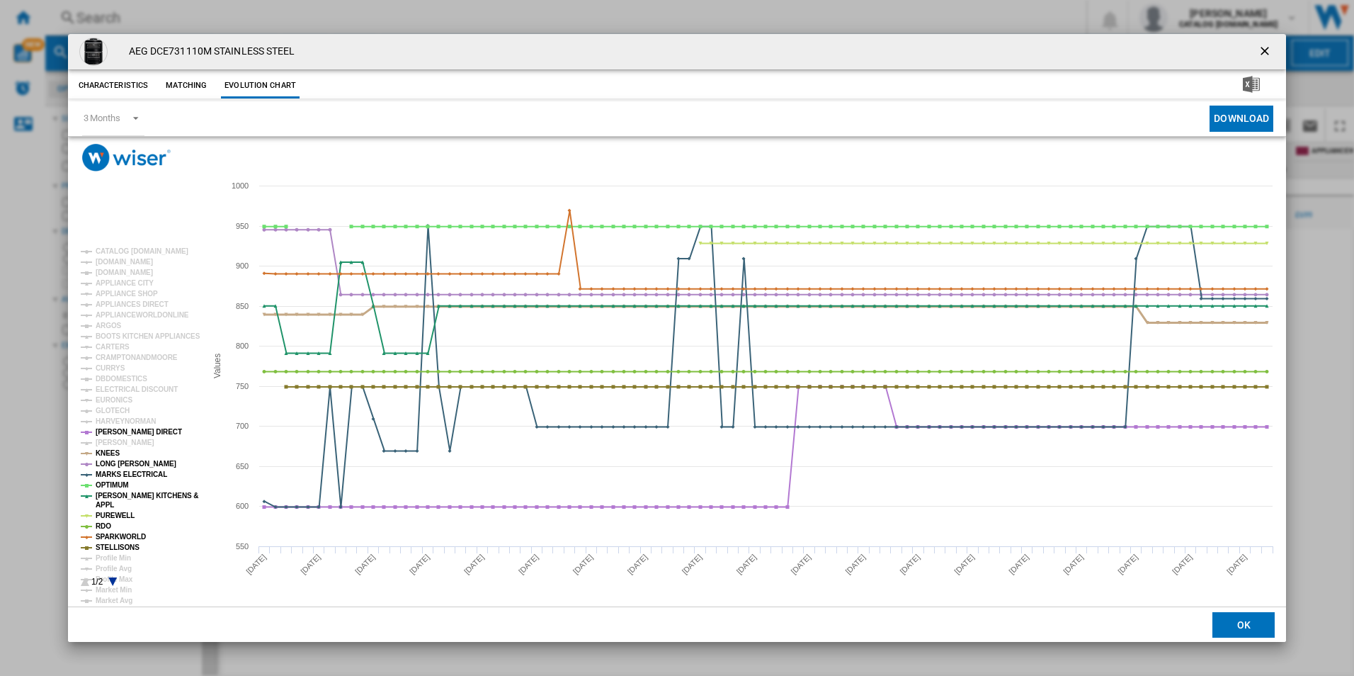
click at [111, 452] on tspan "KNEES" at bounding box center [108, 453] width 24 height 8
click at [110, 463] on tspan "LONG [PERSON_NAME]" at bounding box center [136, 464] width 81 height 8
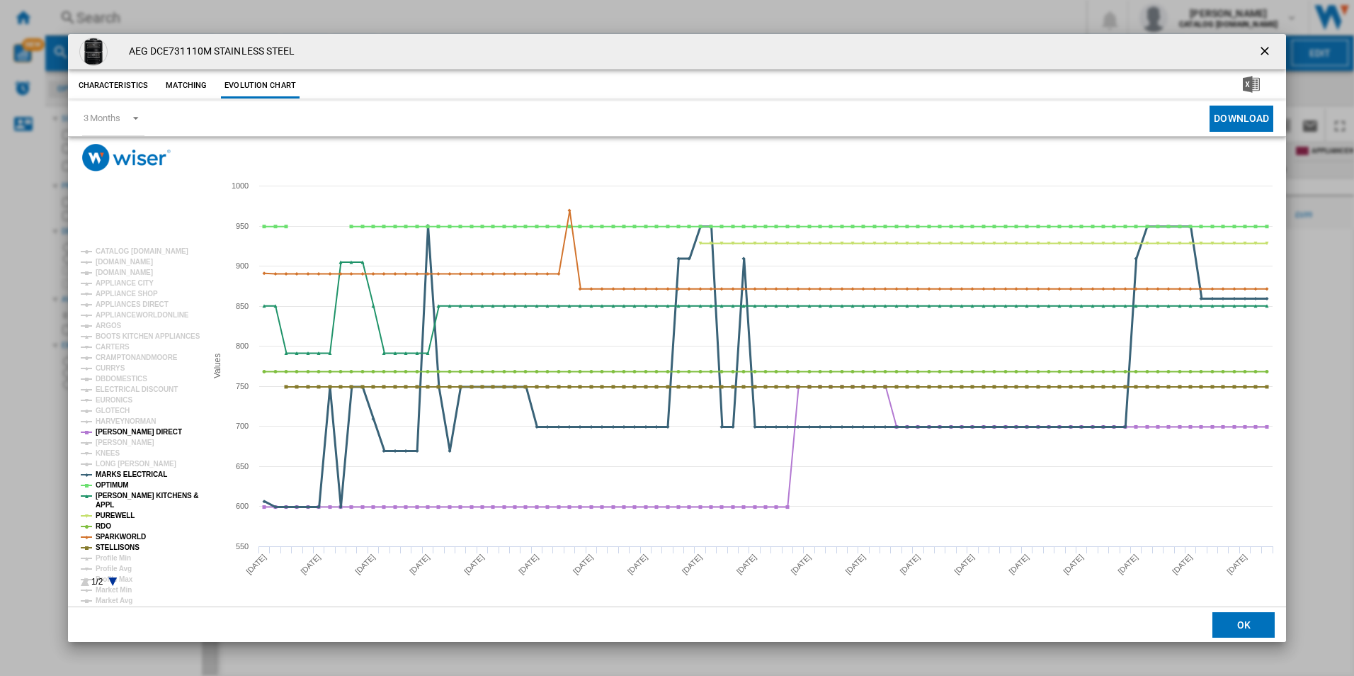
click at [112, 475] on tspan "MARKS ELECTRICAL" at bounding box center [132, 474] width 72 height 8
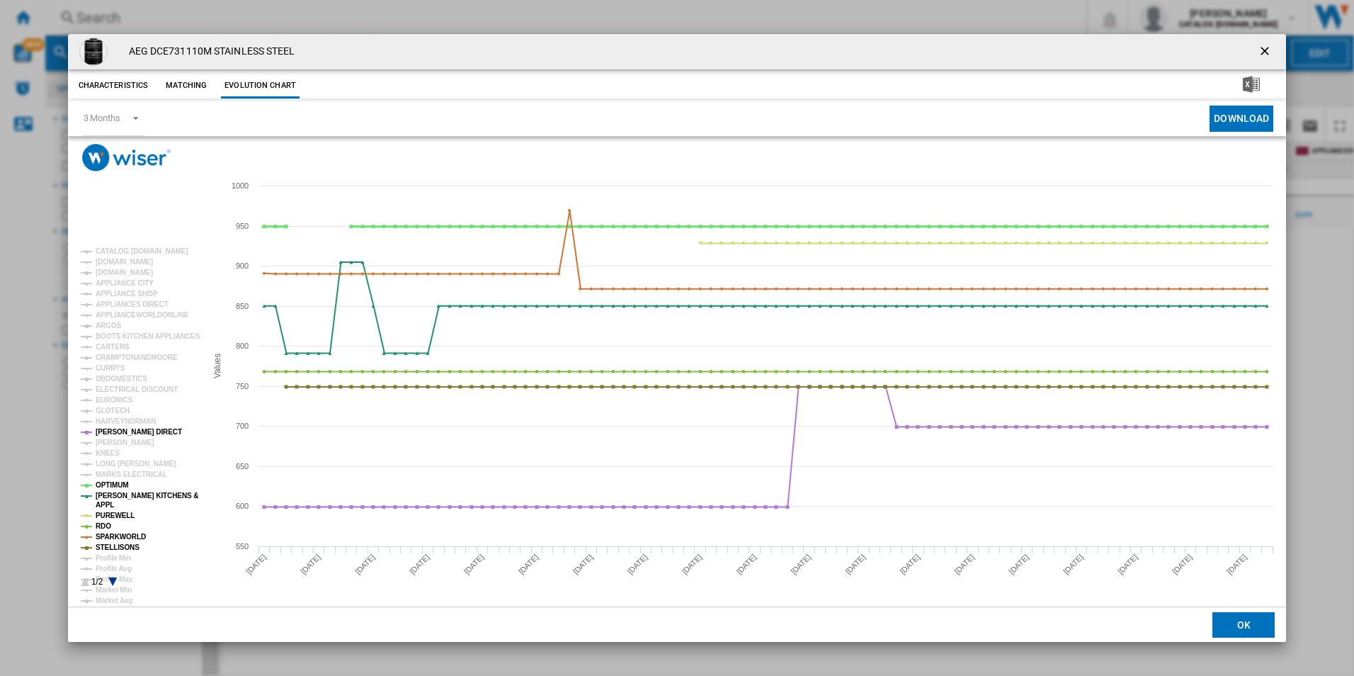
click at [110, 481] on tspan "OPTIMUM" at bounding box center [112, 485] width 33 height 8
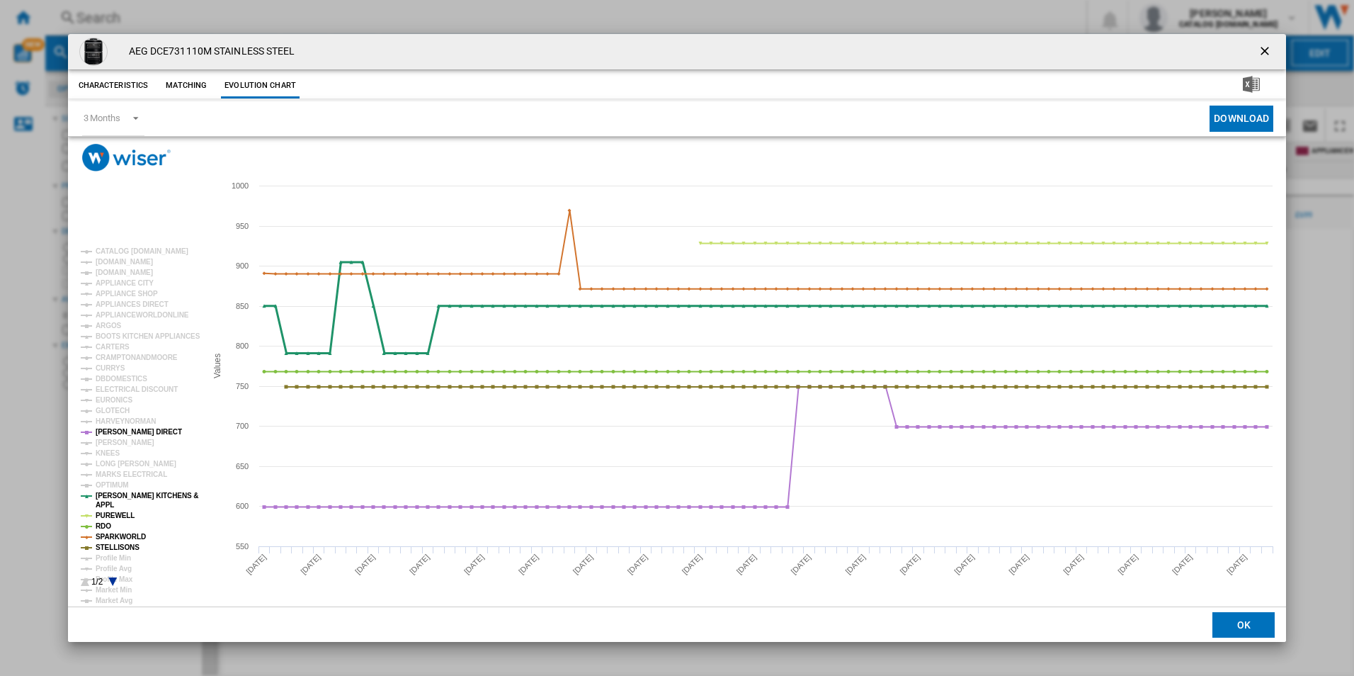
click at [108, 496] on tspan "[PERSON_NAME] KITCHENS &" at bounding box center [147, 496] width 103 height 8
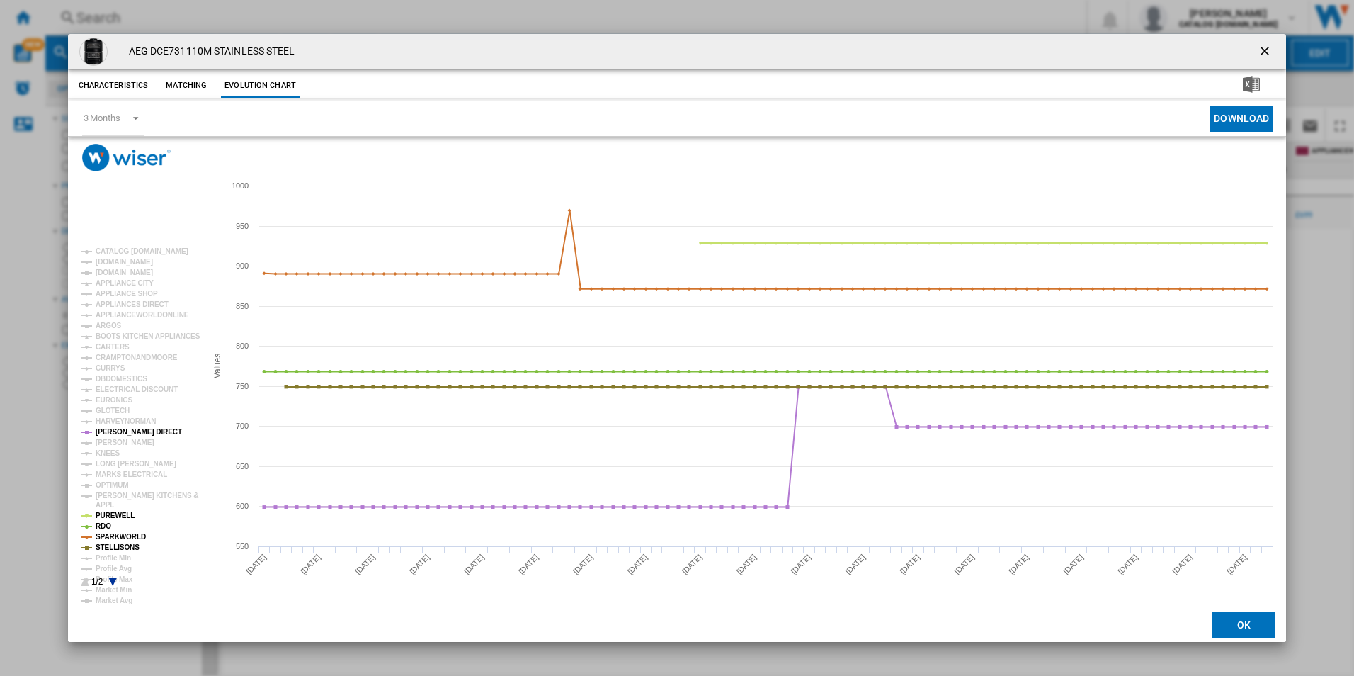
click at [103, 512] on tspan "PUREWELL" at bounding box center [115, 515] width 39 height 8
click at [101, 533] on tspan "SPARKWORLD" at bounding box center [121, 537] width 50 height 8
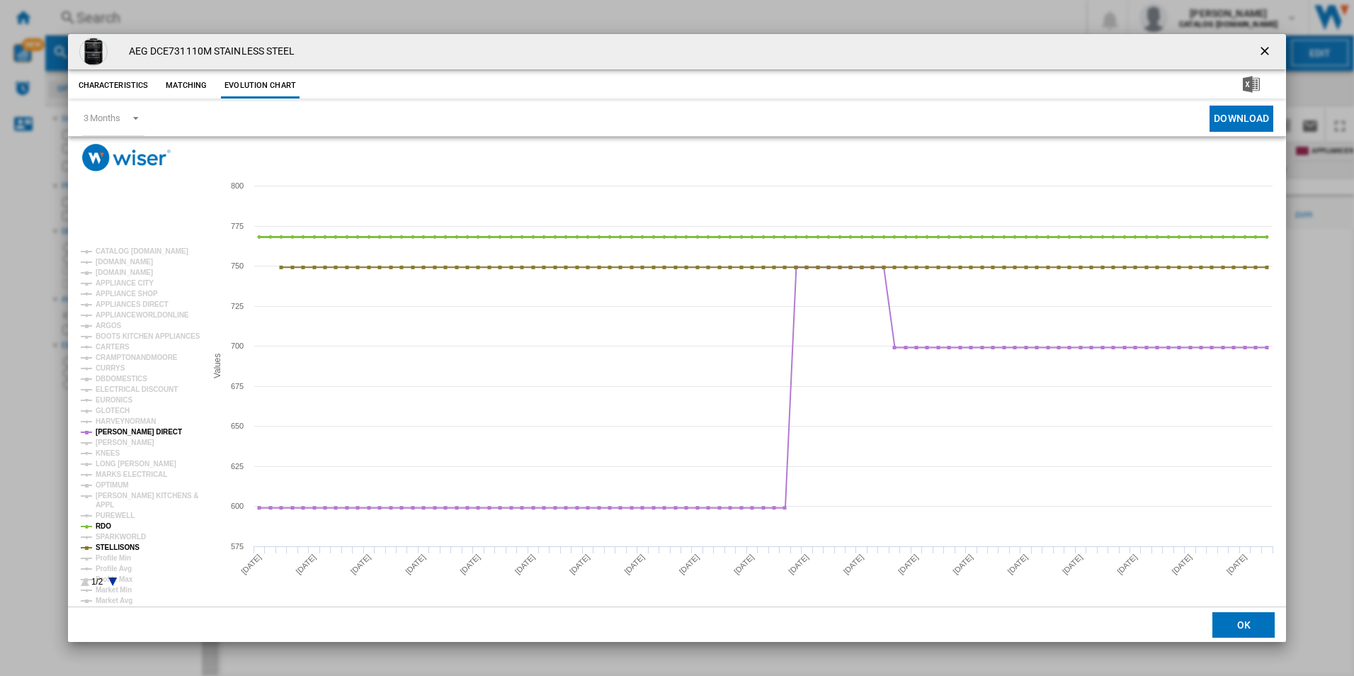
click at [103, 529] on tspan "RDO" at bounding box center [104, 526] width 16 height 8
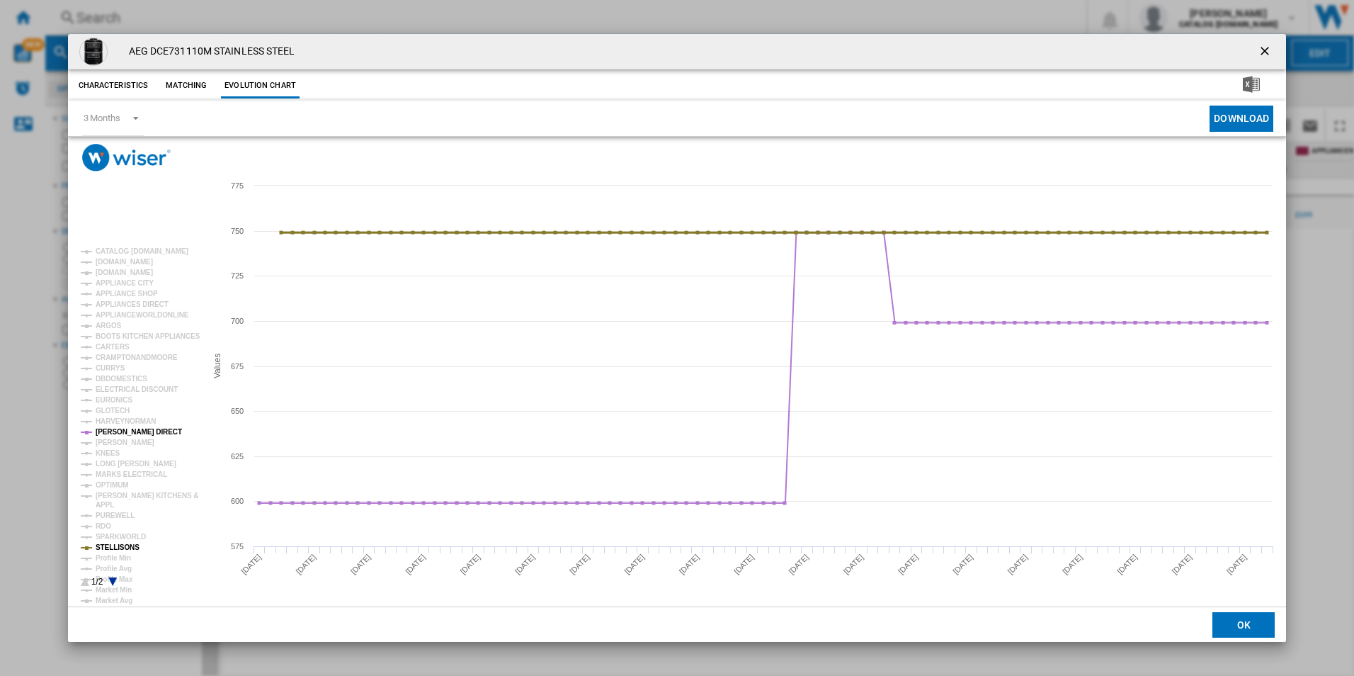
click at [108, 550] on tspan "STELLISONS" at bounding box center [118, 547] width 44 height 8
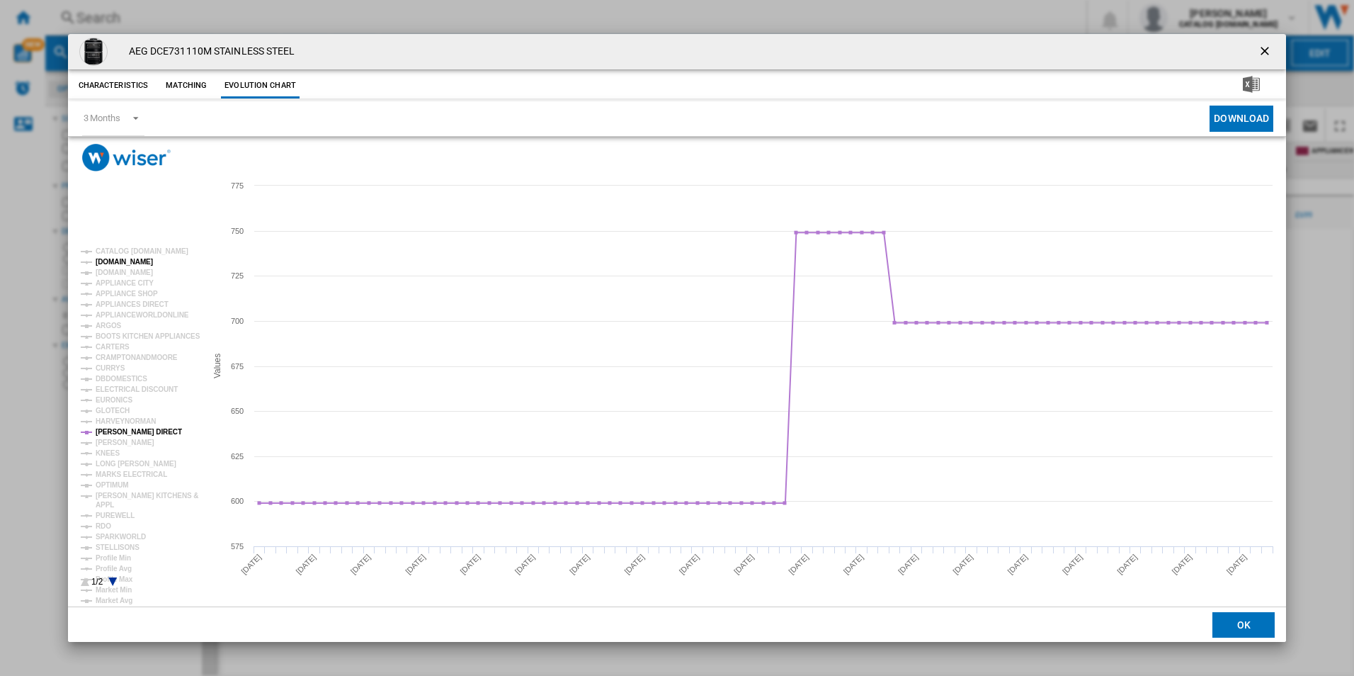
click at [121, 261] on tspan "[DOMAIN_NAME]" at bounding box center [124, 262] width 57 height 8
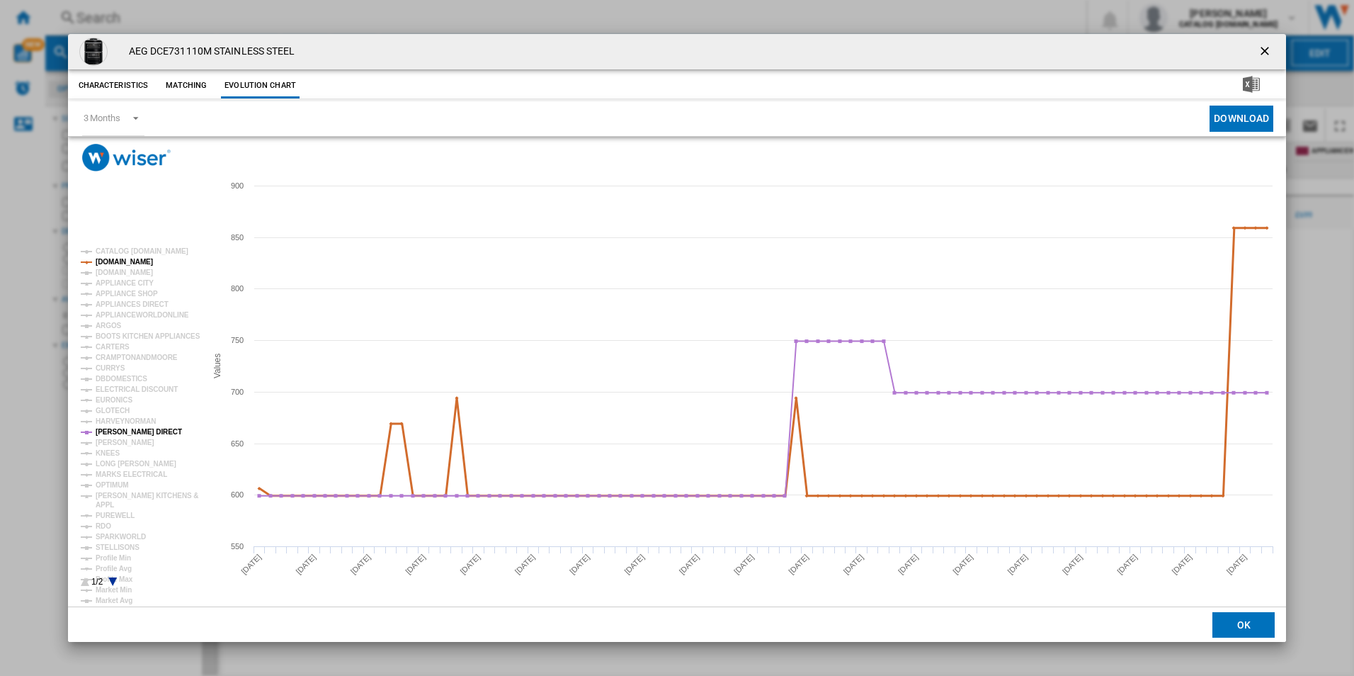
click at [120, 261] on tspan "[DOMAIN_NAME]" at bounding box center [124, 262] width 57 height 8
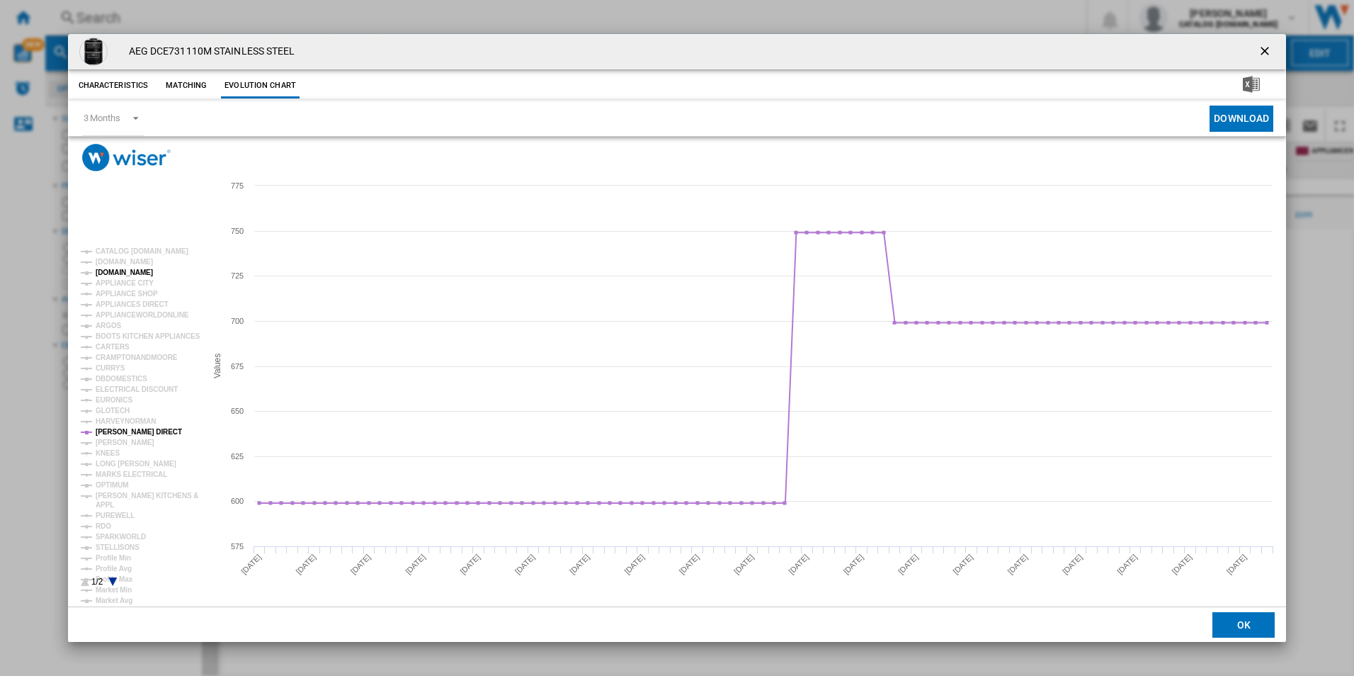
click at [115, 271] on tspan "[DOMAIN_NAME]" at bounding box center [124, 272] width 57 height 8
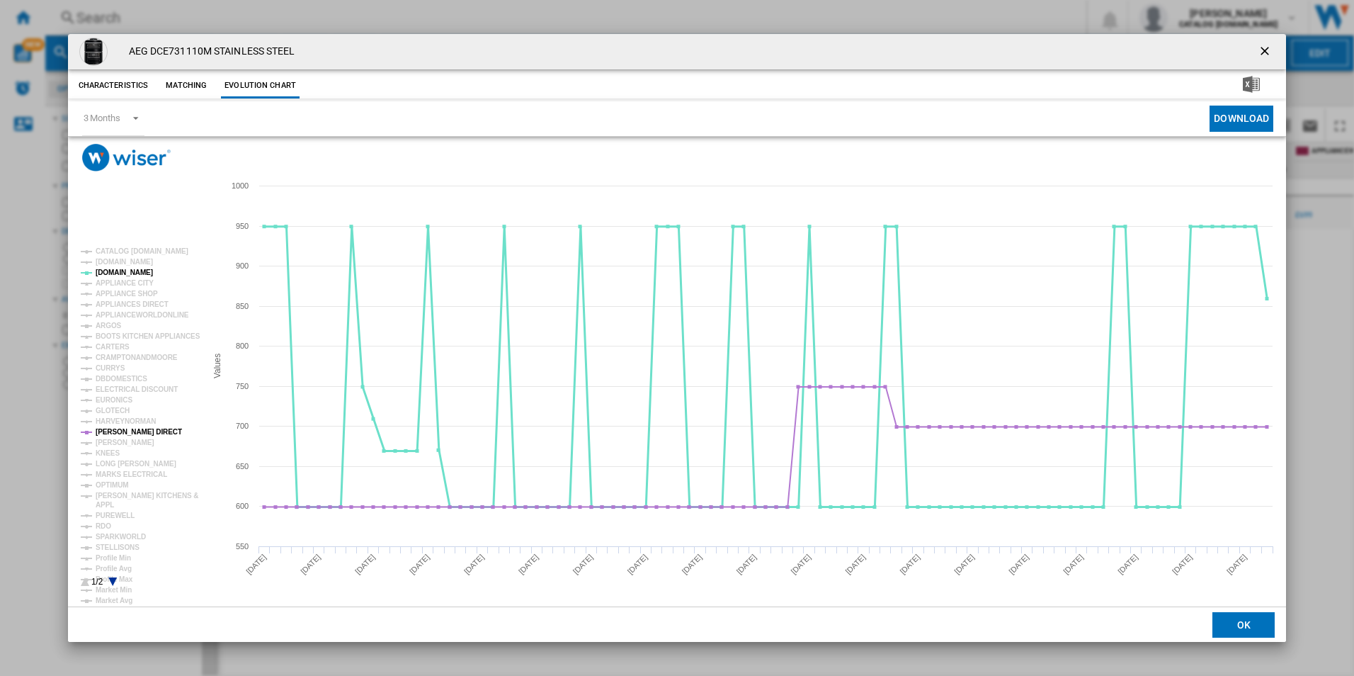
click at [115, 271] on tspan "[DOMAIN_NAME]" at bounding box center [124, 272] width 57 height 8
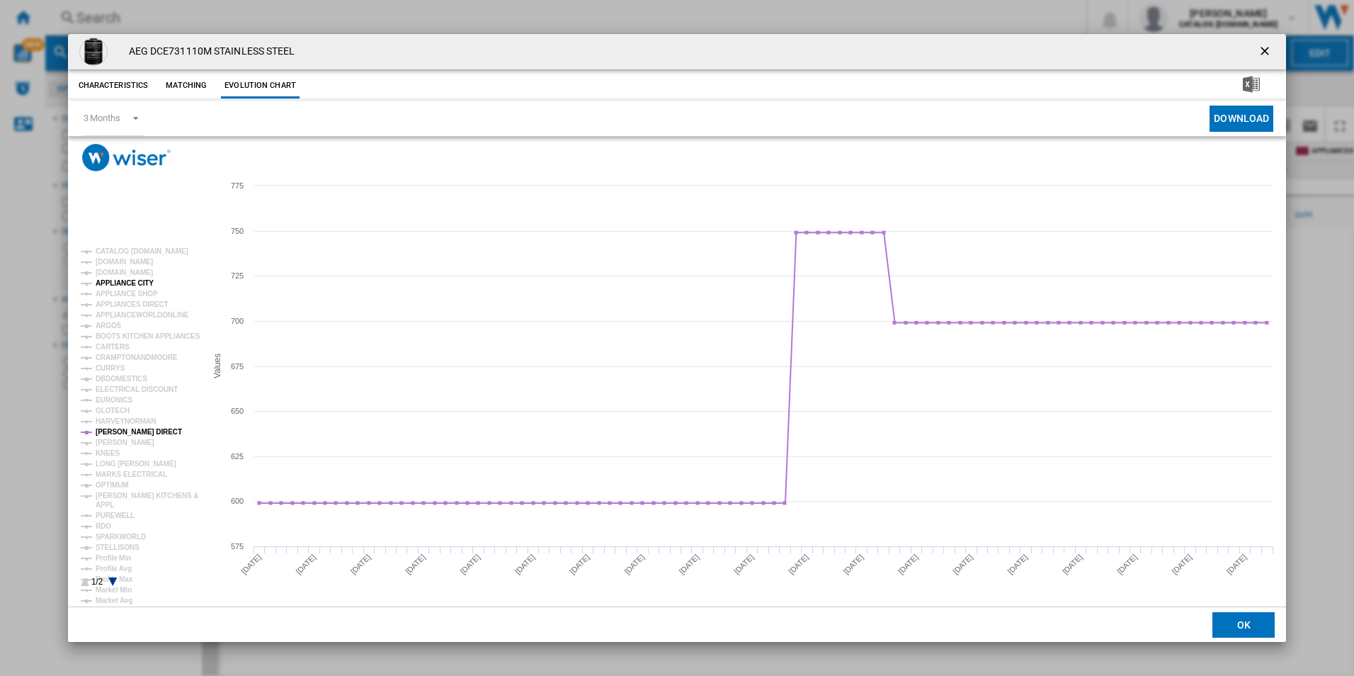
click at [113, 281] on tspan "APPLIANCE CITY" at bounding box center [125, 283] width 58 height 8
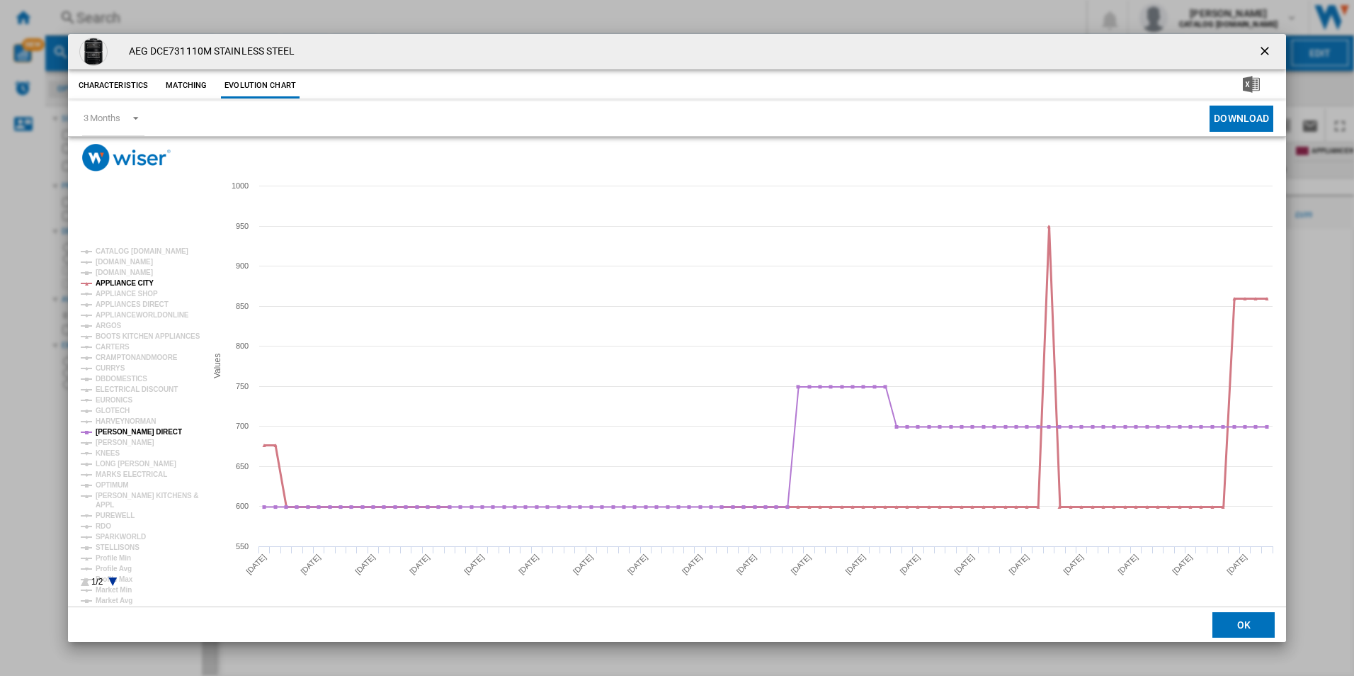
click at [113, 281] on tspan "APPLIANCE CITY" at bounding box center [125, 283] width 58 height 8
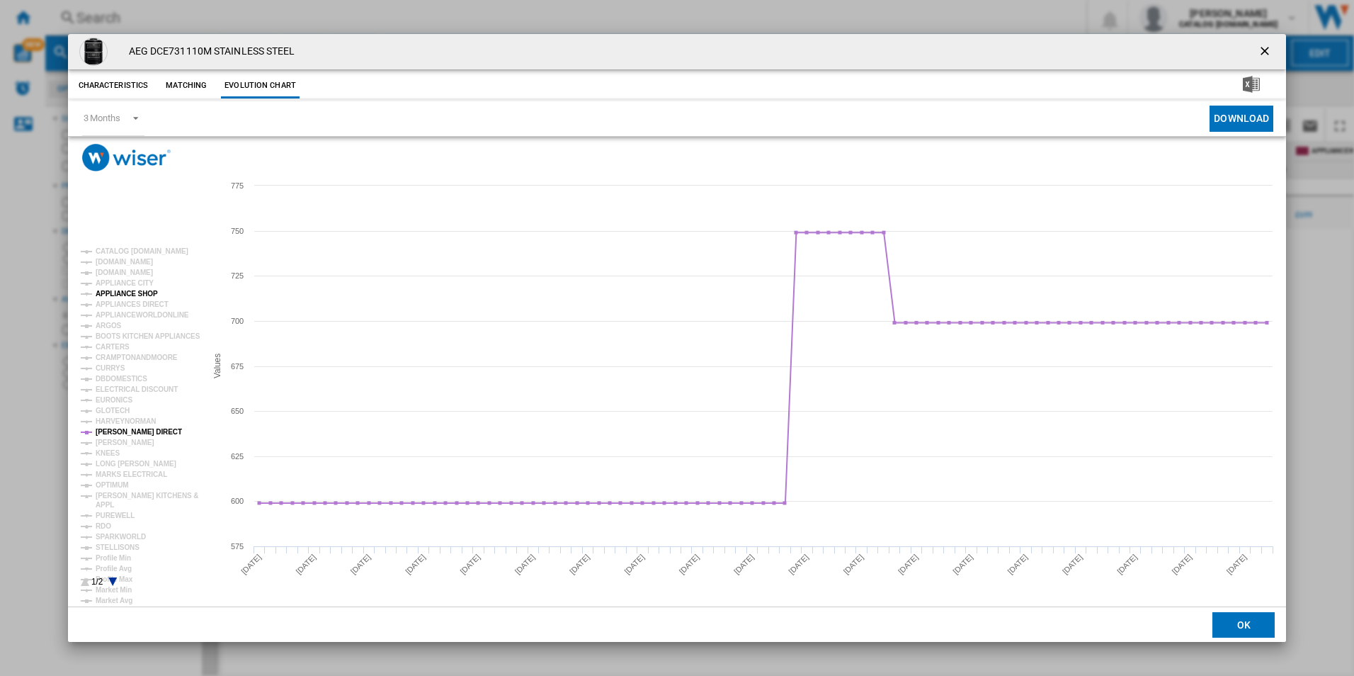
click at [113, 290] on tspan "APPLIANCE SHOP" at bounding box center [127, 294] width 62 height 8
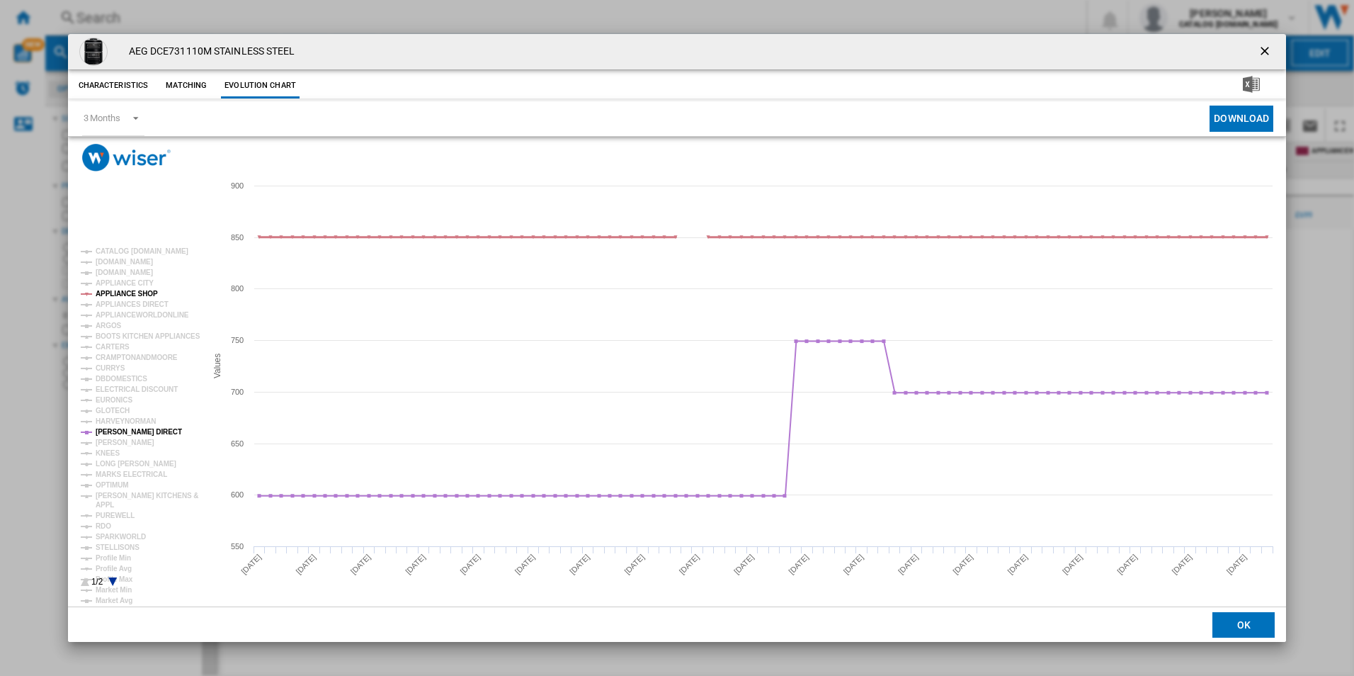
click at [113, 290] on tspan "APPLIANCE SHOP" at bounding box center [127, 294] width 62 height 8
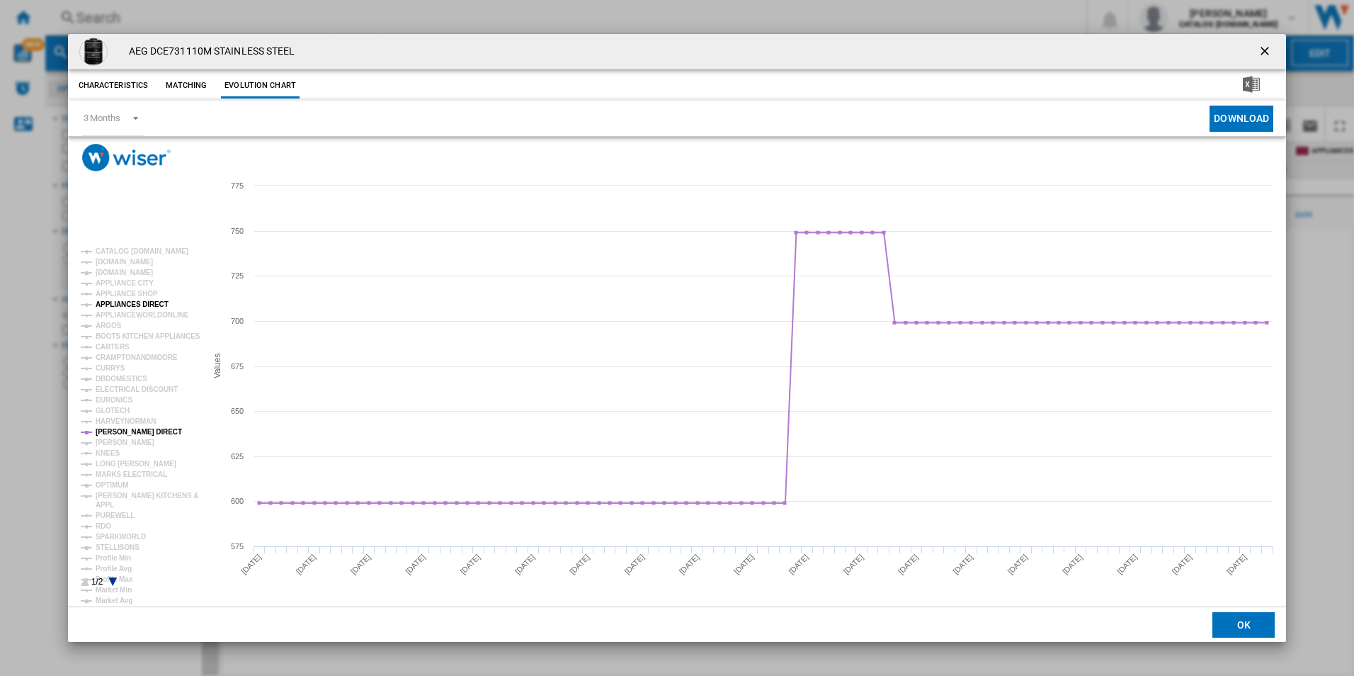
click at [114, 306] on tspan "APPLIANCES DIRECT" at bounding box center [132, 304] width 73 height 8
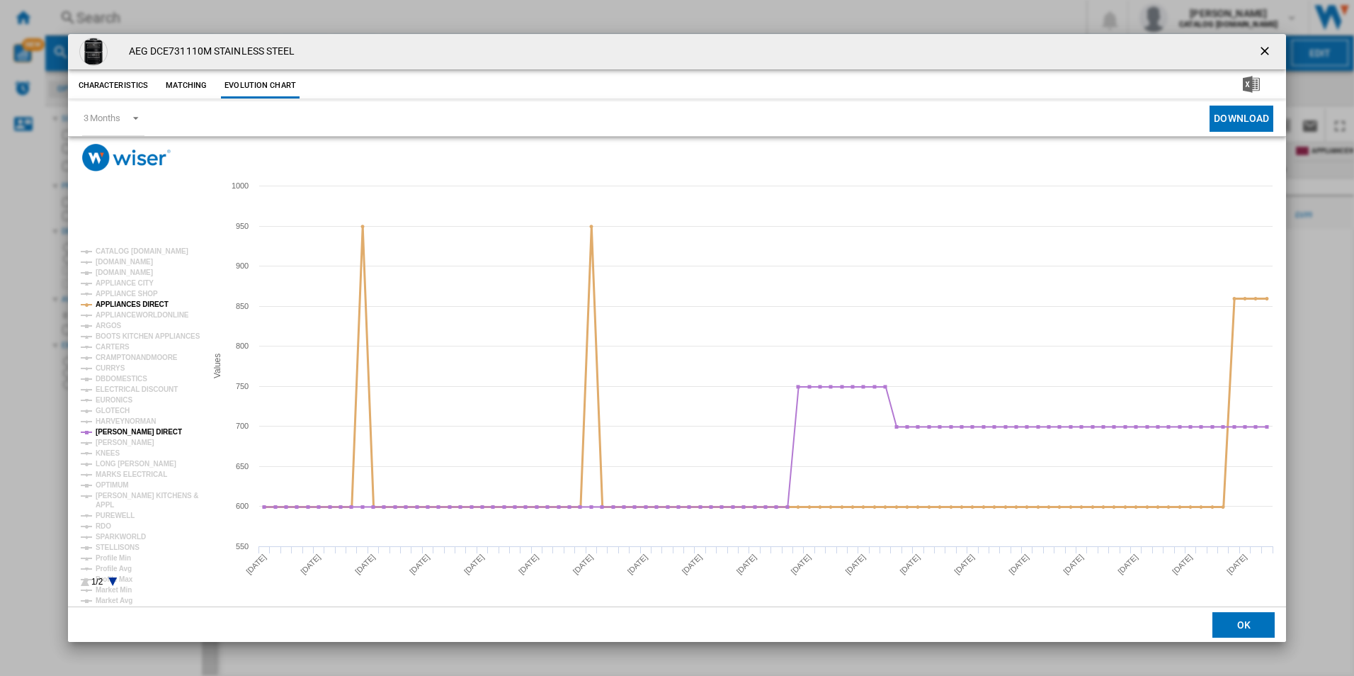
click at [114, 305] on tspan "APPLIANCES DIRECT" at bounding box center [132, 304] width 73 height 8
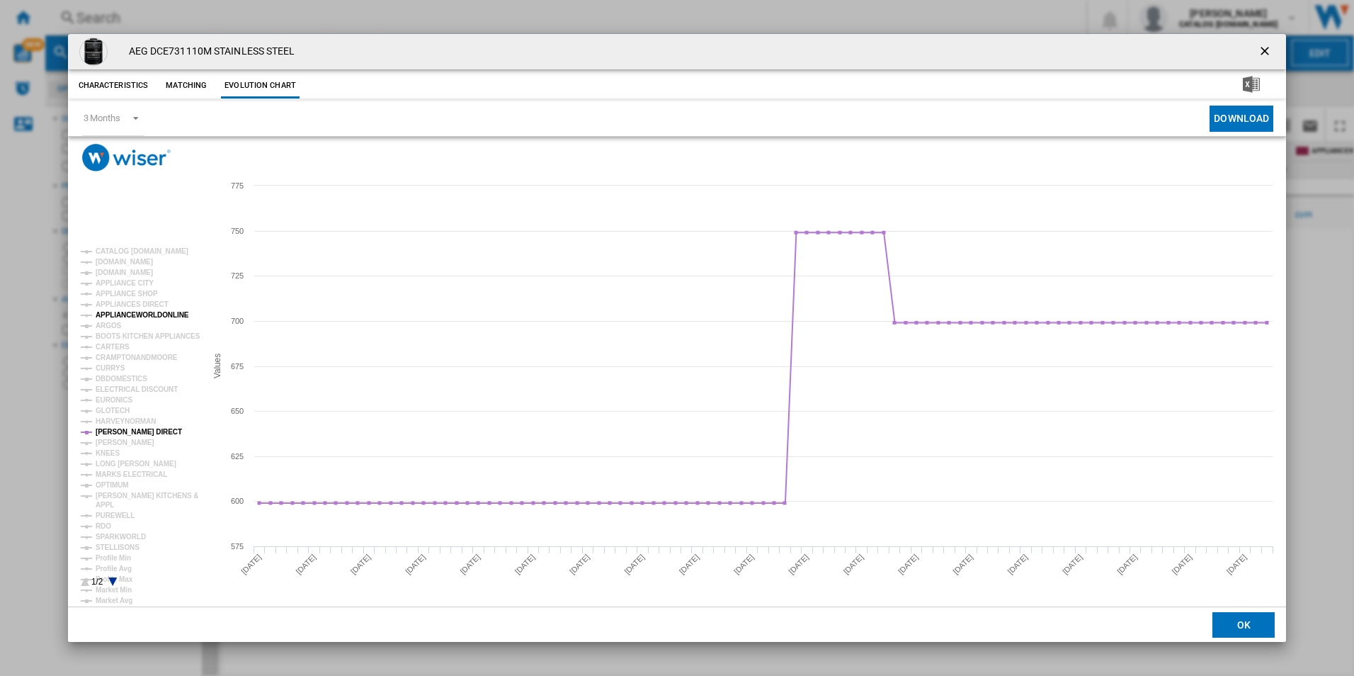
click at [114, 317] on tspan "APPLIANCEWORLDONLINE" at bounding box center [142, 315] width 93 height 8
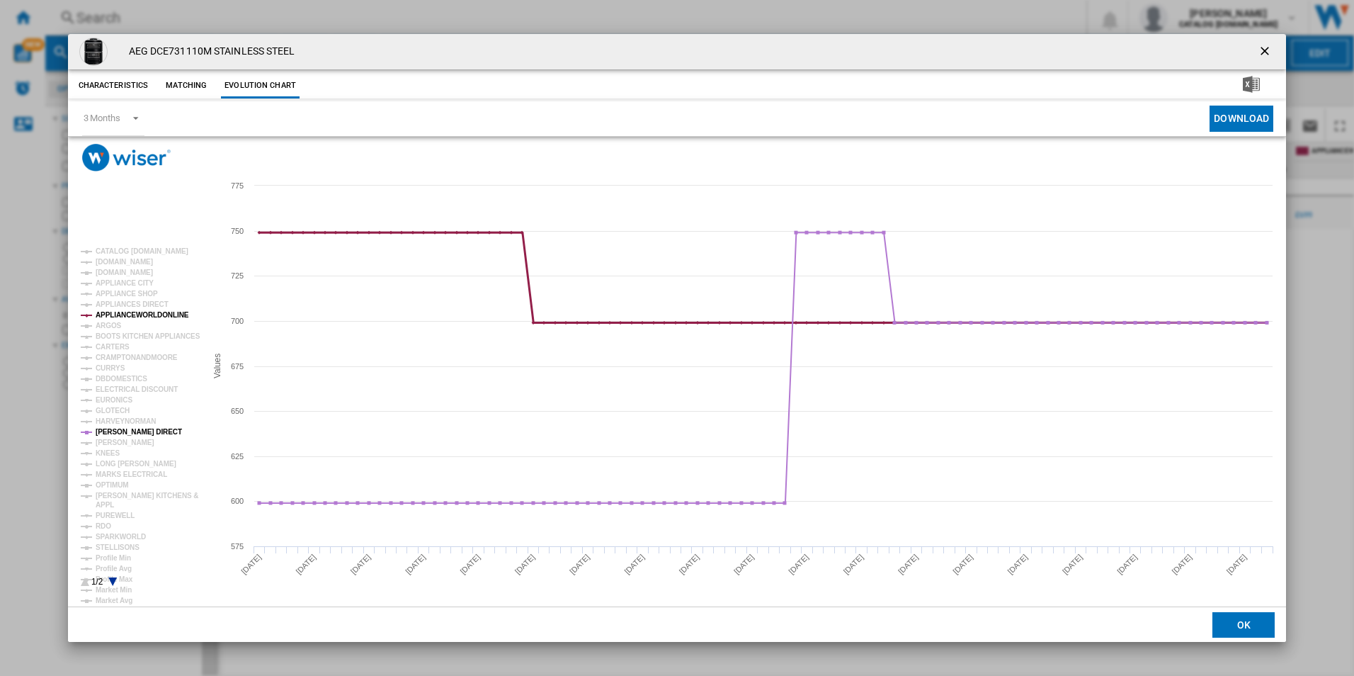
click at [114, 317] on tspan "APPLIANCEWORLDONLINE" at bounding box center [142, 315] width 93 height 8
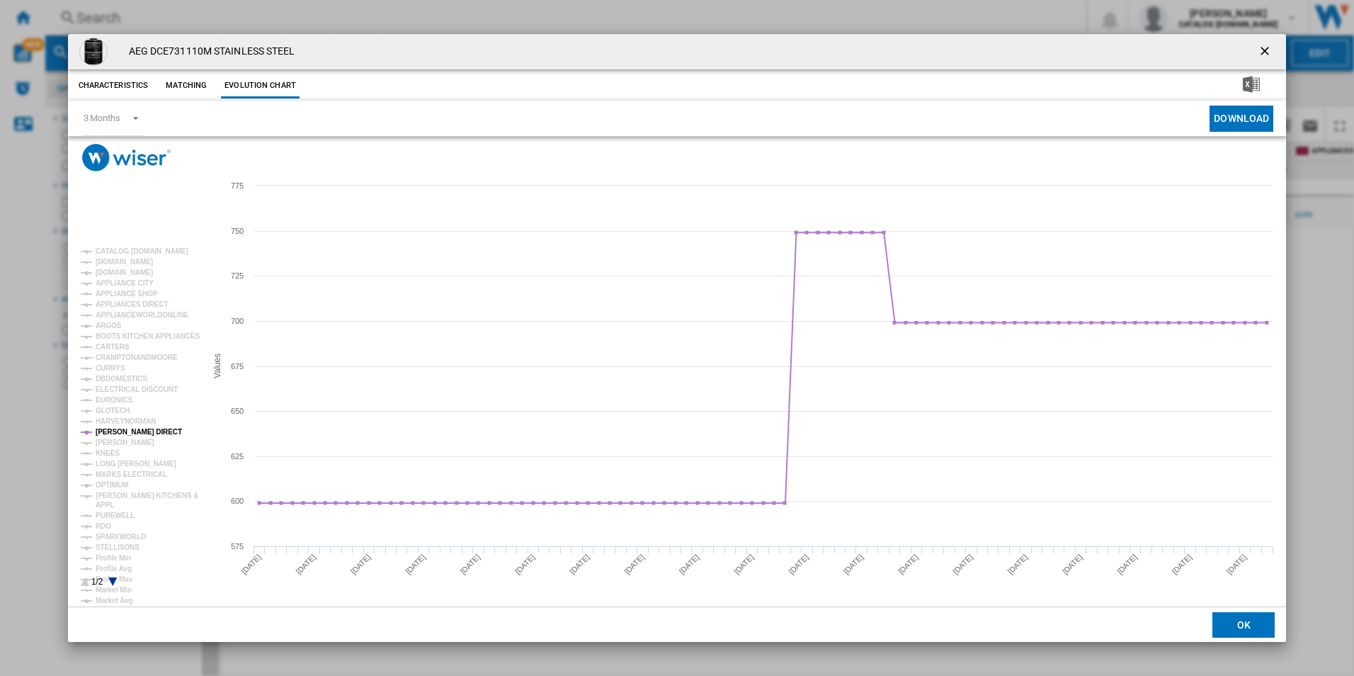
click at [114, 317] on tspan "APPLIANCEWORLDONLINE" at bounding box center [142, 315] width 93 height 8
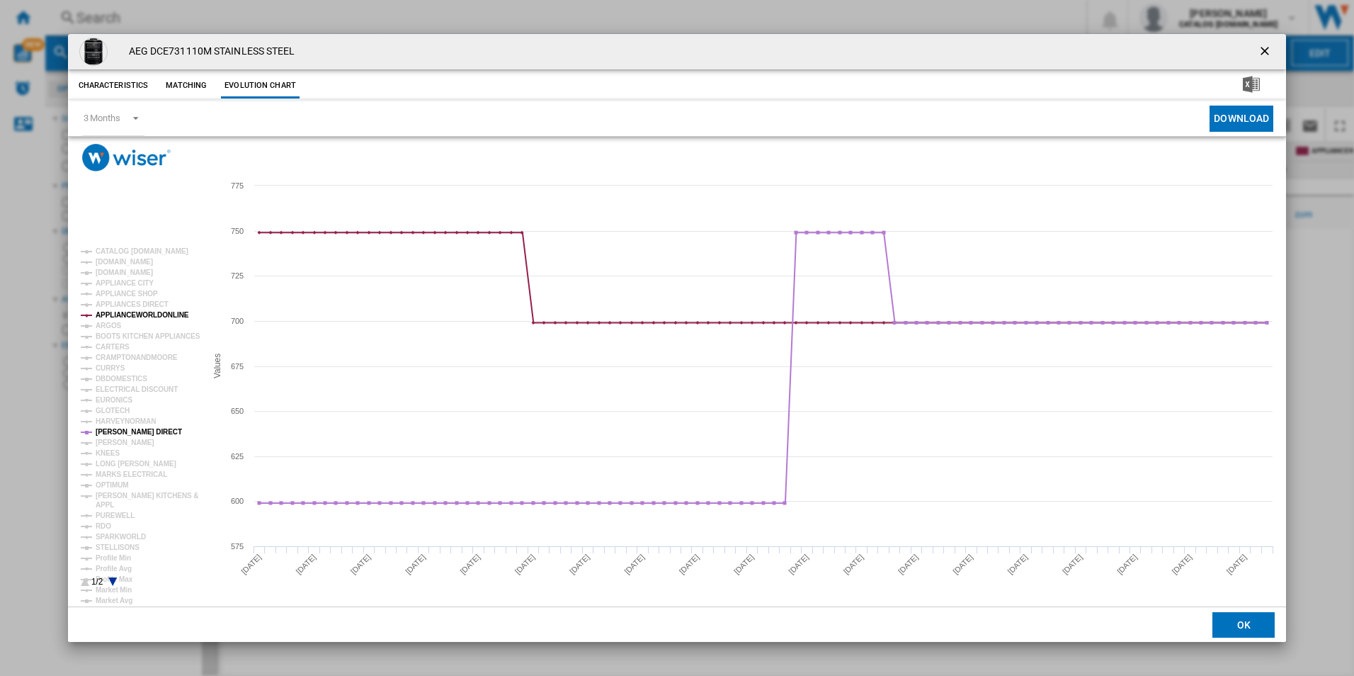
drag, startPoint x: 1266, startPoint y: 42, endPoint x: 987, endPoint y: 39, distance: 279.1
click at [1230, 42] on button "Product popup" at bounding box center [1266, 52] width 28 height 28
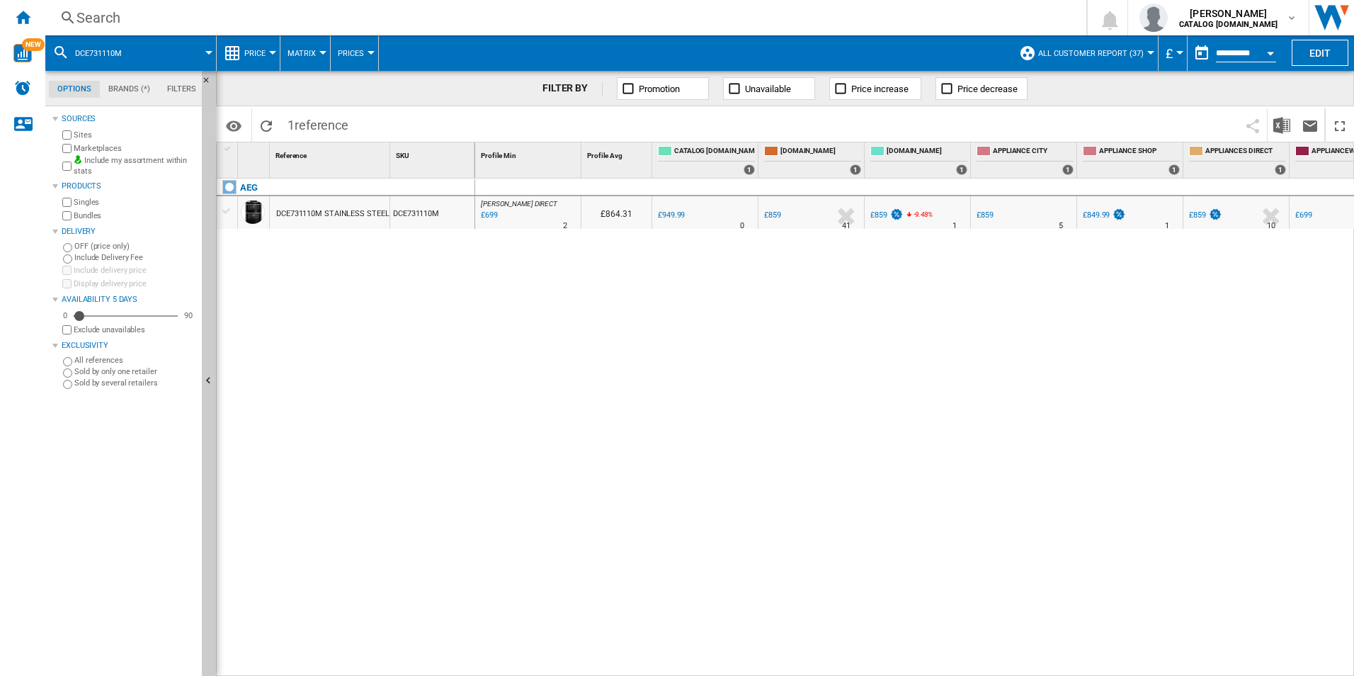
click at [729, 16] on div "Search" at bounding box center [562, 18] width 973 height 20
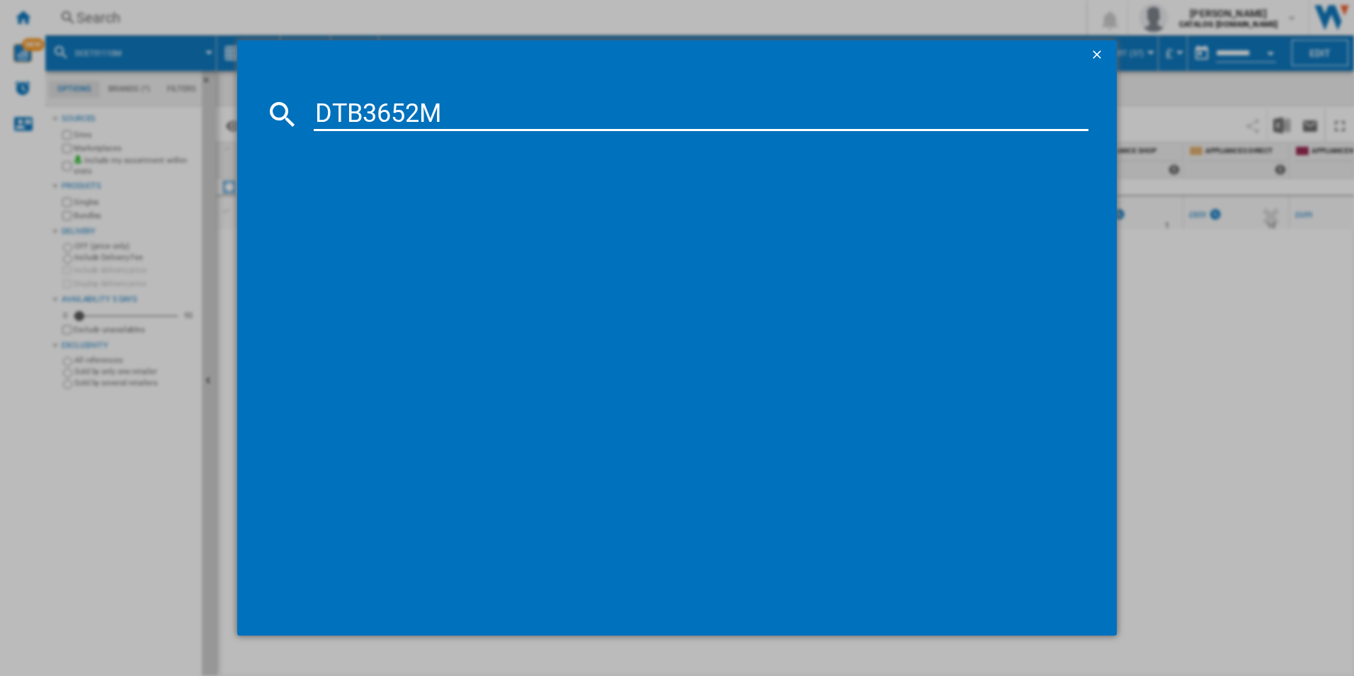
type input "DTB3652M"
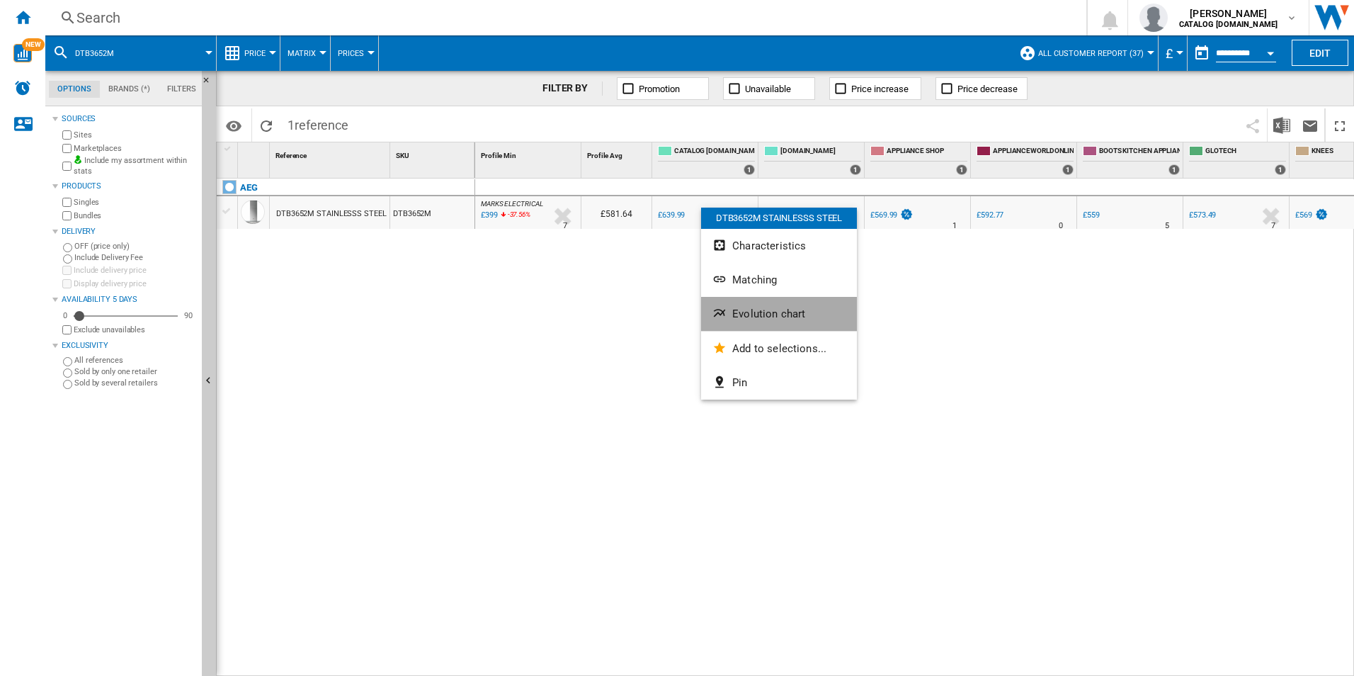
click at [770, 316] on span "Evolution chart" at bounding box center [768, 313] width 73 height 13
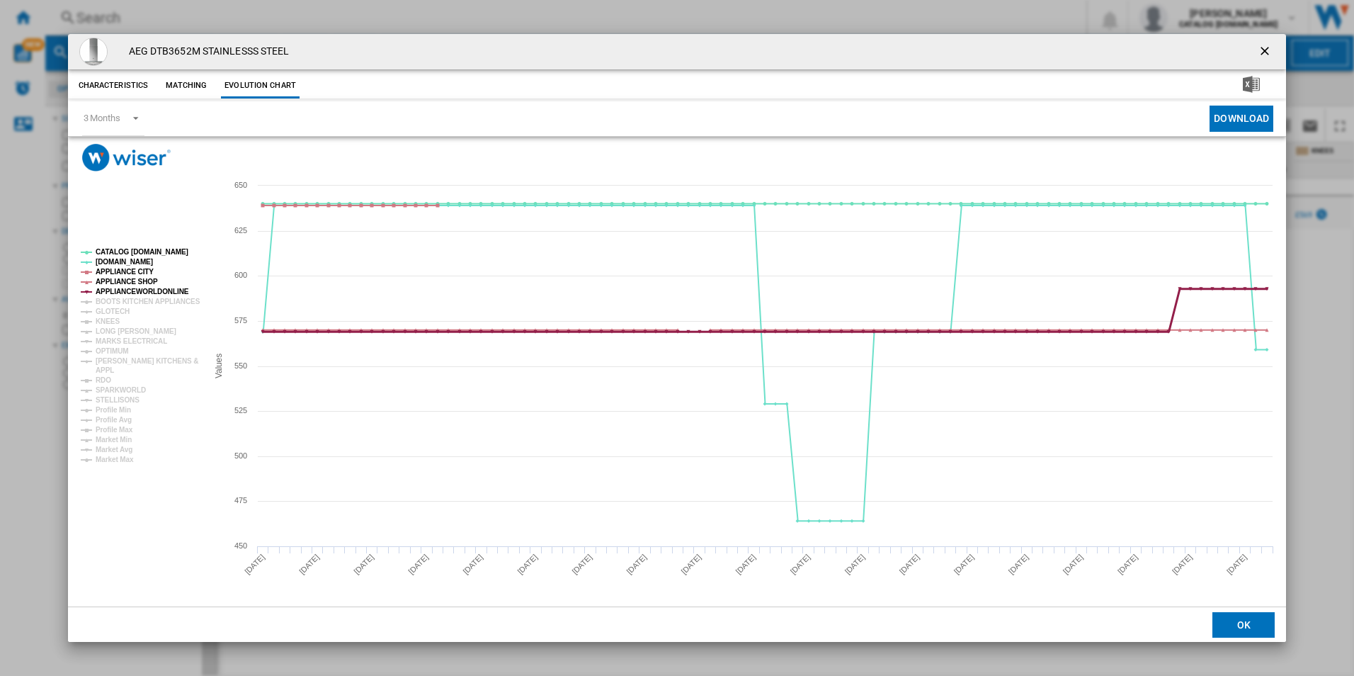
drag, startPoint x: 158, startPoint y: 290, endPoint x: 135, endPoint y: 278, distance: 25.7
click at [154, 288] on tspan "APPLIANCEWORLDONLINE" at bounding box center [142, 292] width 93 height 8
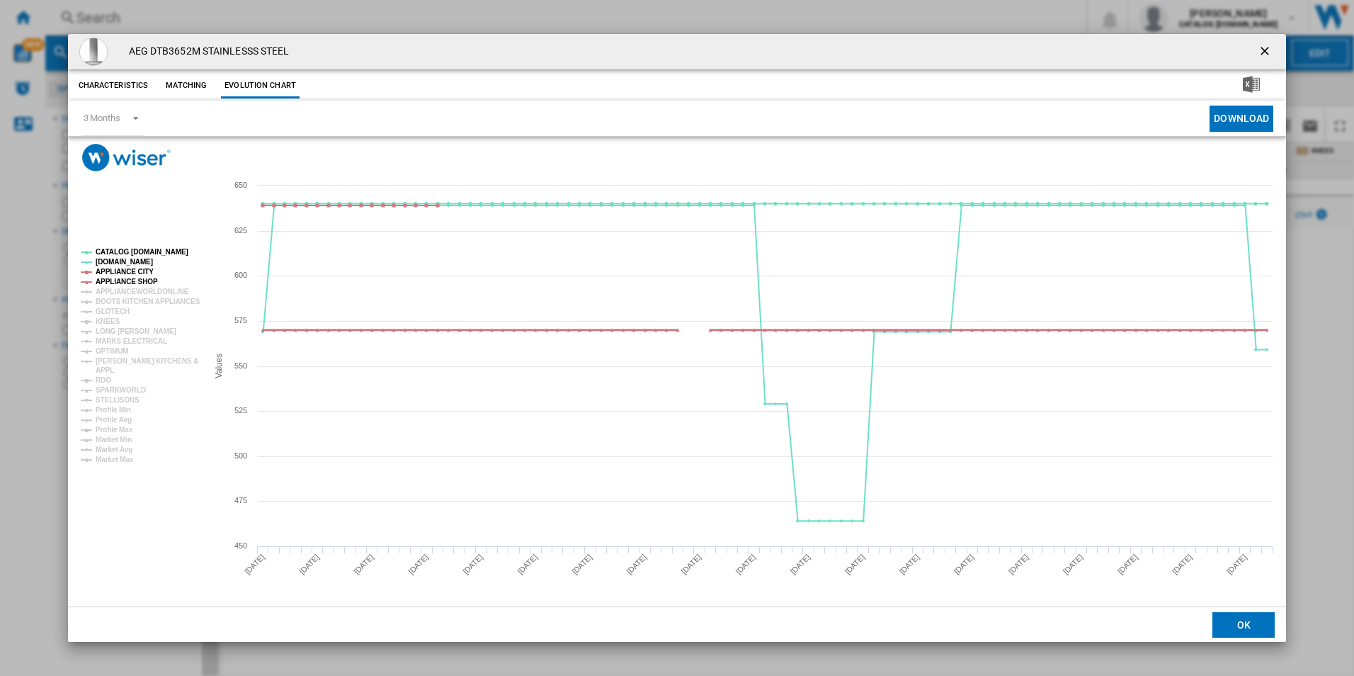
click at [132, 278] on tspan "APPLIANCE SHOP" at bounding box center [127, 282] width 62 height 8
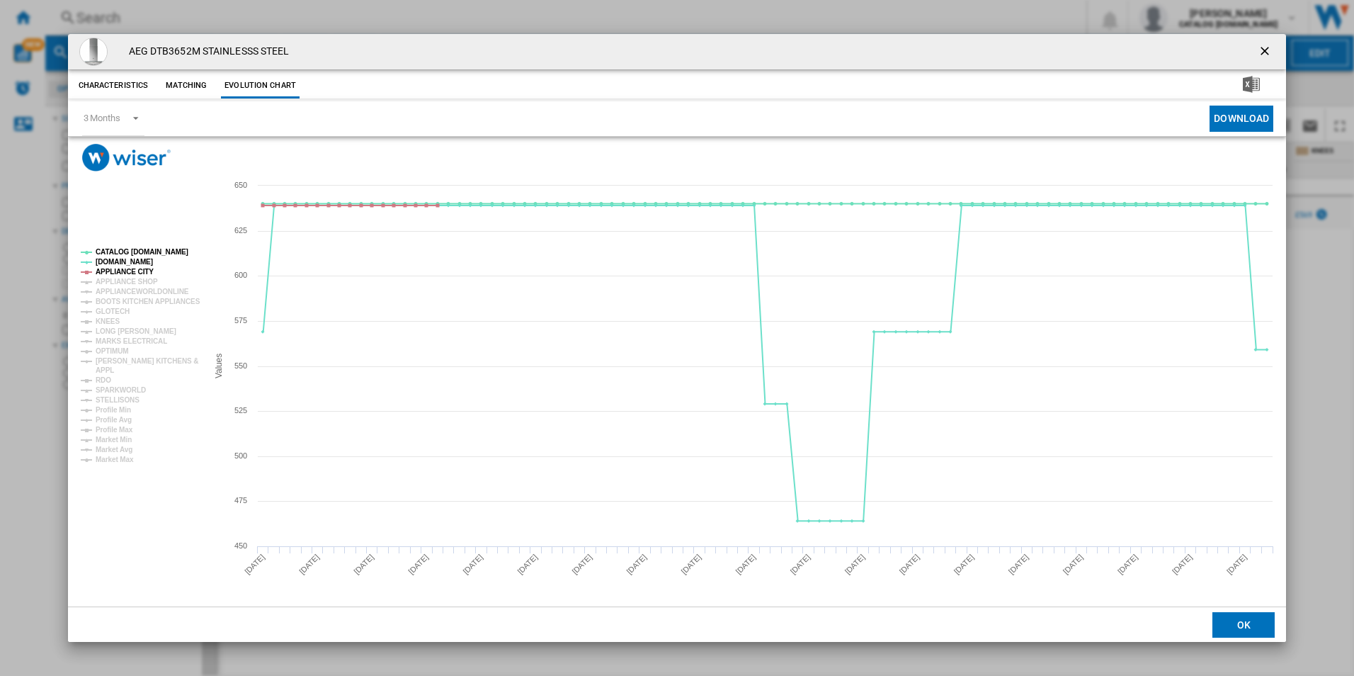
click at [124, 270] on tspan "APPLIANCE CITY" at bounding box center [125, 272] width 58 height 8
drag, startPoint x: 116, startPoint y: 261, endPoint x: 132, endPoint y: 250, distance: 19.4
click at [117, 261] on tspan "[DOMAIN_NAME]" at bounding box center [124, 262] width 57 height 8
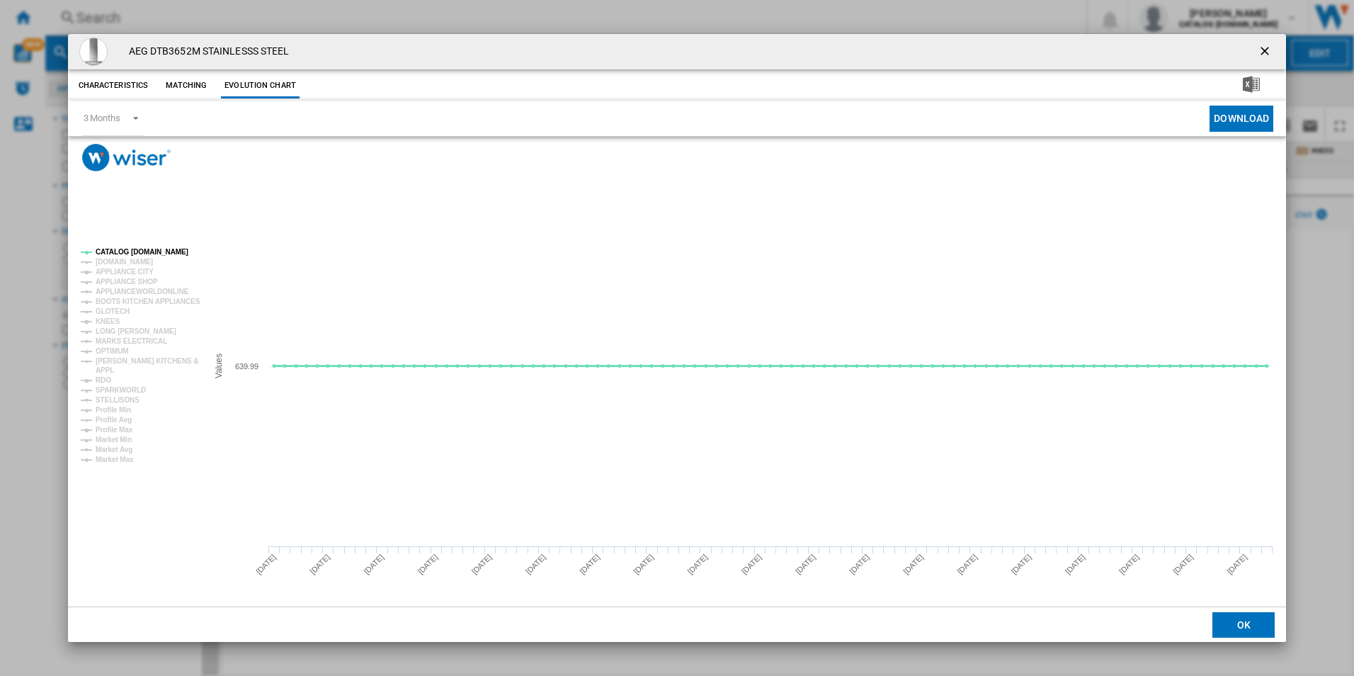
click at [132, 250] on tspan "CATALOG [DOMAIN_NAME]" at bounding box center [142, 252] width 93 height 8
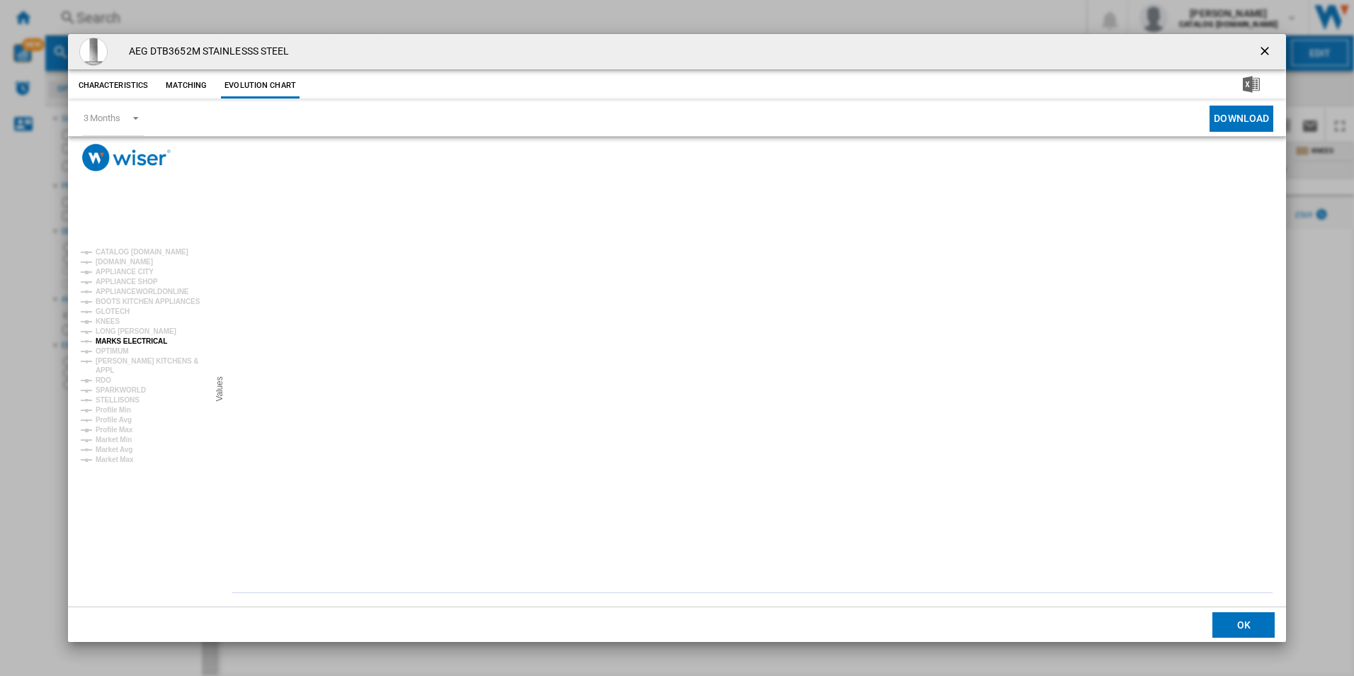
click at [125, 343] on tspan "MARKS ELECTRICAL" at bounding box center [132, 341] width 72 height 8
